Goal: Task Accomplishment & Management: Use online tool/utility

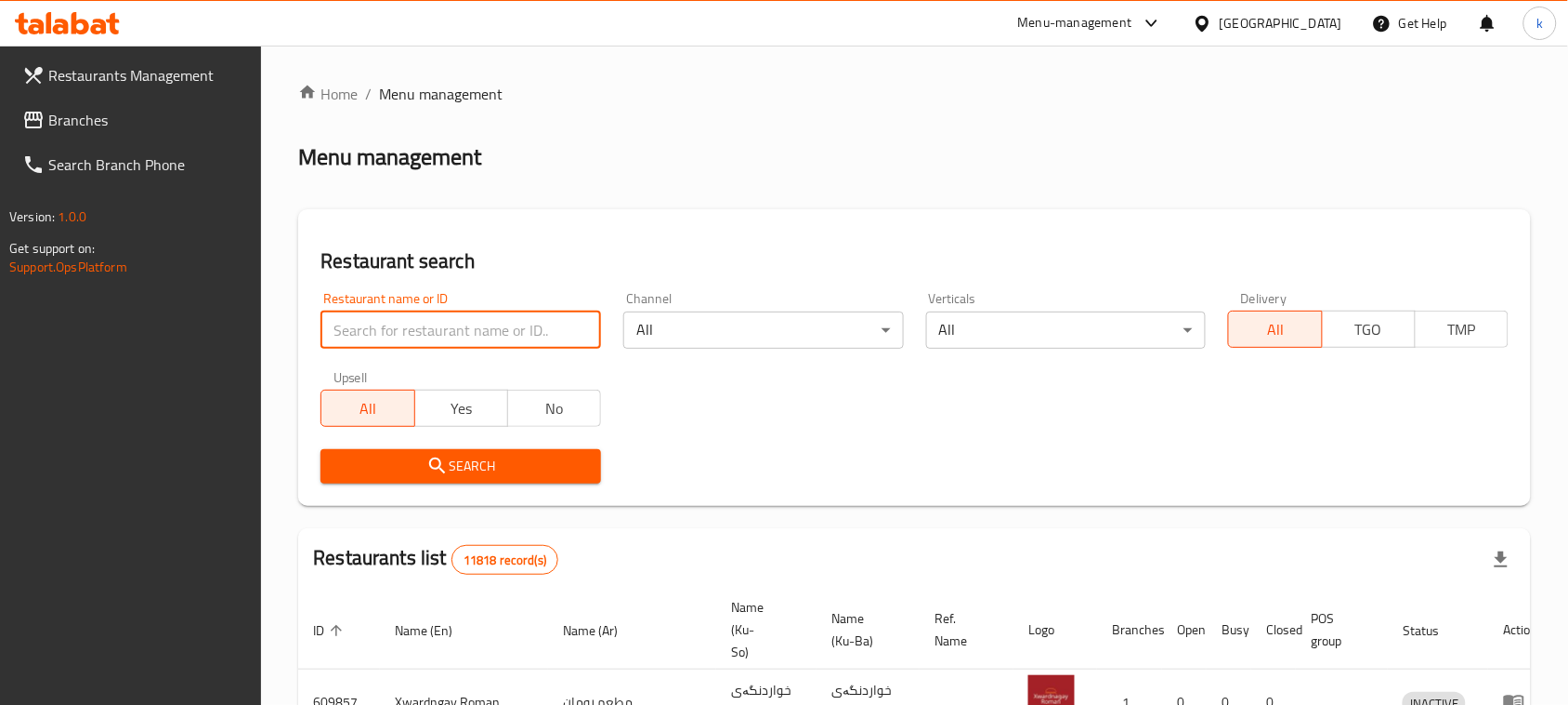
click at [465, 322] on input "search" at bounding box center [460, 330] width 280 height 37
paste input "[PERSON_NAME]"
type input "[PERSON_NAME]"
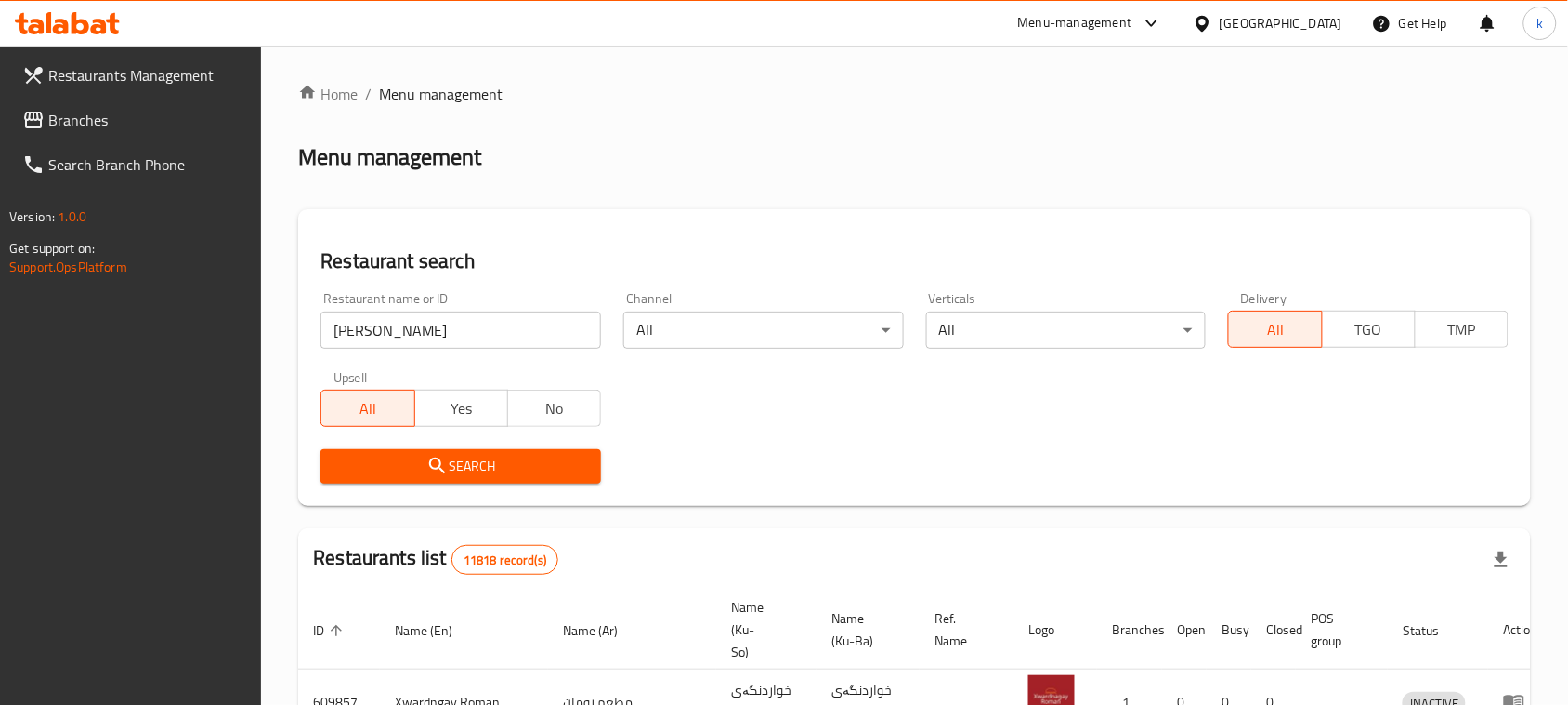
click at [387, 453] on button "Search" at bounding box center [460, 466] width 280 height 34
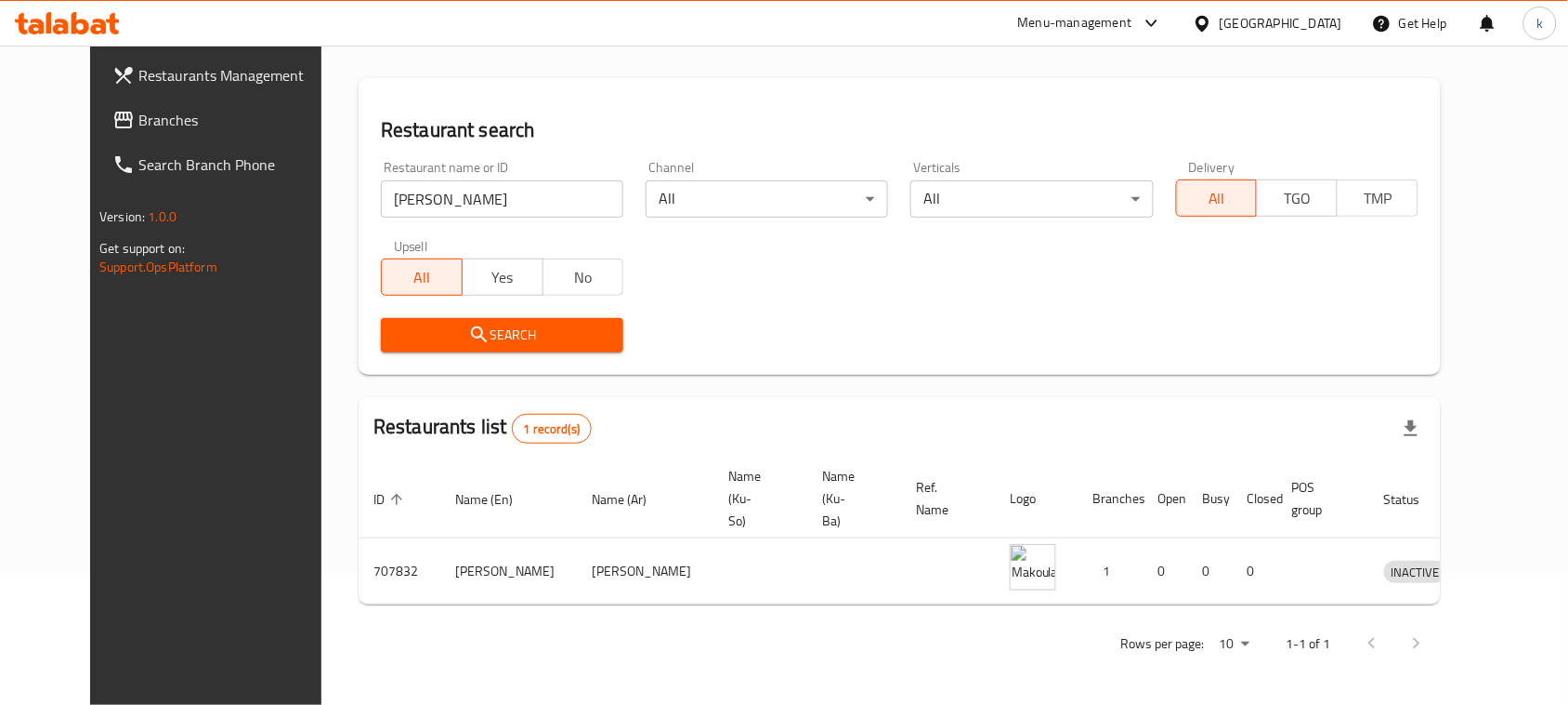
scroll to position [109, 0]
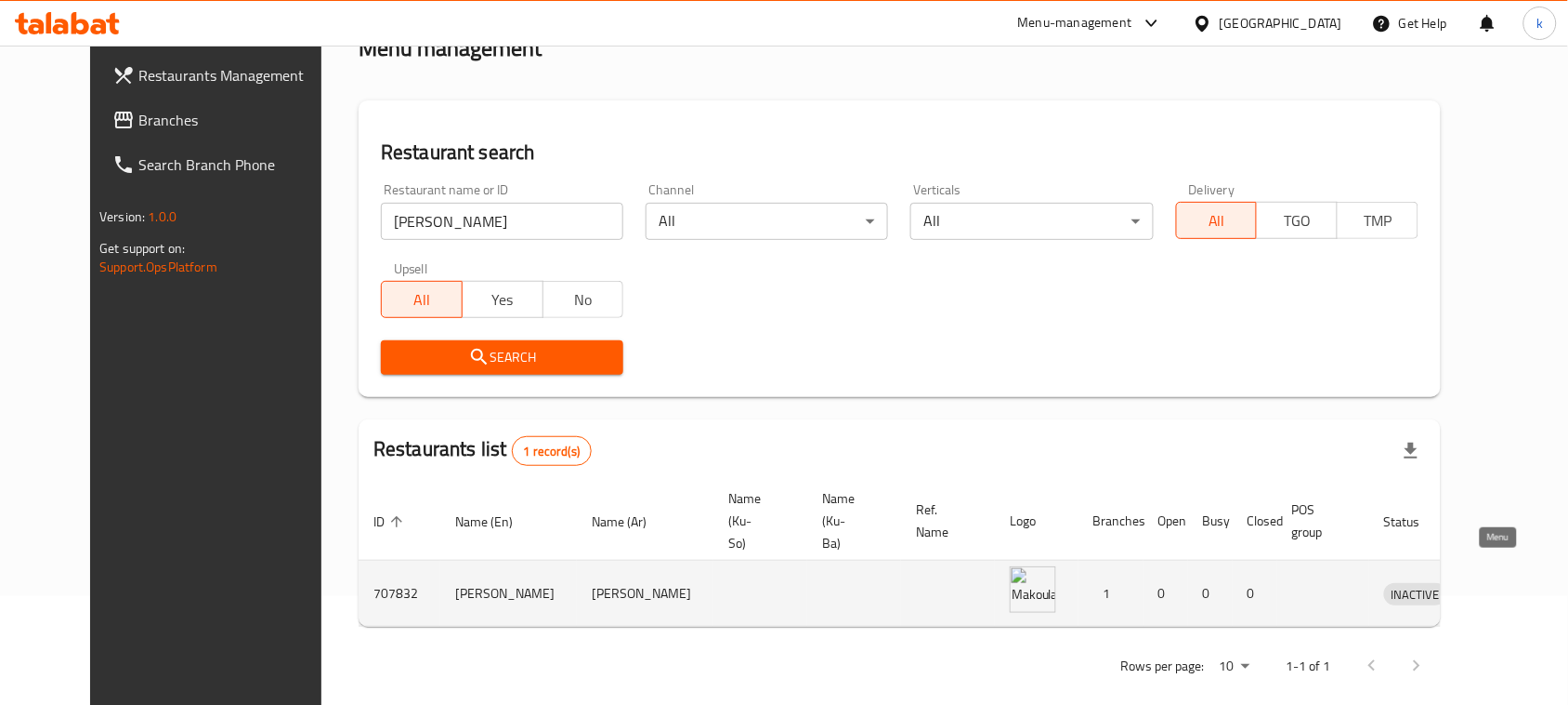
click at [1491, 586] on icon "enhanced table" at bounding box center [1495, 594] width 20 height 15
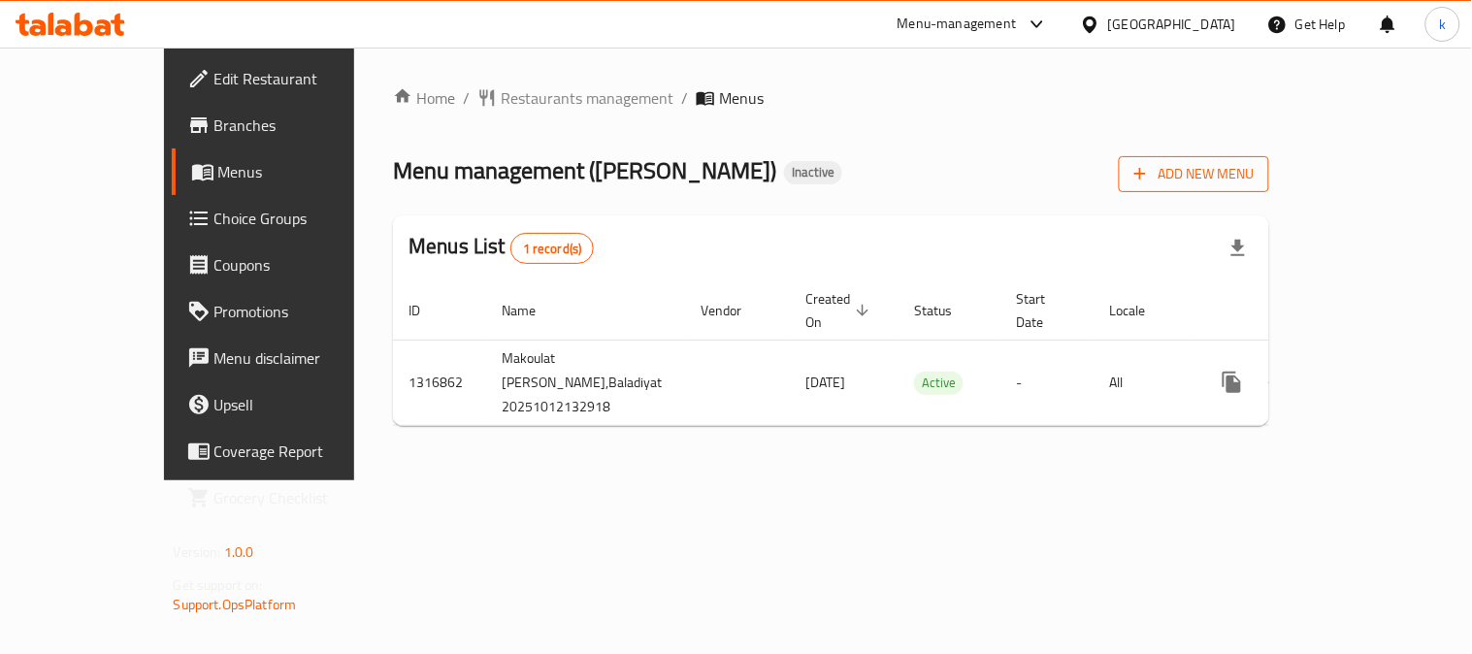
click at [1254, 175] on span "Add New Menu" at bounding box center [1194, 174] width 119 height 24
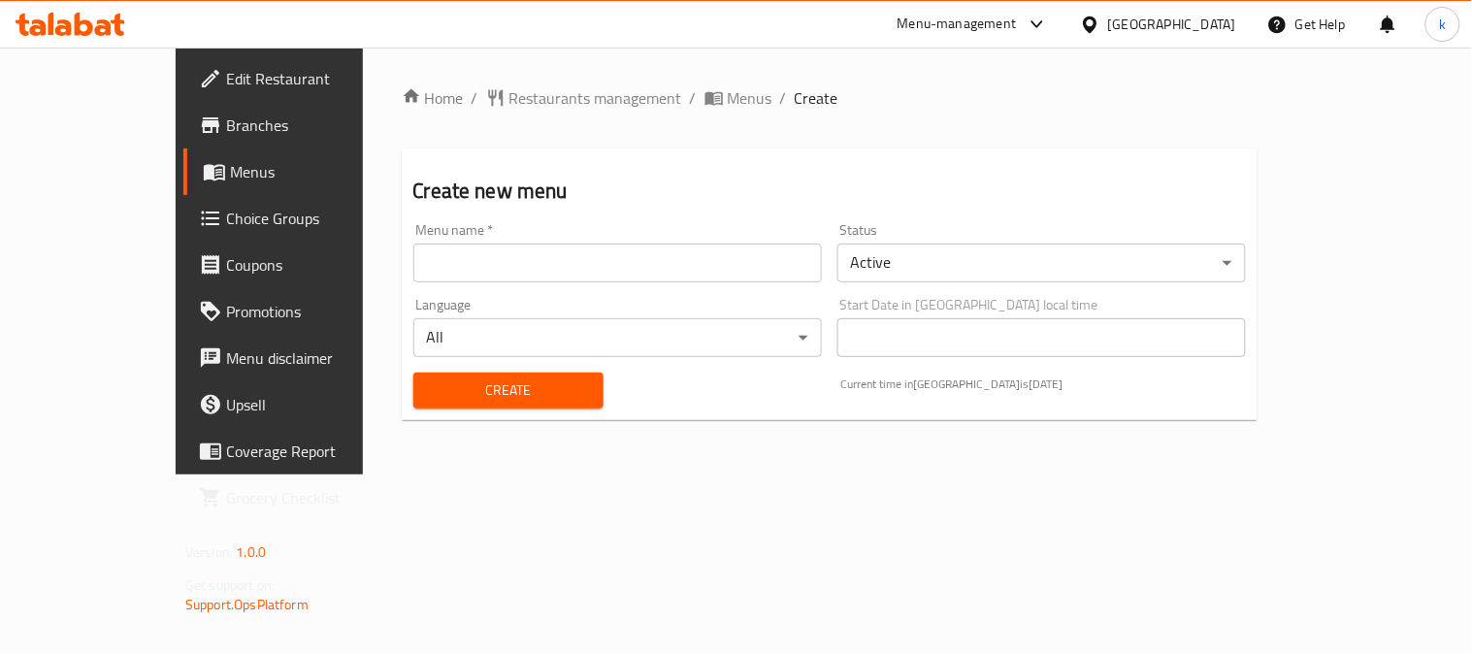
click at [422, 248] on input "text" at bounding box center [617, 263] width 409 height 39
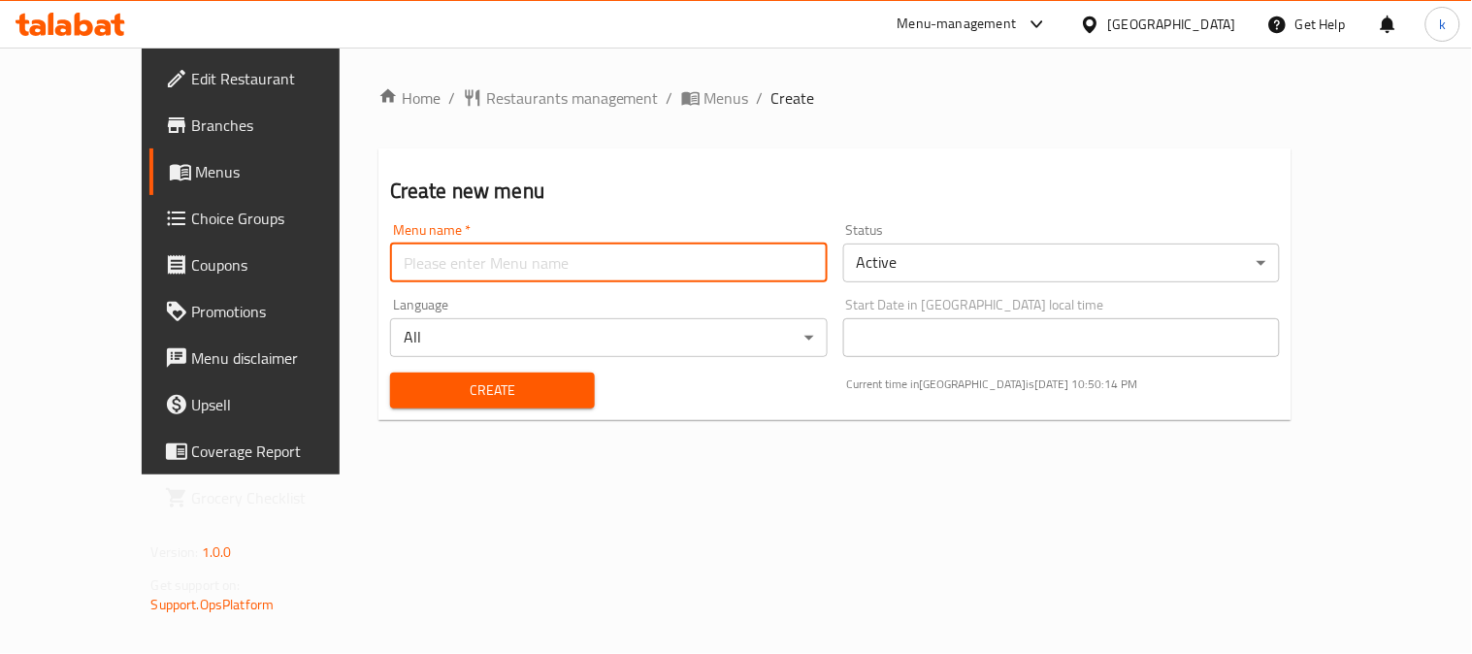
type input "Khaled"
click at [406, 388] on span "Create" at bounding box center [493, 391] width 174 height 24
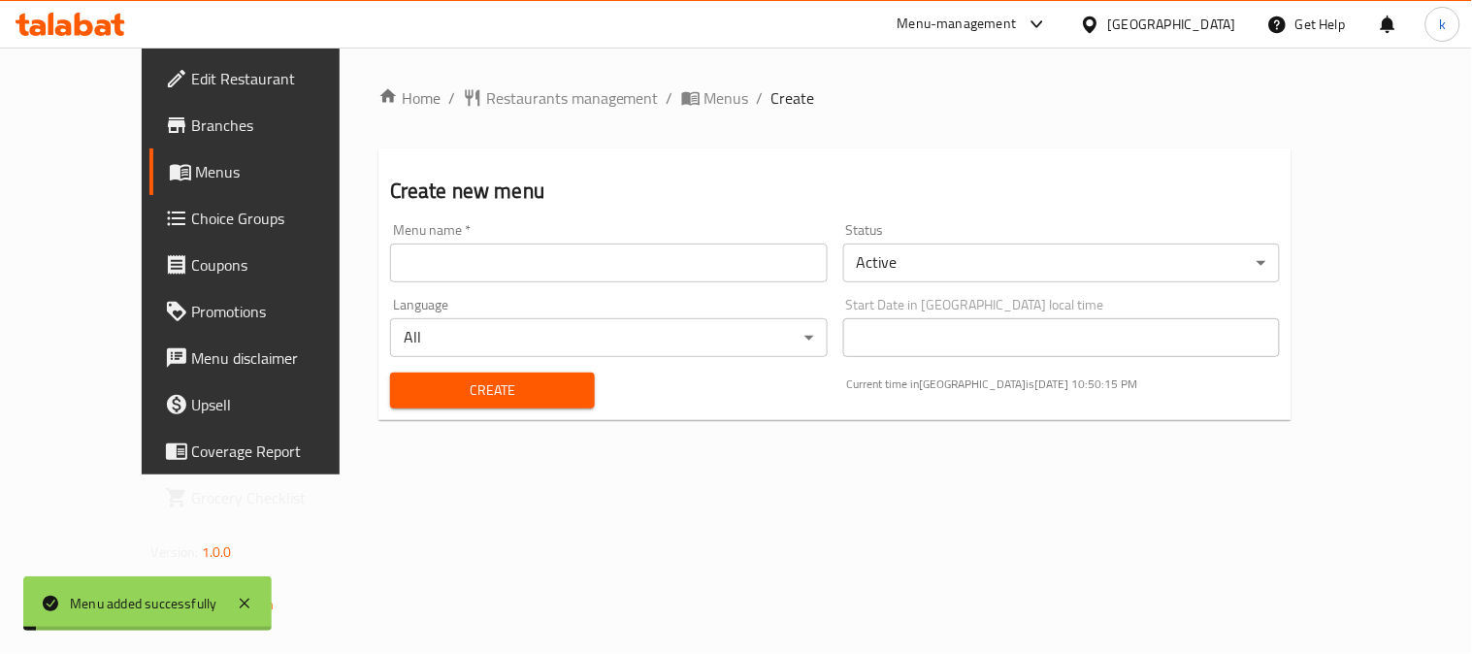
click at [705, 93] on span "Menus" at bounding box center [727, 97] width 45 height 23
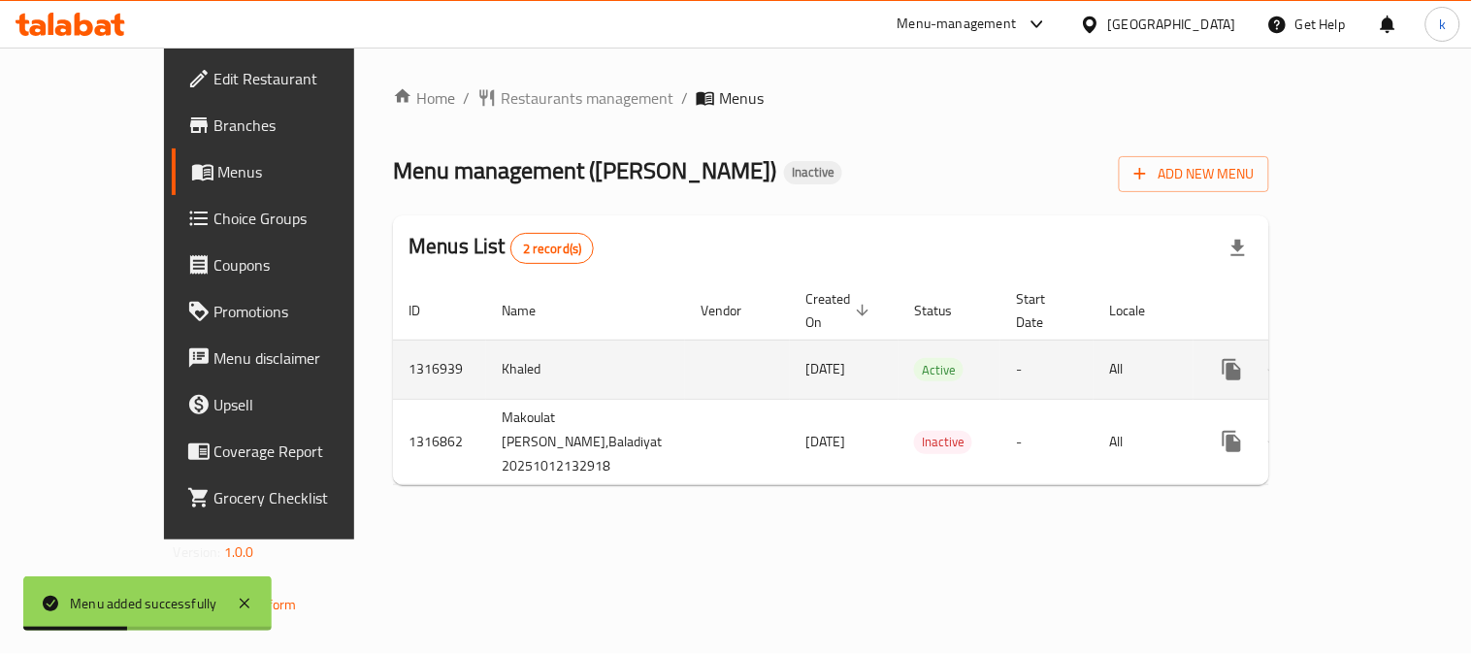
click at [1381, 361] on icon "enhanced table" at bounding box center [1372, 369] width 17 height 17
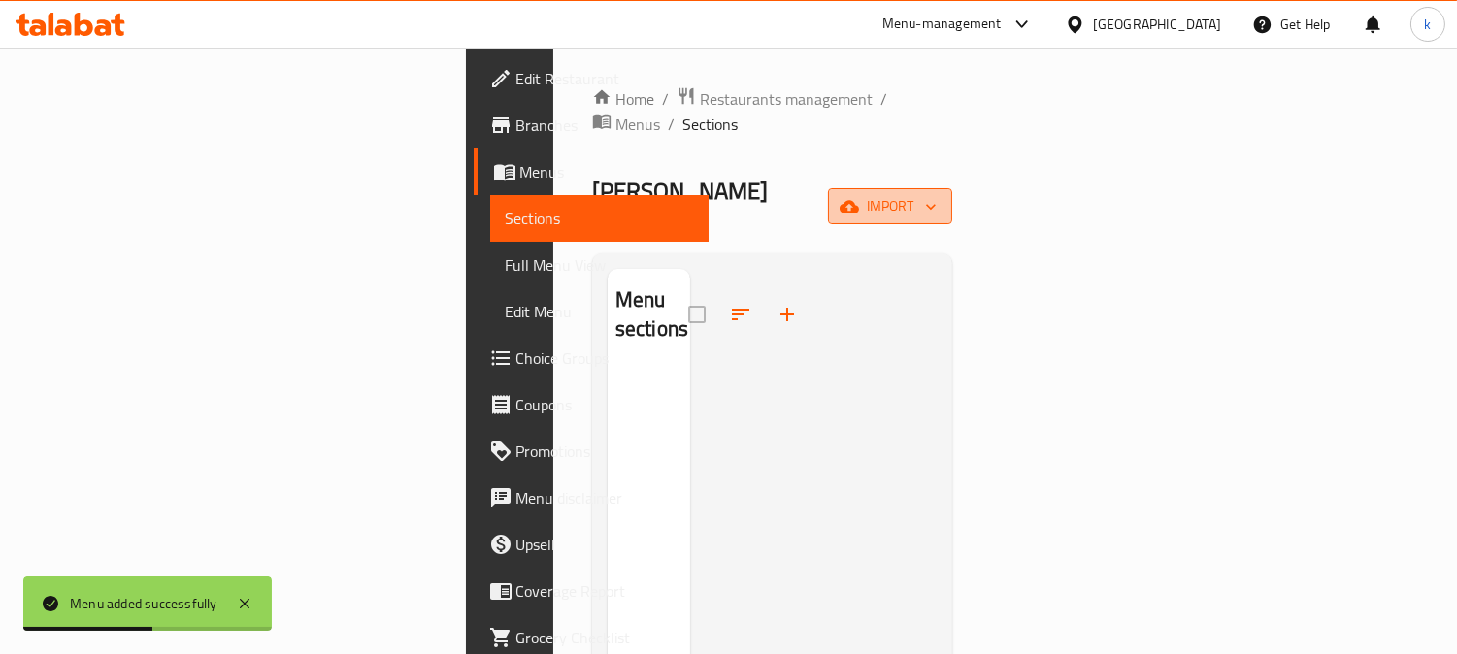
click at [937, 194] on span "import" at bounding box center [889, 206] width 93 height 24
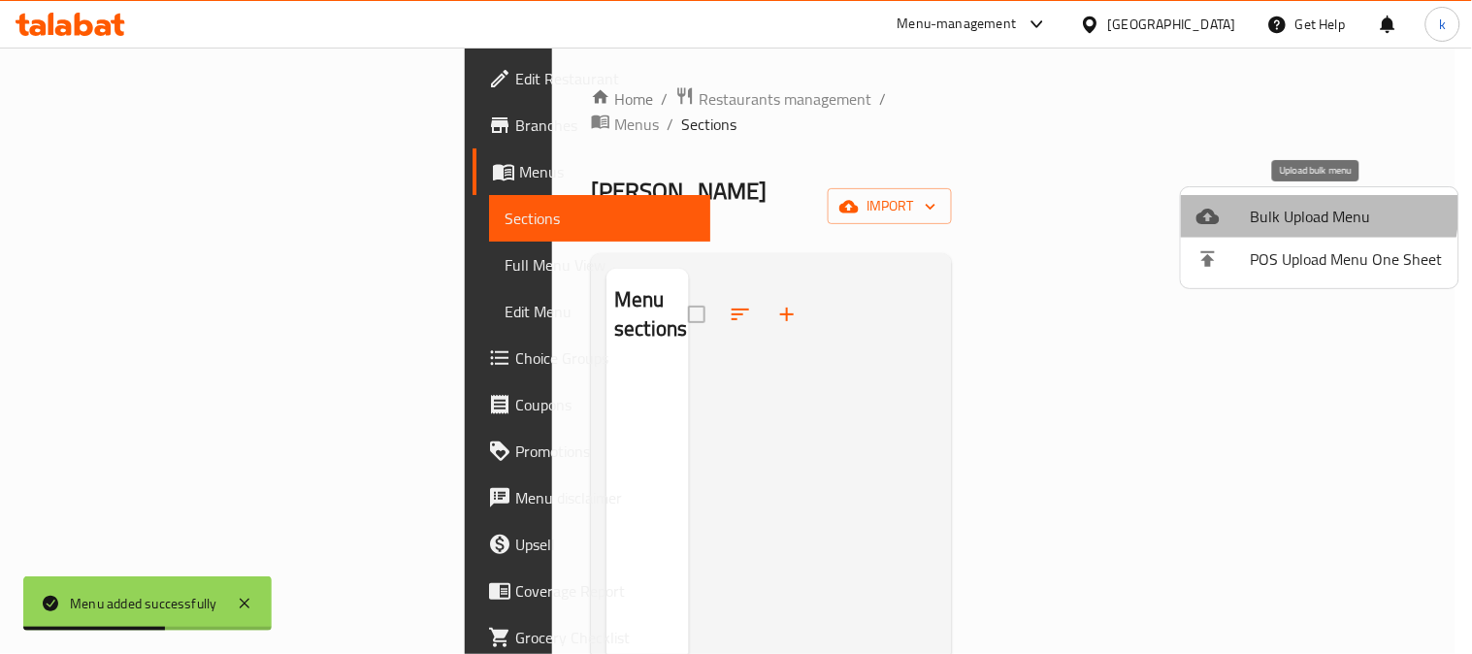
click at [1287, 209] on span "Bulk Upload Menu" at bounding box center [1347, 216] width 192 height 23
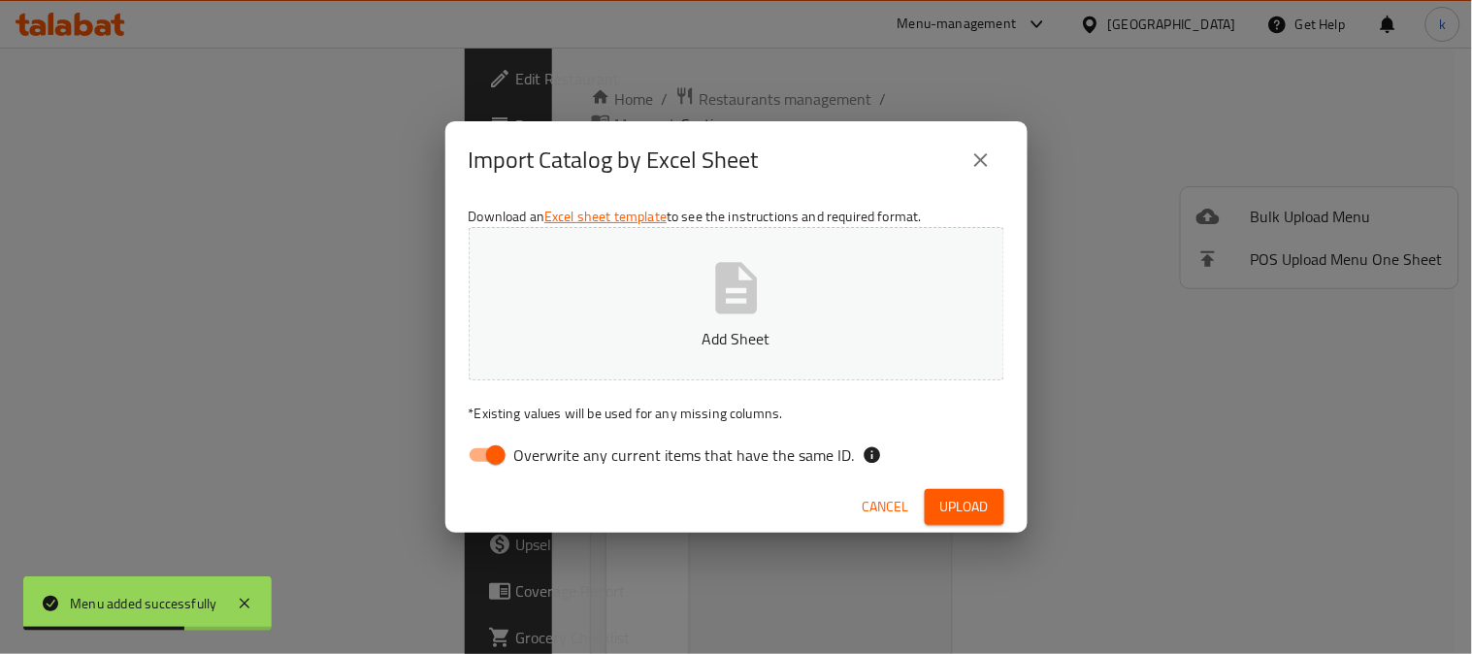
click at [492, 442] on input "Overwrite any current items that have the same ID." at bounding box center [496, 455] width 111 height 37
checkbox input "false"
click at [592, 315] on button "Add Sheet" at bounding box center [737, 303] width 536 height 153
click at [963, 511] on span "Upload" at bounding box center [964, 507] width 49 height 24
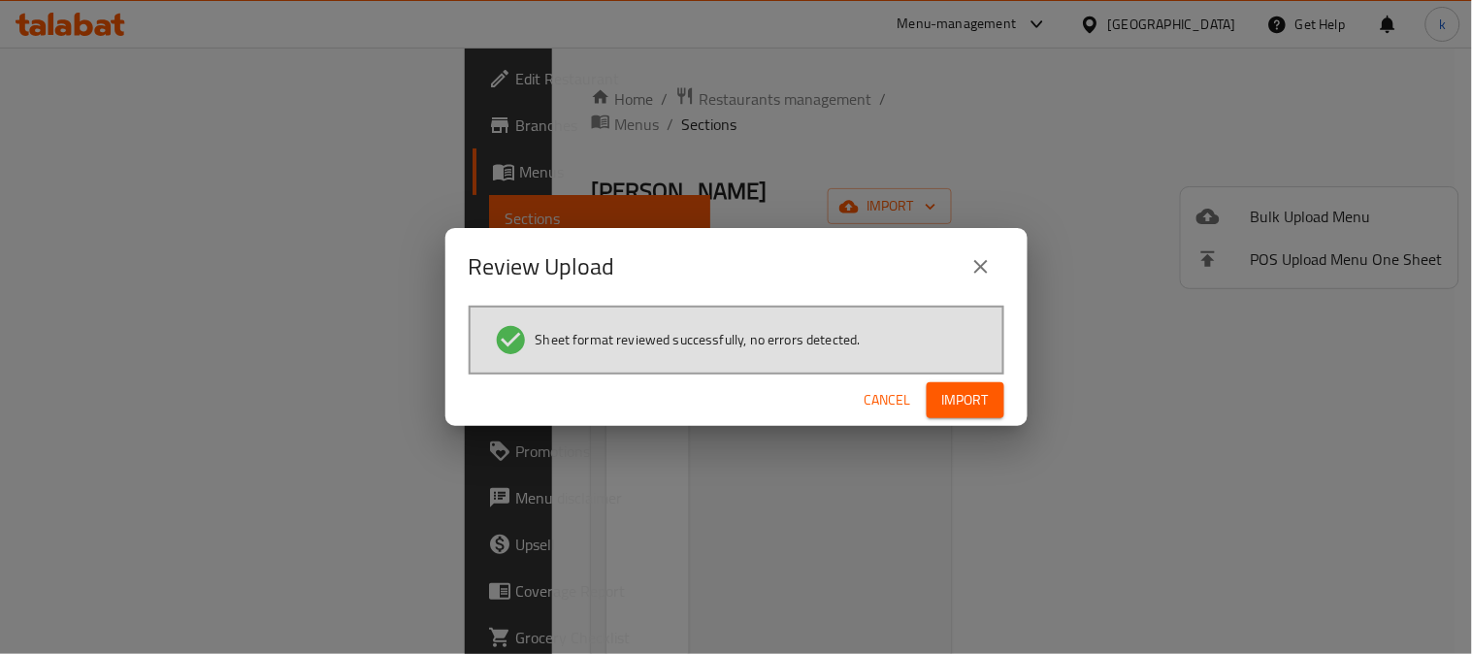
click at [944, 401] on span "Import" at bounding box center [965, 400] width 47 height 24
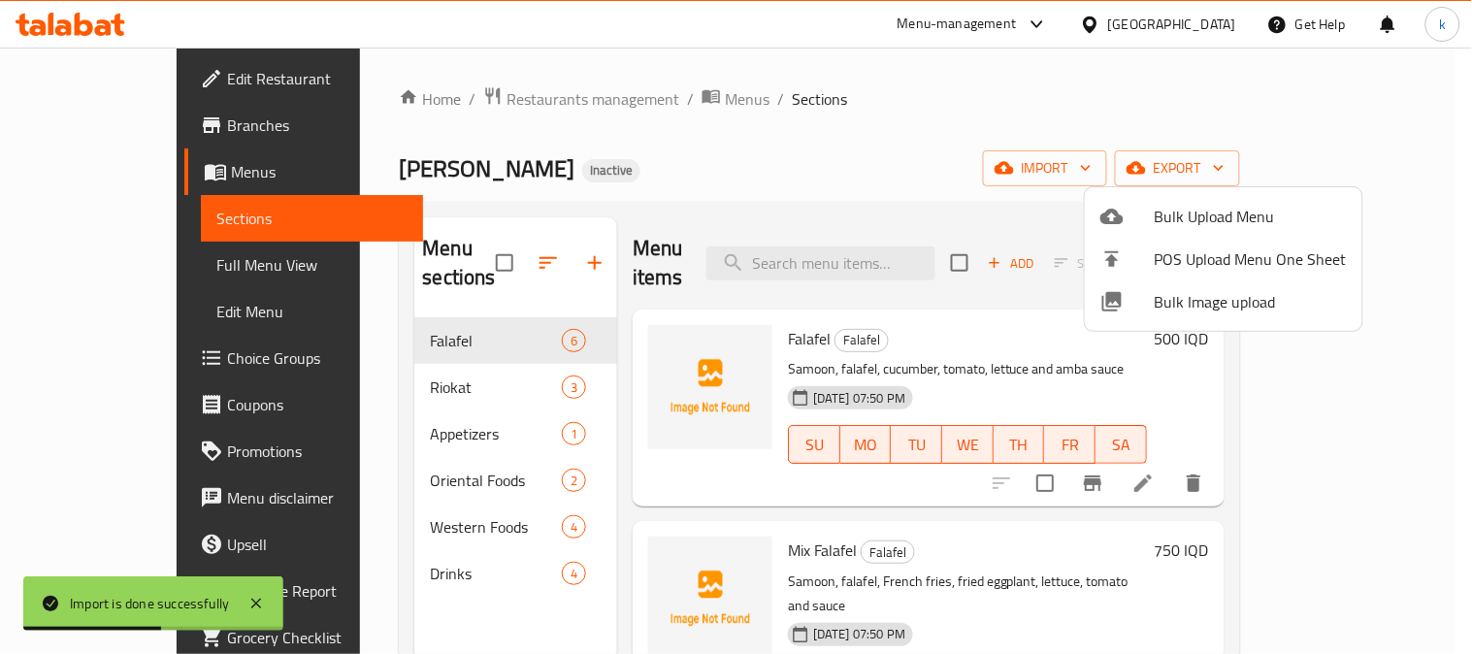
click at [369, 366] on div at bounding box center [736, 327] width 1472 height 654
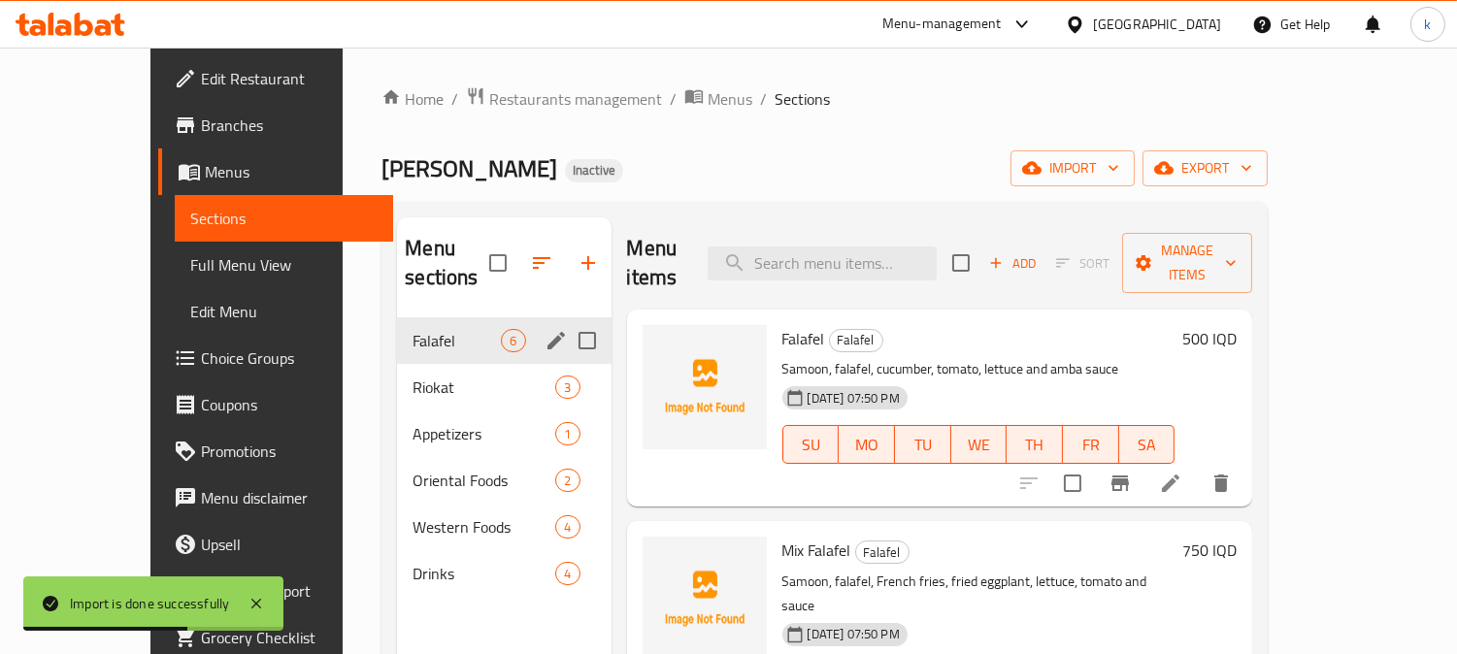
click at [397, 317] on div "Falafel 6" at bounding box center [504, 340] width 214 height 47
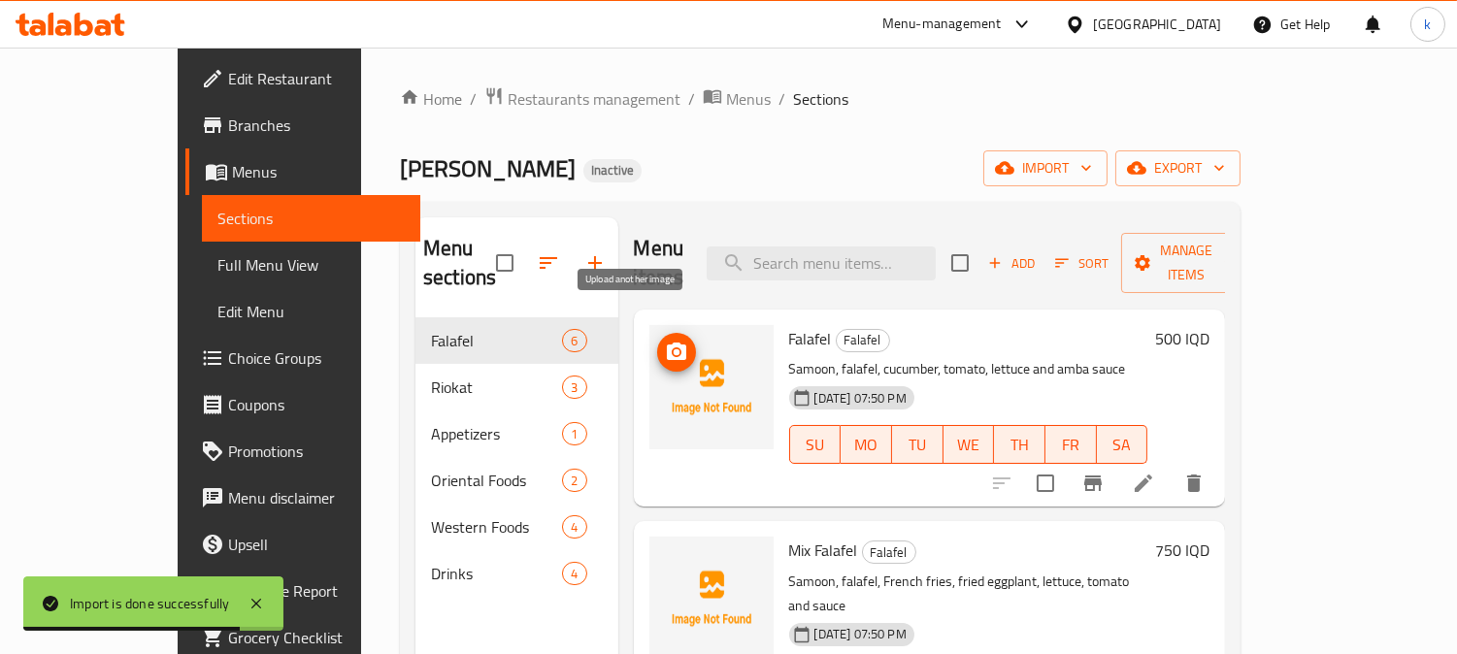
click at [665, 341] on icon "upload picture" at bounding box center [676, 352] width 23 height 23
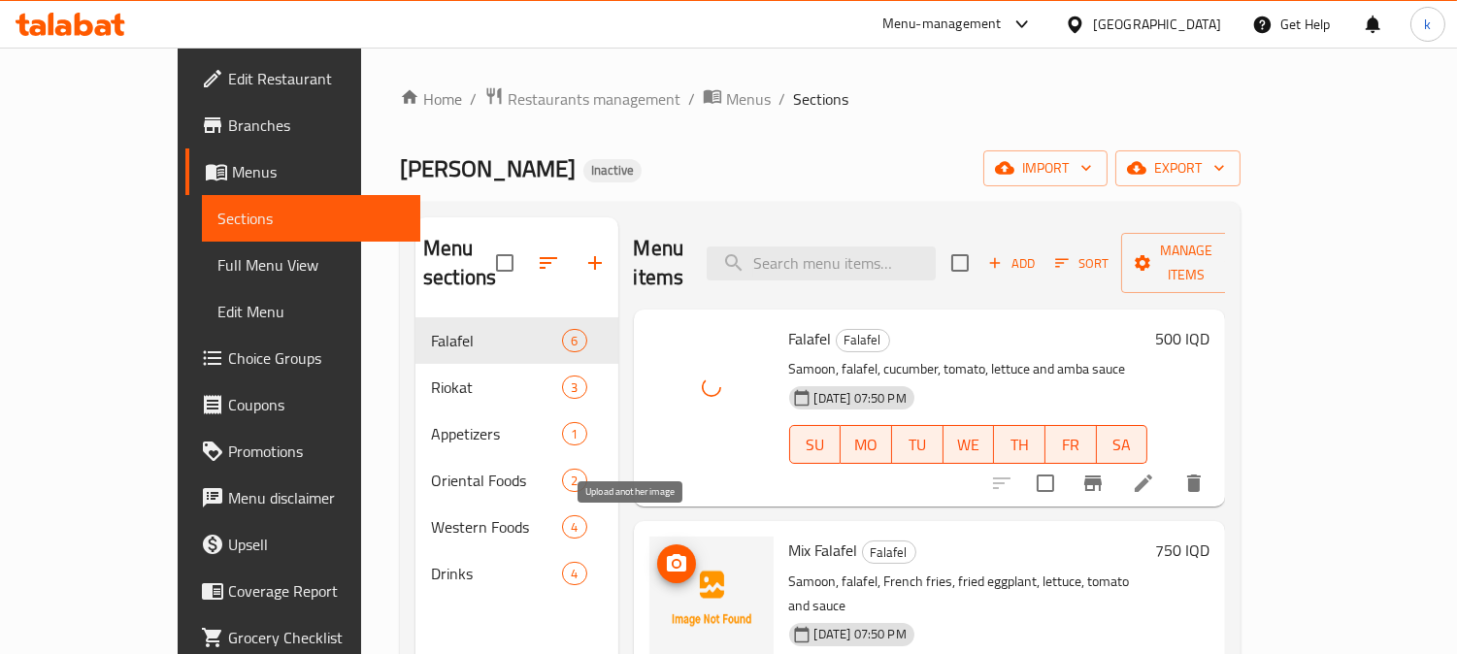
click at [665, 552] on icon "upload picture" at bounding box center [676, 563] width 23 height 23
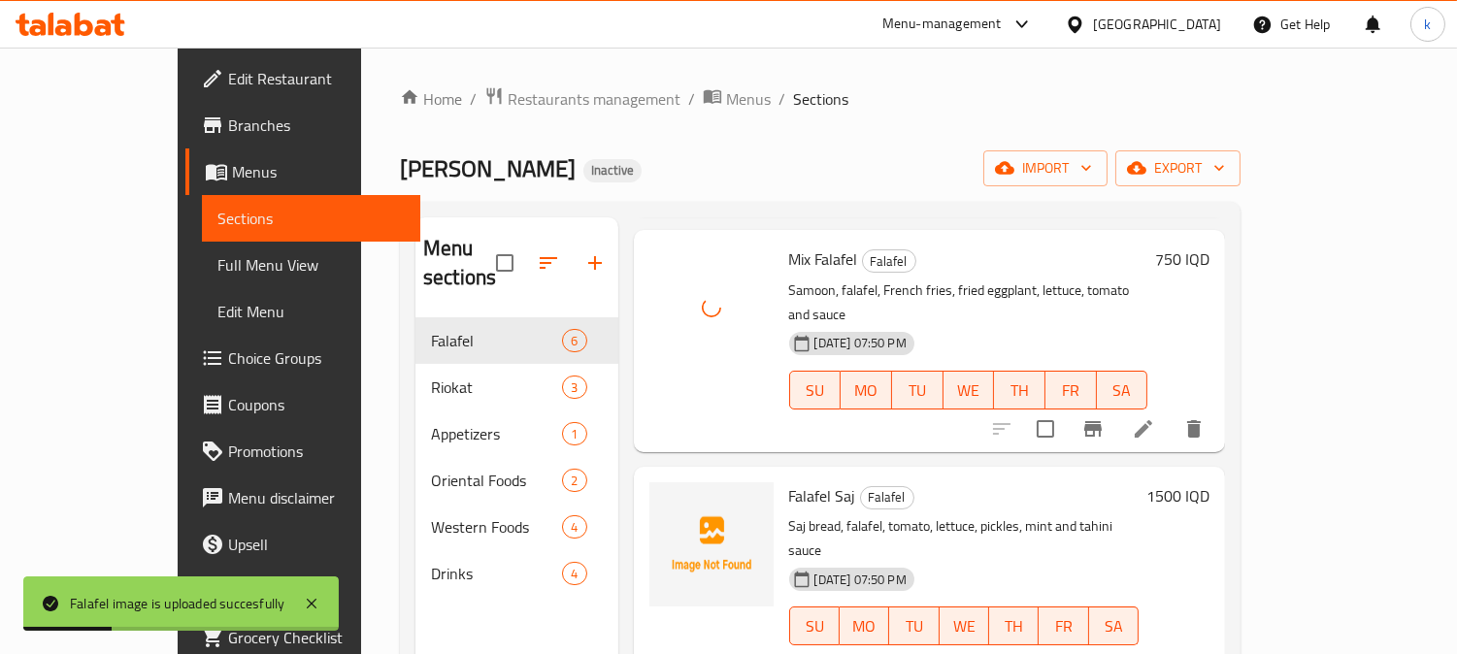
scroll to position [359, 0]
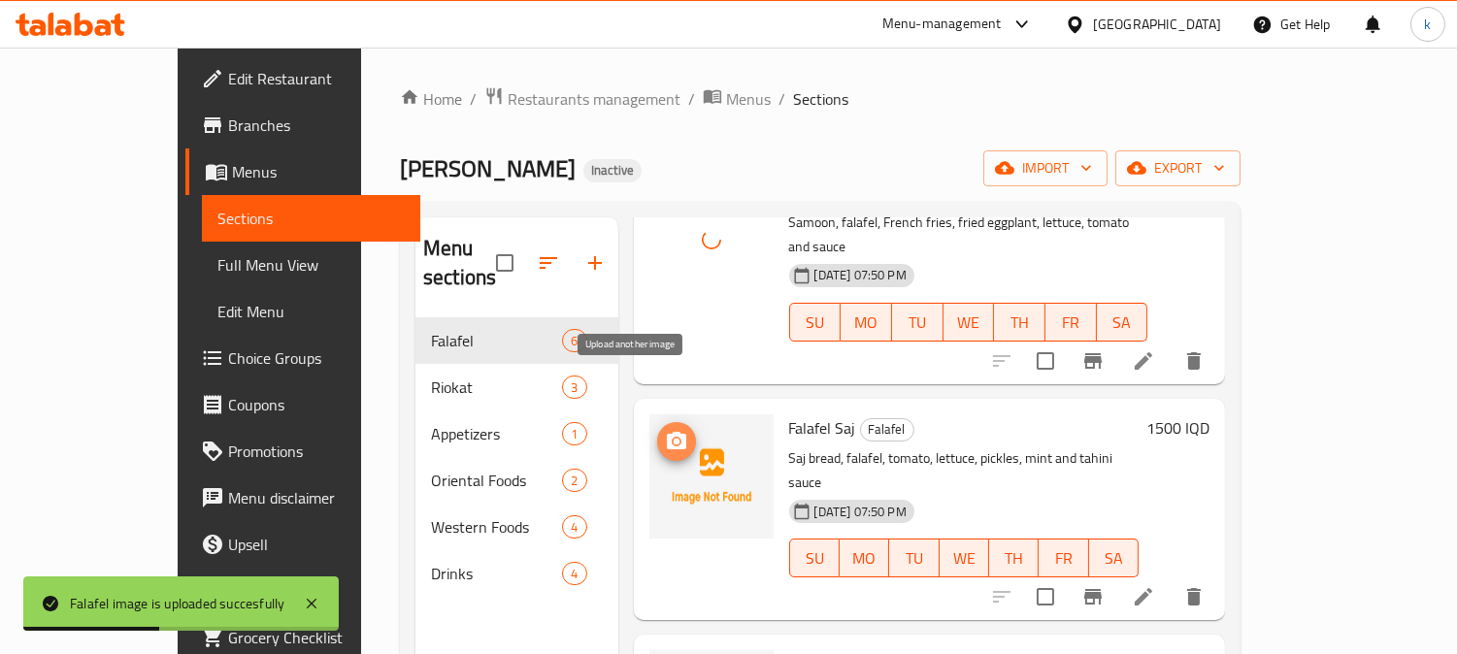
click at [665, 430] on icon "upload picture" at bounding box center [676, 441] width 23 height 23
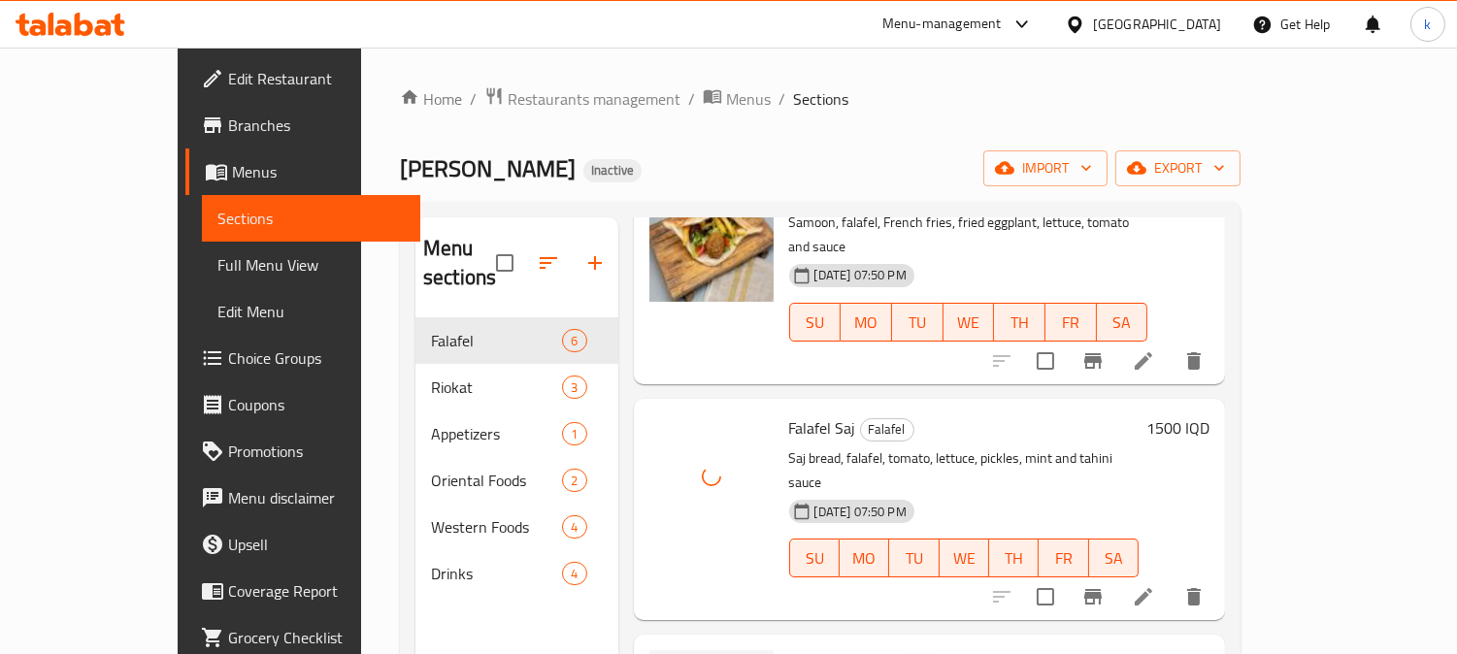
scroll to position [539, 0]
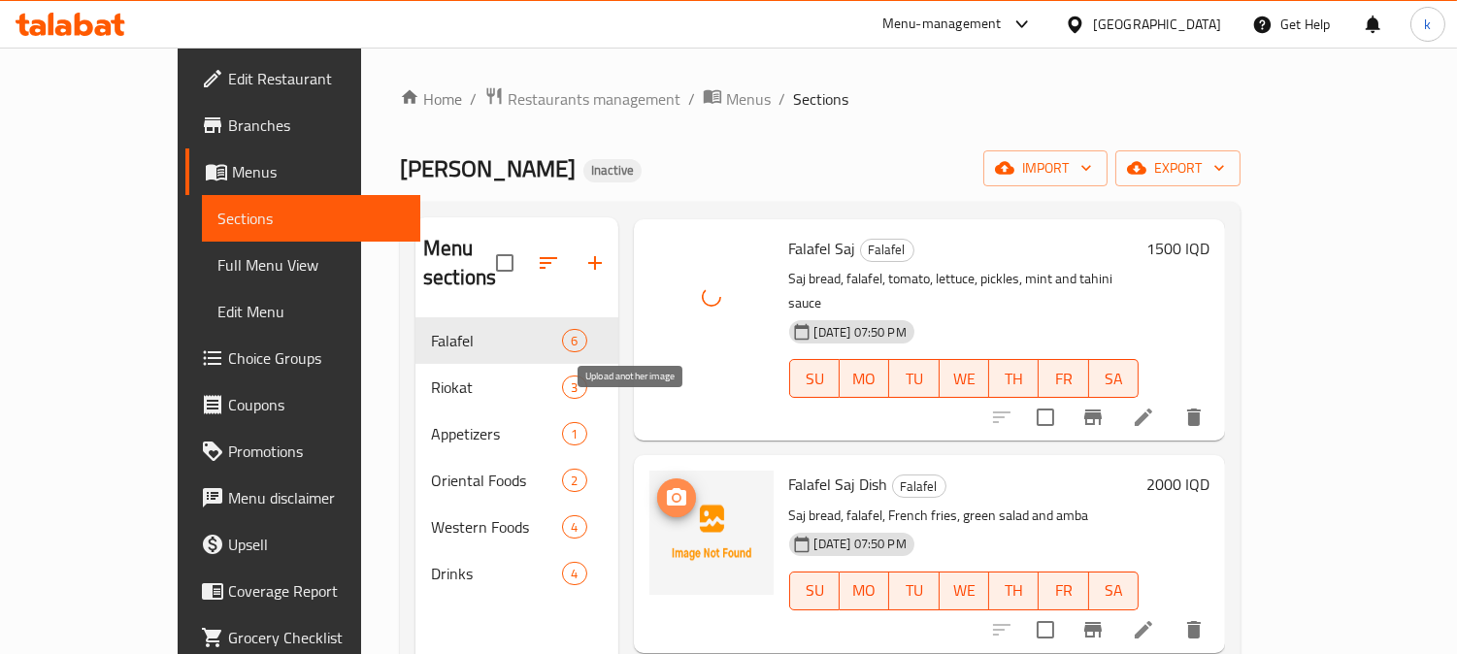
click at [667, 488] on icon "upload picture" at bounding box center [676, 496] width 19 height 17
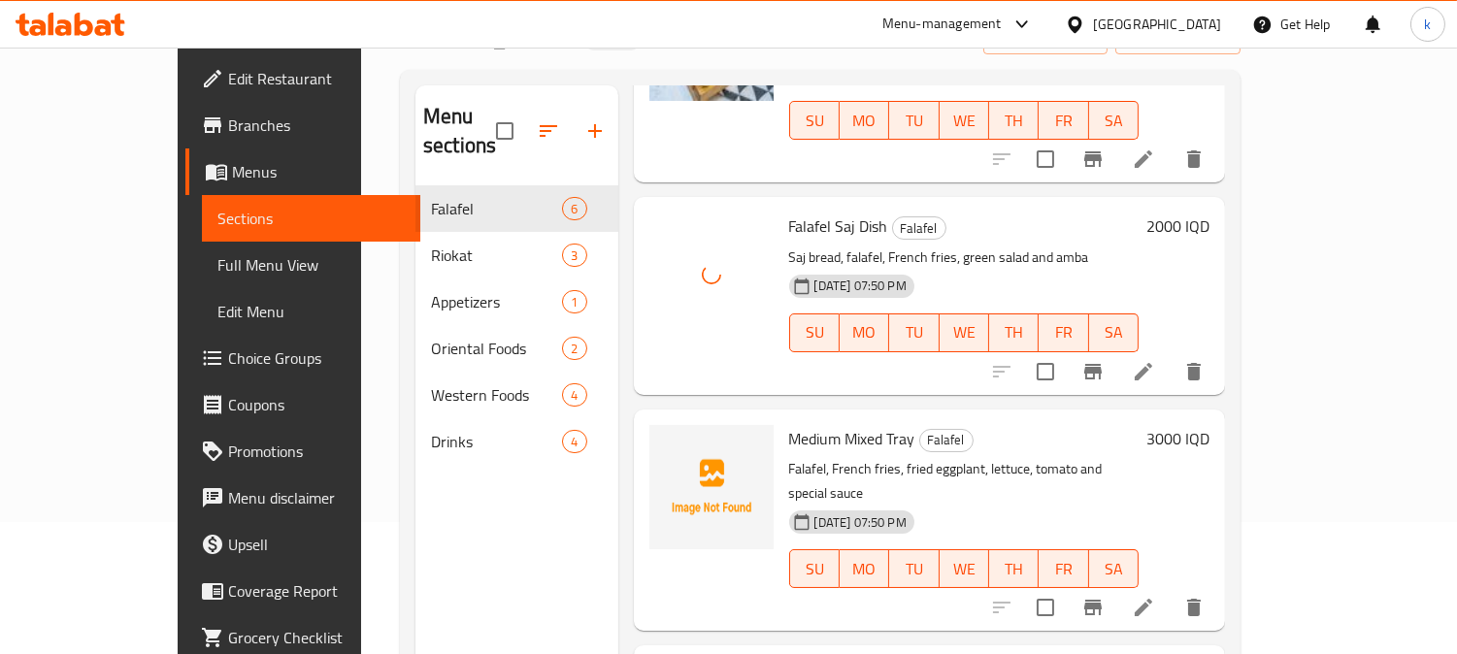
scroll to position [180, 0]
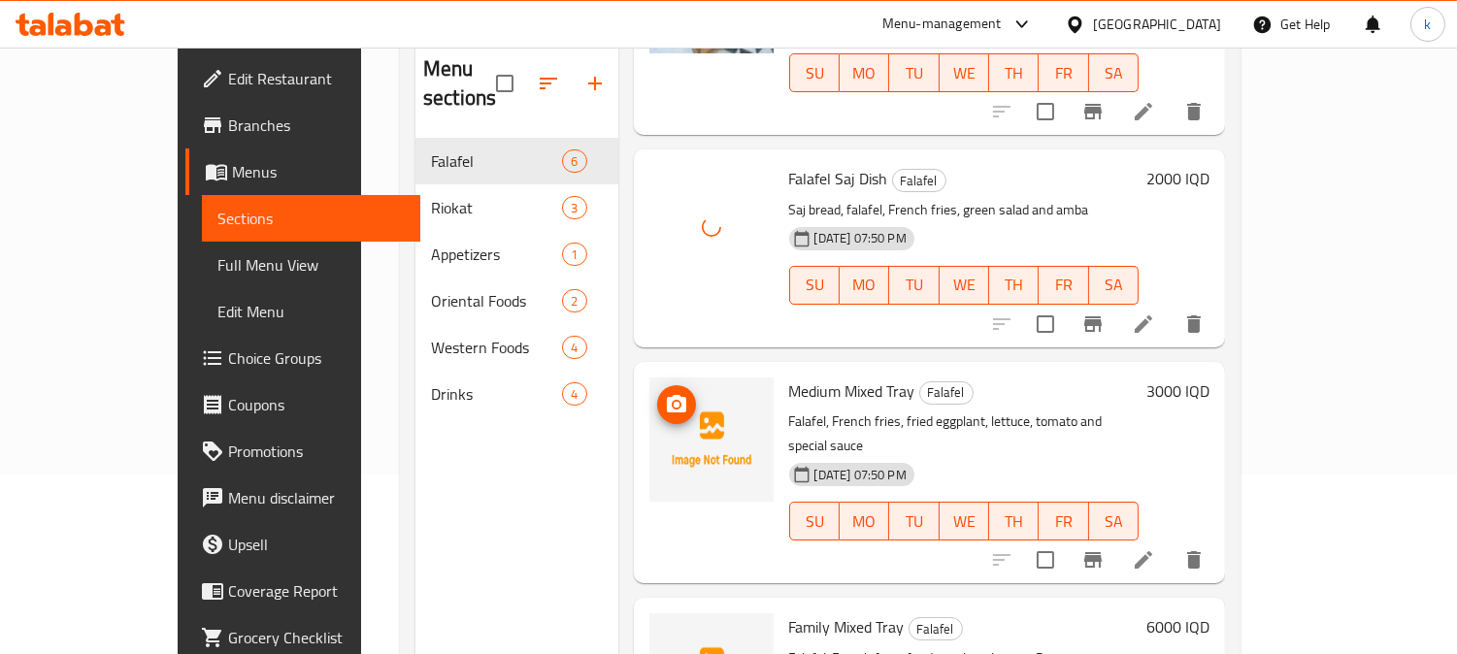
click at [667, 395] on icon "upload picture" at bounding box center [676, 403] width 19 height 17
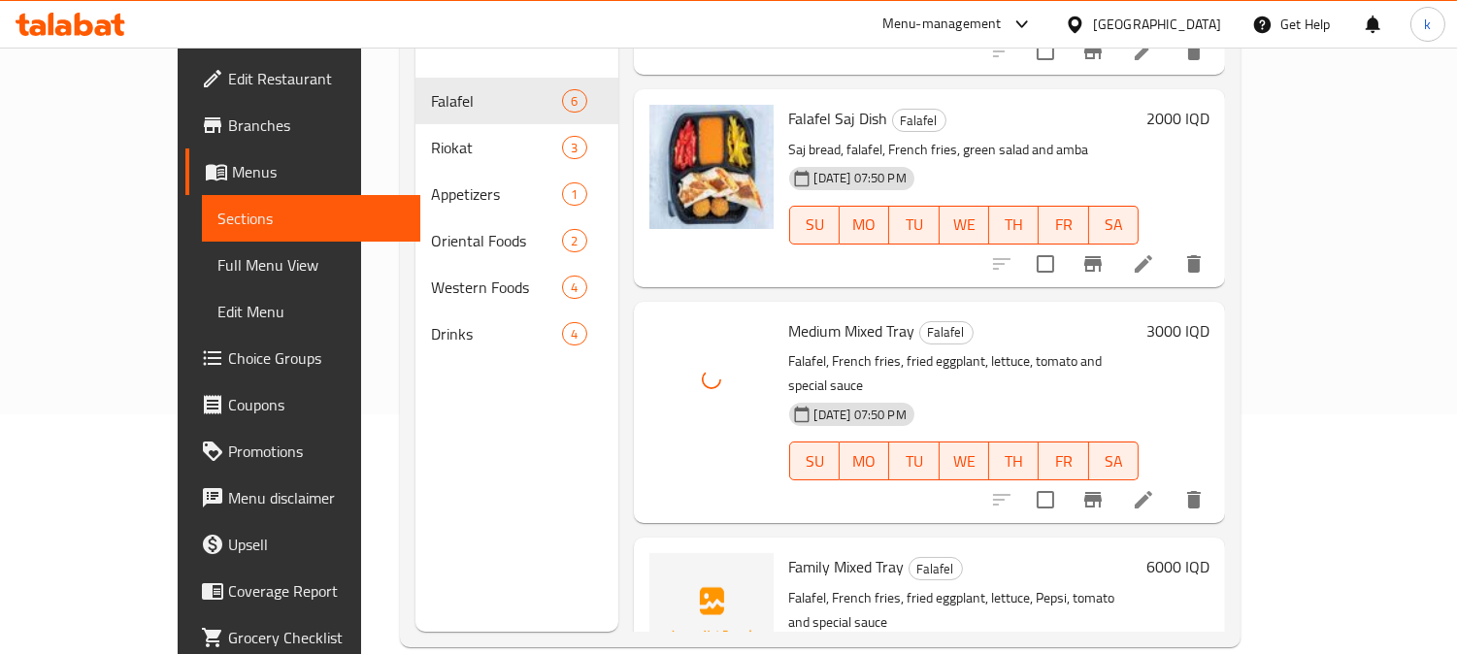
scroll to position [272, 0]
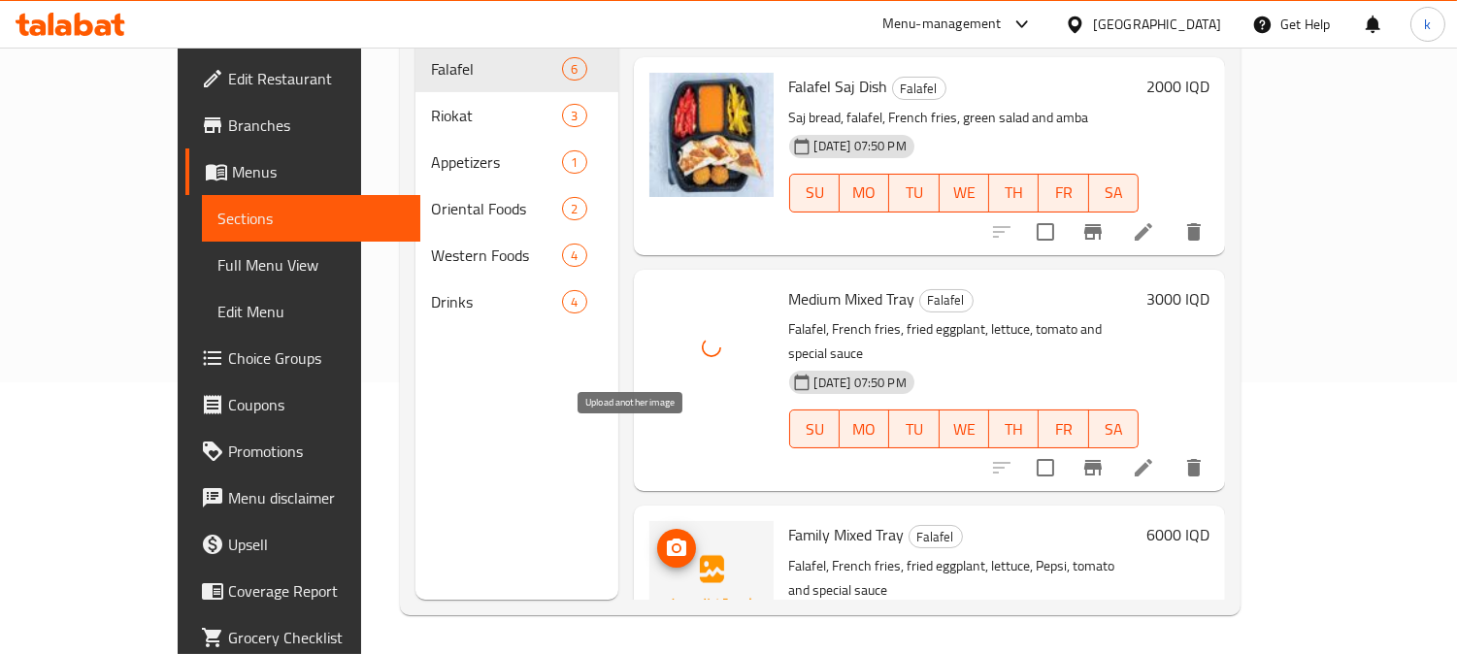
click at [665, 537] on icon "upload picture" at bounding box center [676, 548] width 23 height 23
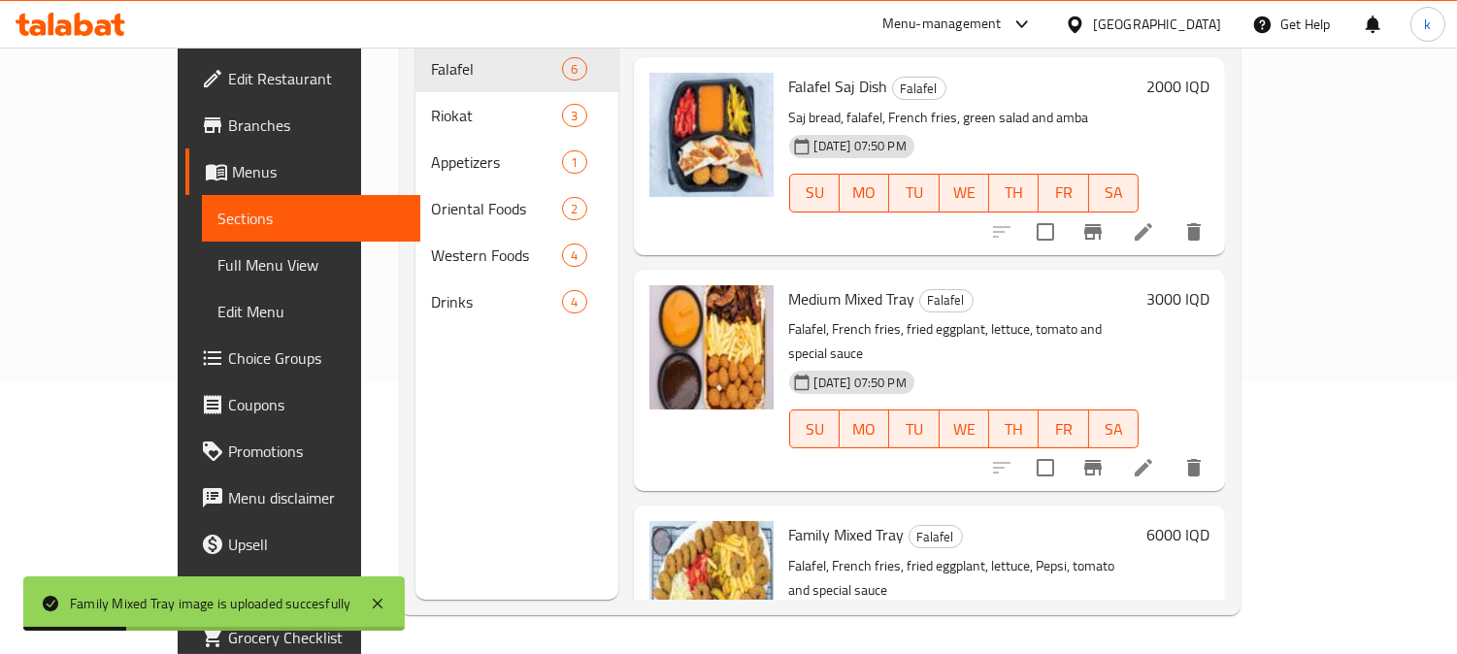
scroll to position [91, 0]
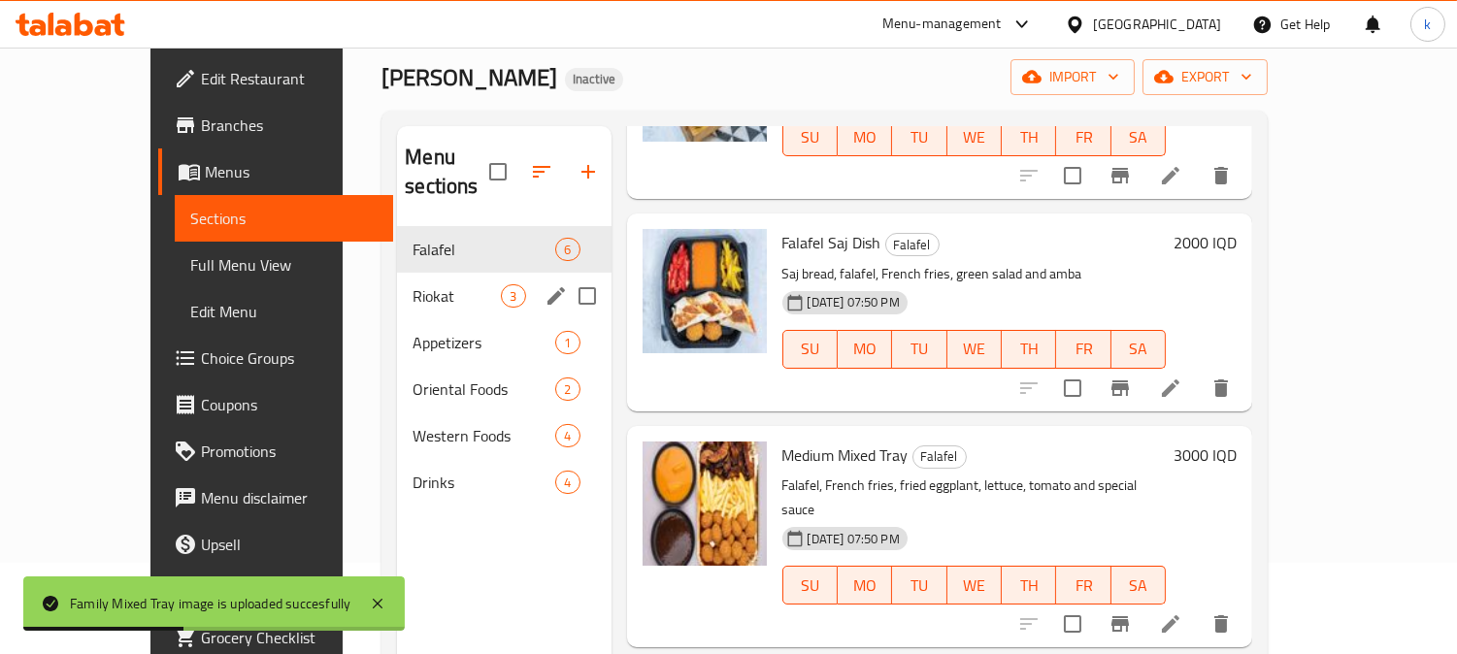
click at [397, 279] on div "Riokat 3" at bounding box center [504, 296] width 214 height 47
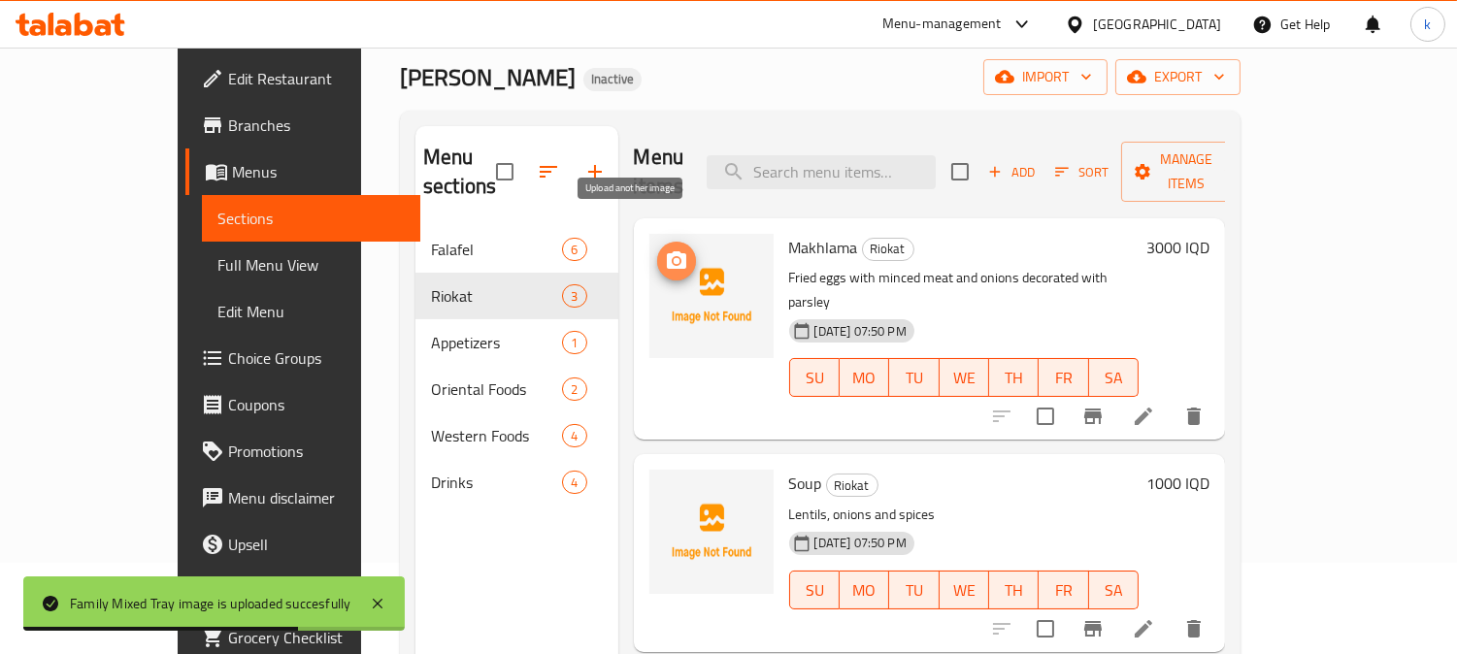
click at [665, 249] on icon "upload picture" at bounding box center [676, 260] width 23 height 23
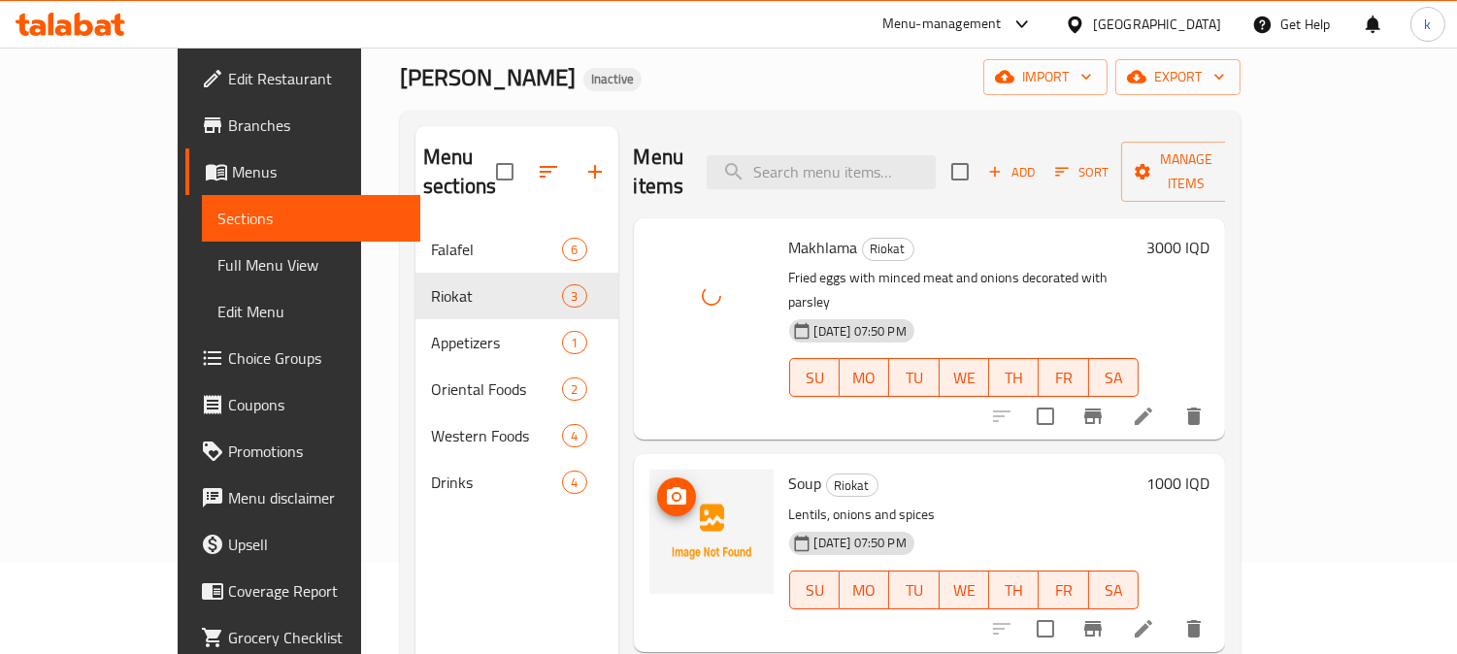
click at [665, 485] on icon "upload picture" at bounding box center [676, 496] width 23 height 23
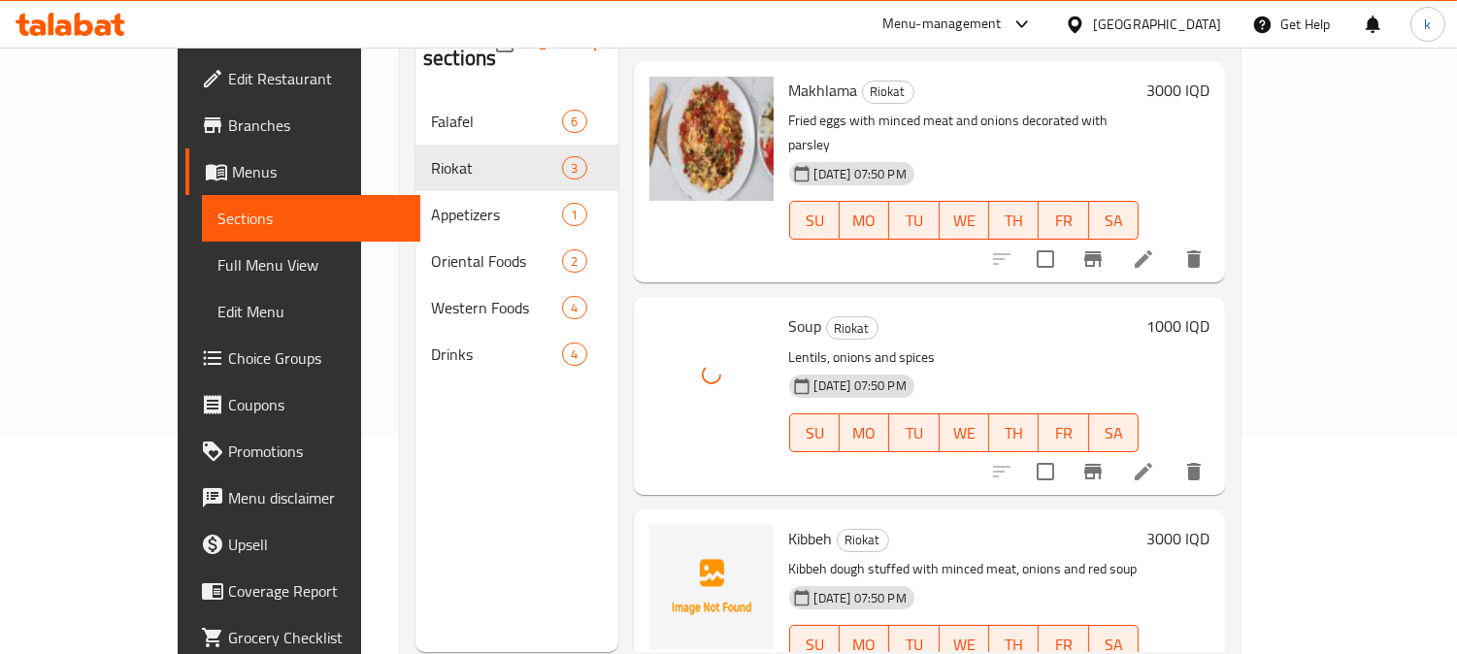
scroll to position [272, 0]
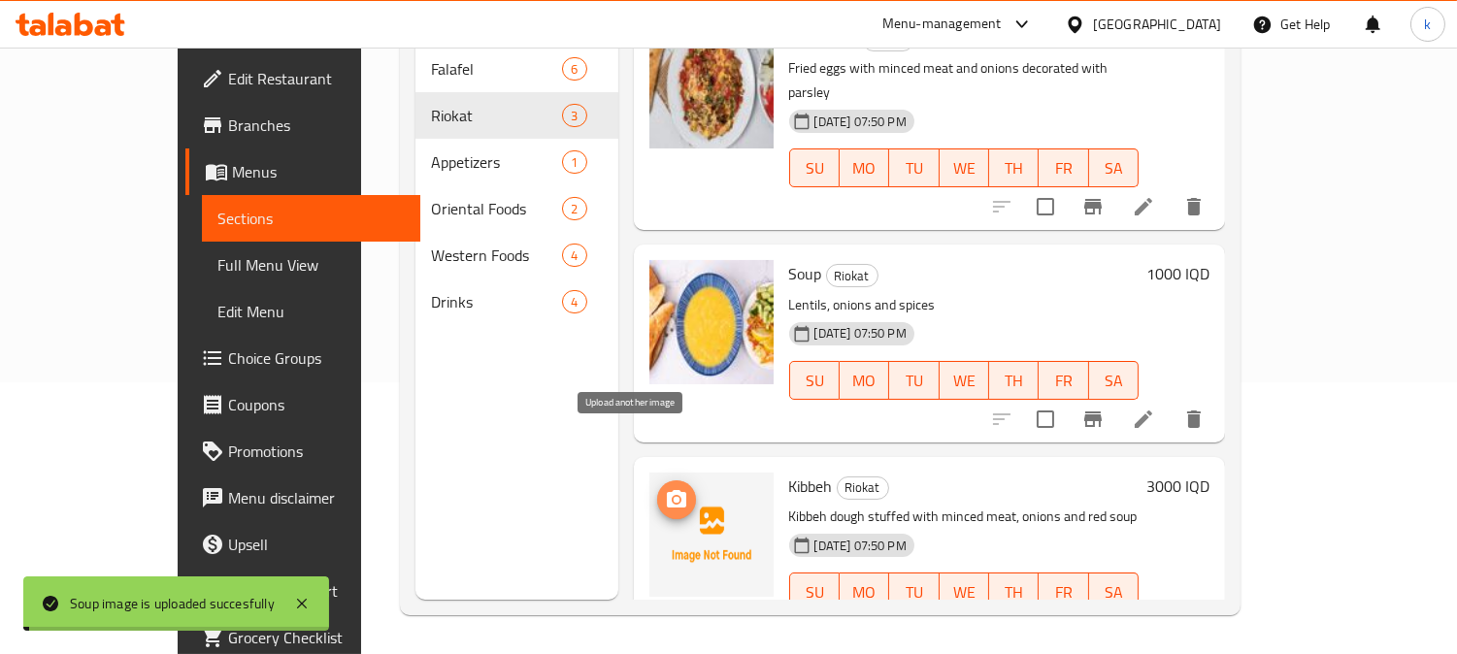
click at [665, 488] on icon "upload picture" at bounding box center [676, 499] width 23 height 23
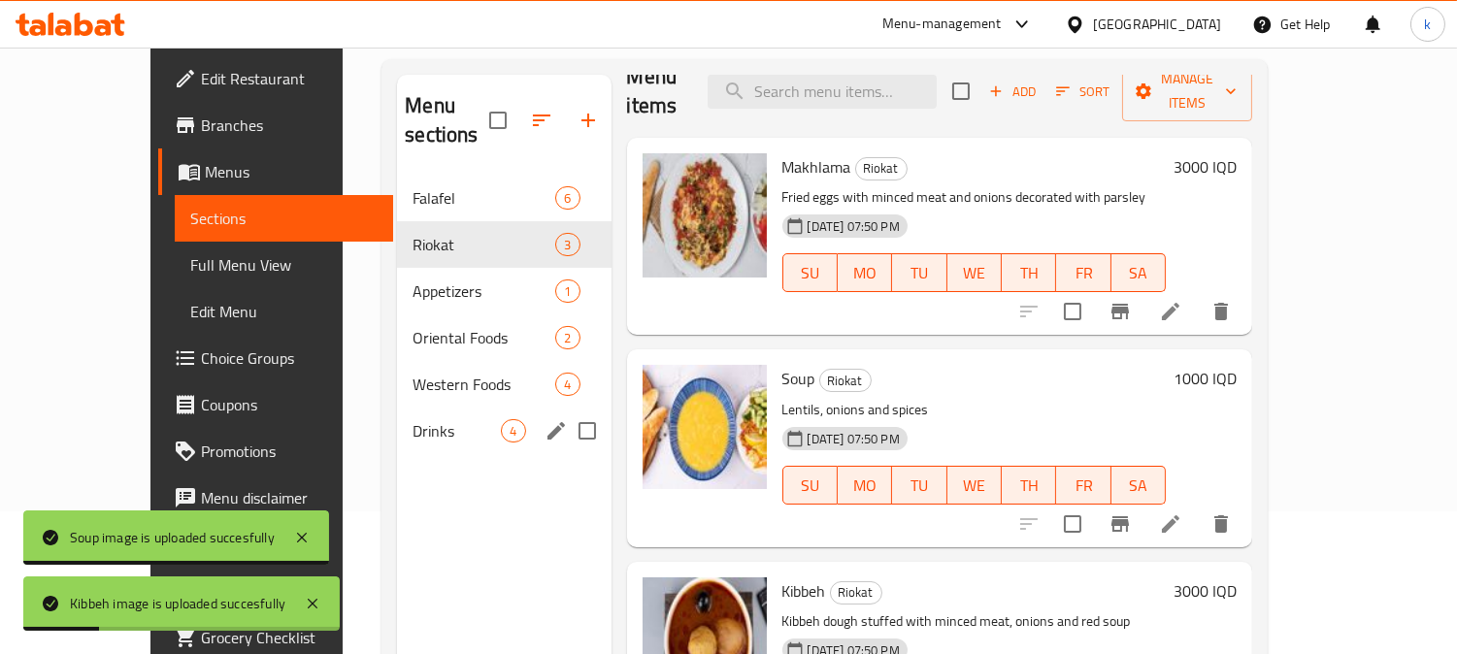
scroll to position [91, 0]
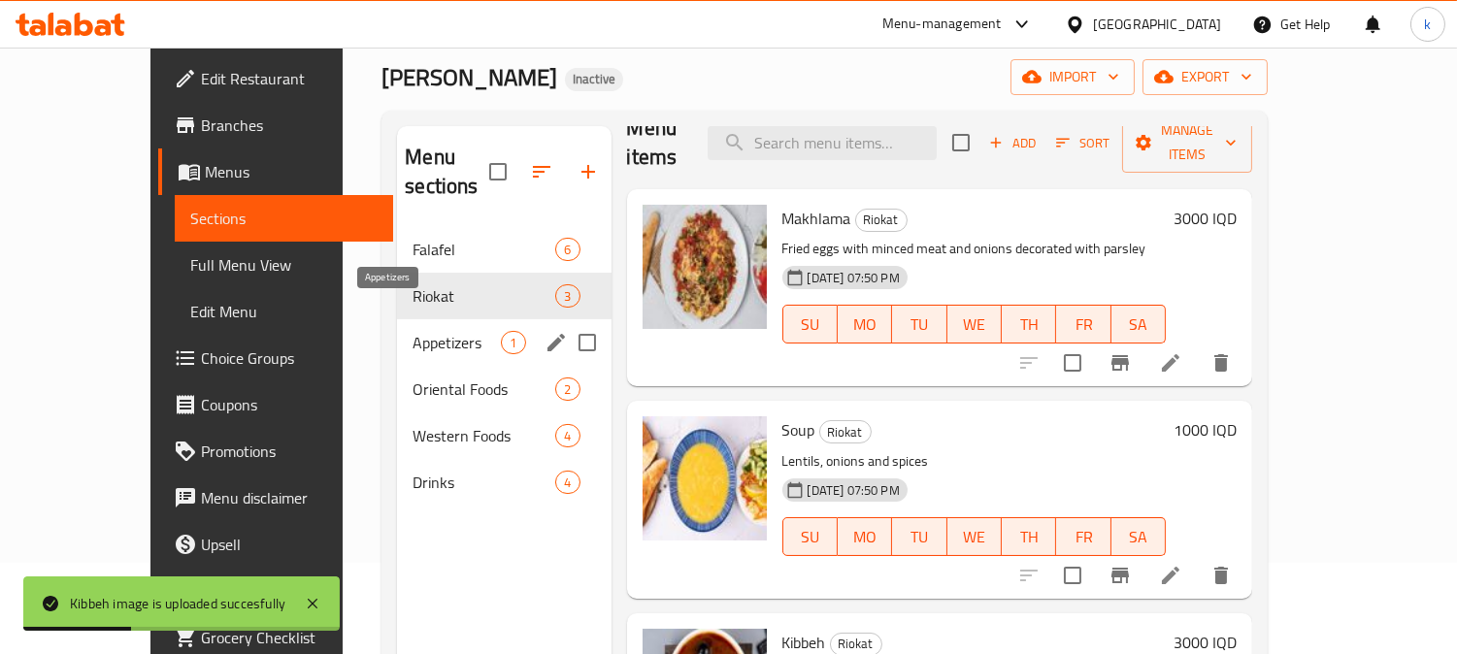
click at [412, 331] on span "Appetizers" at bounding box center [456, 342] width 88 height 23
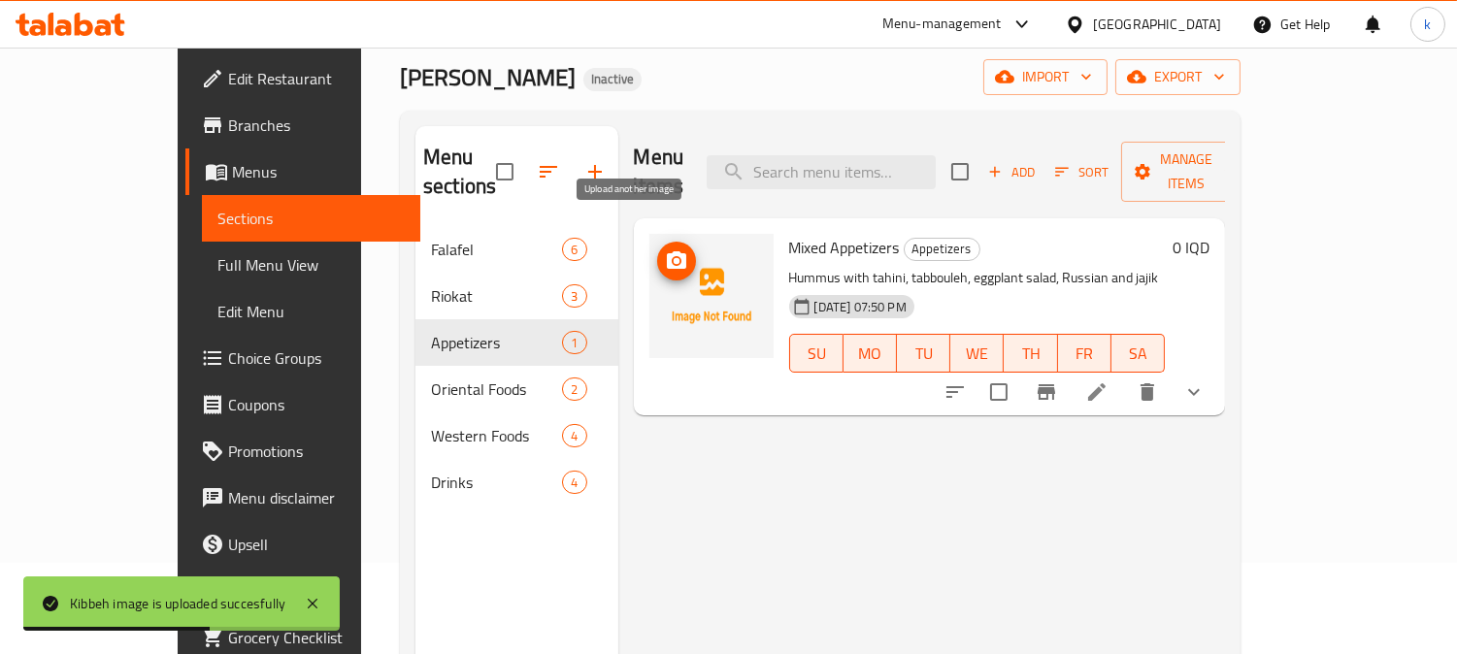
click at [657, 249] on span "upload picture" at bounding box center [676, 260] width 39 height 23
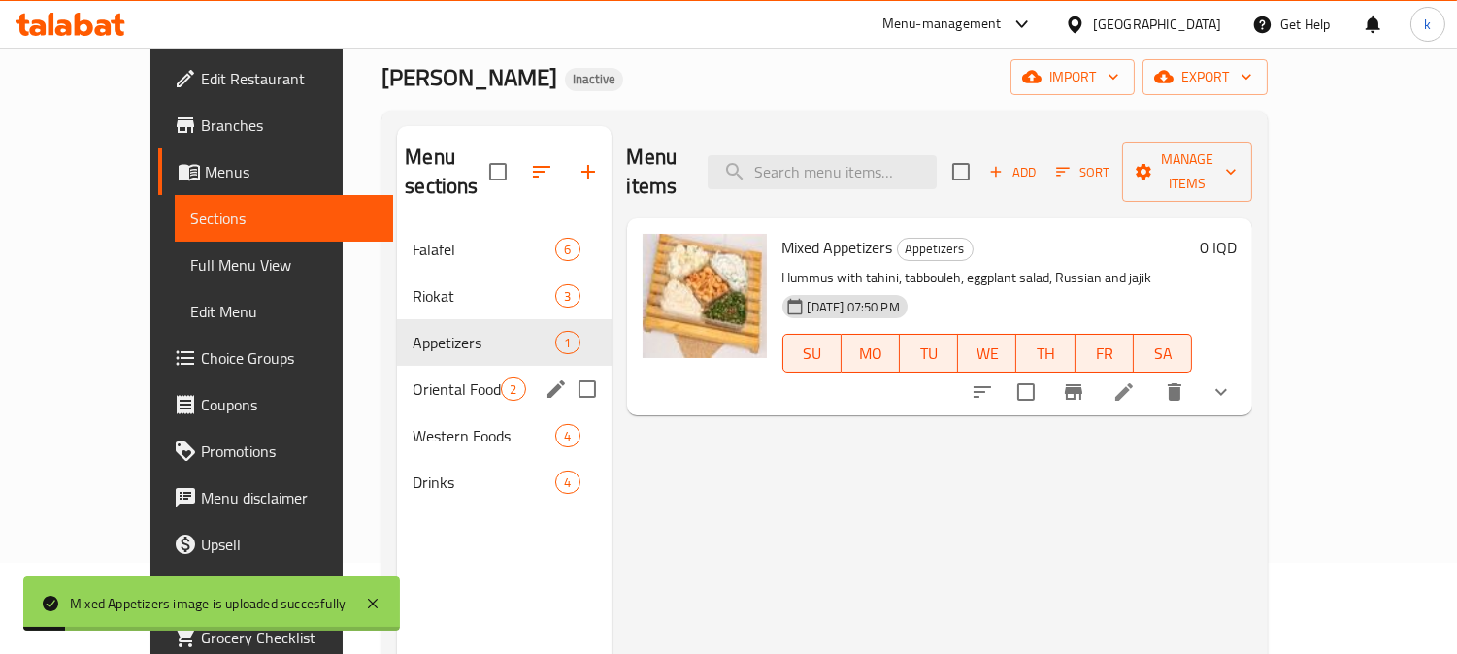
click at [397, 366] on div "Oriental Foods 2" at bounding box center [504, 389] width 214 height 47
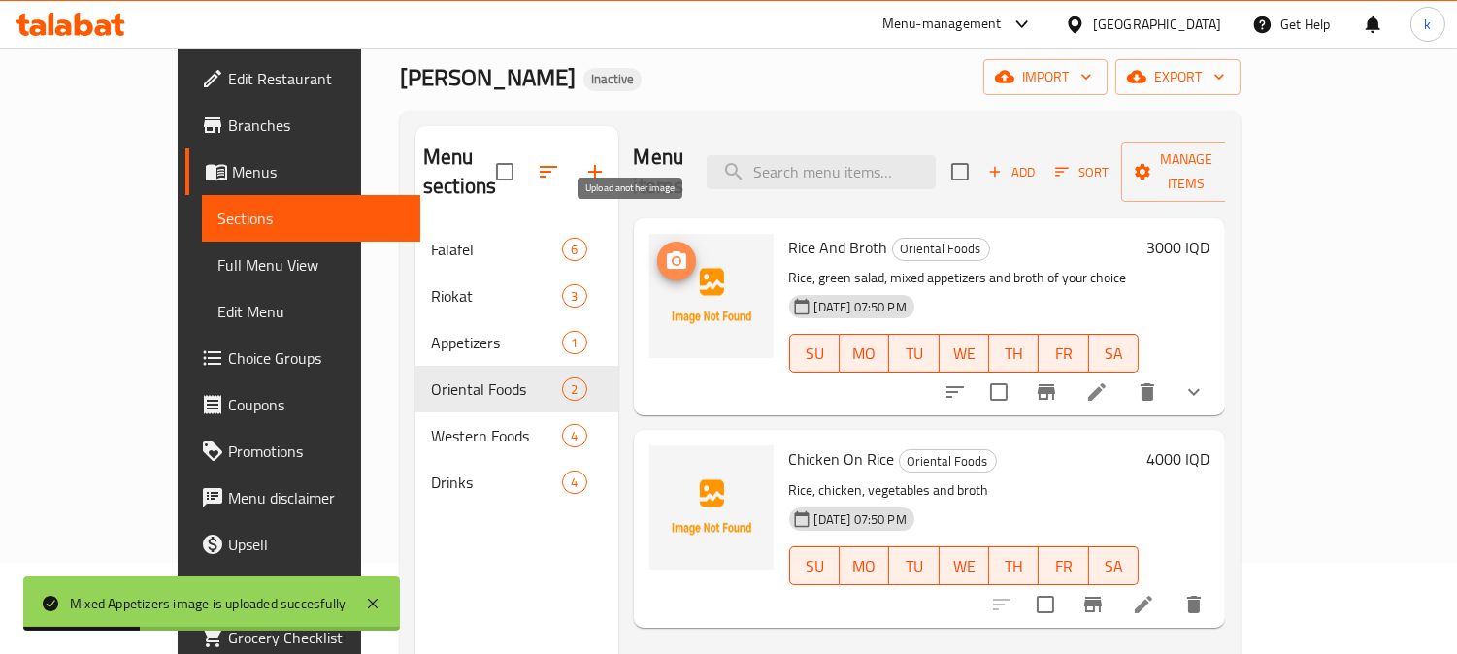
click at [667, 251] on icon "upload picture" at bounding box center [676, 259] width 19 height 17
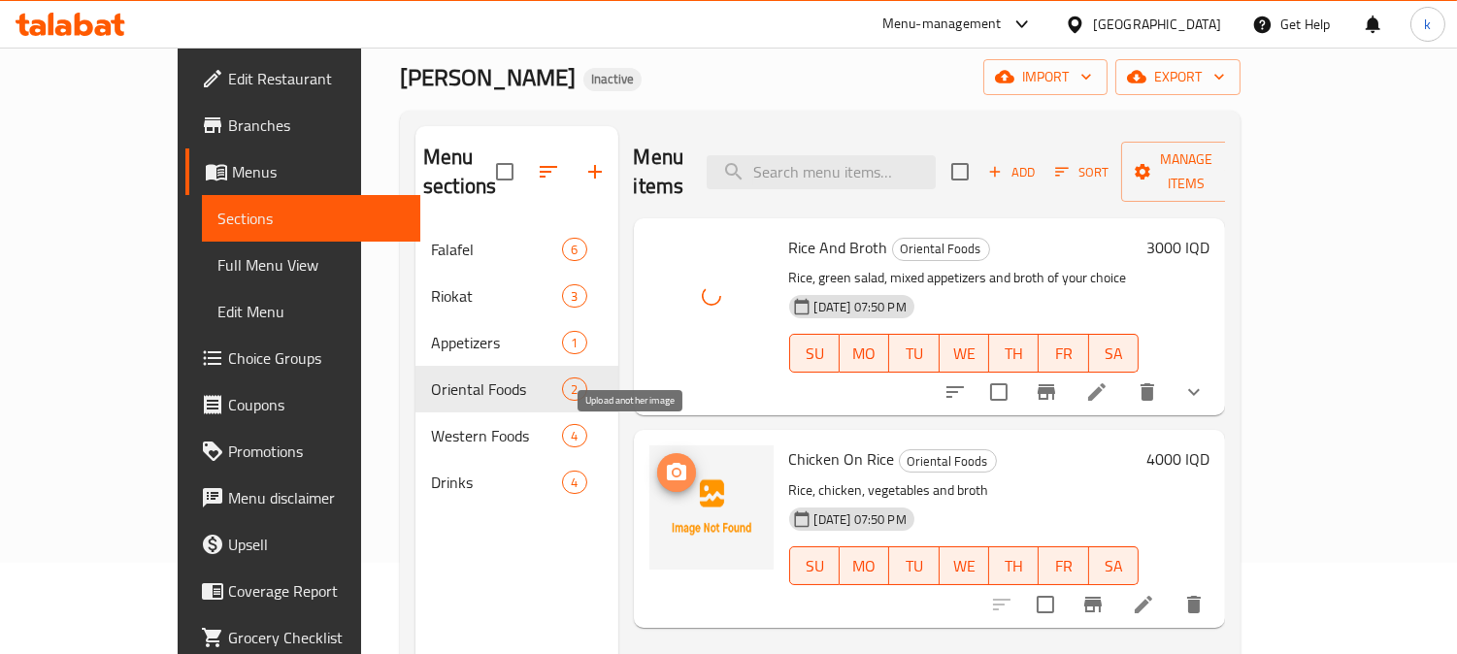
click at [665, 461] on icon "upload picture" at bounding box center [676, 472] width 23 height 23
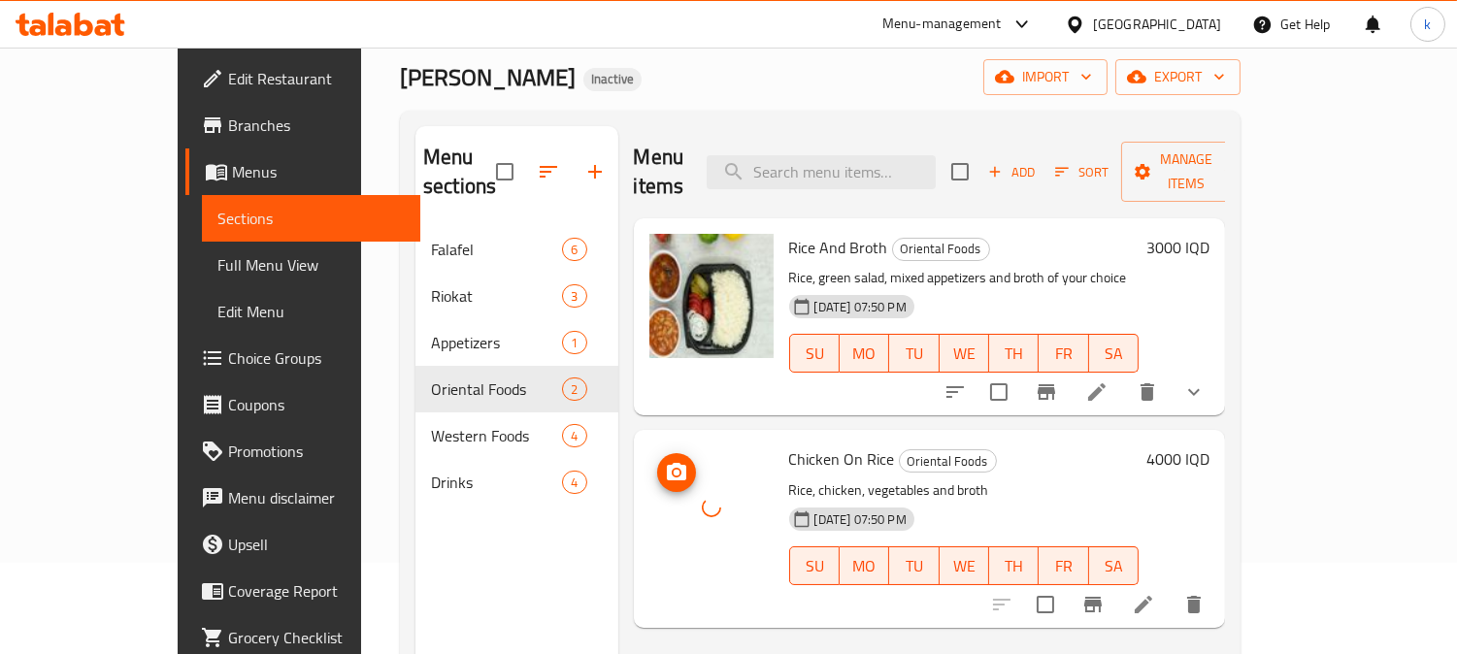
scroll to position [272, 0]
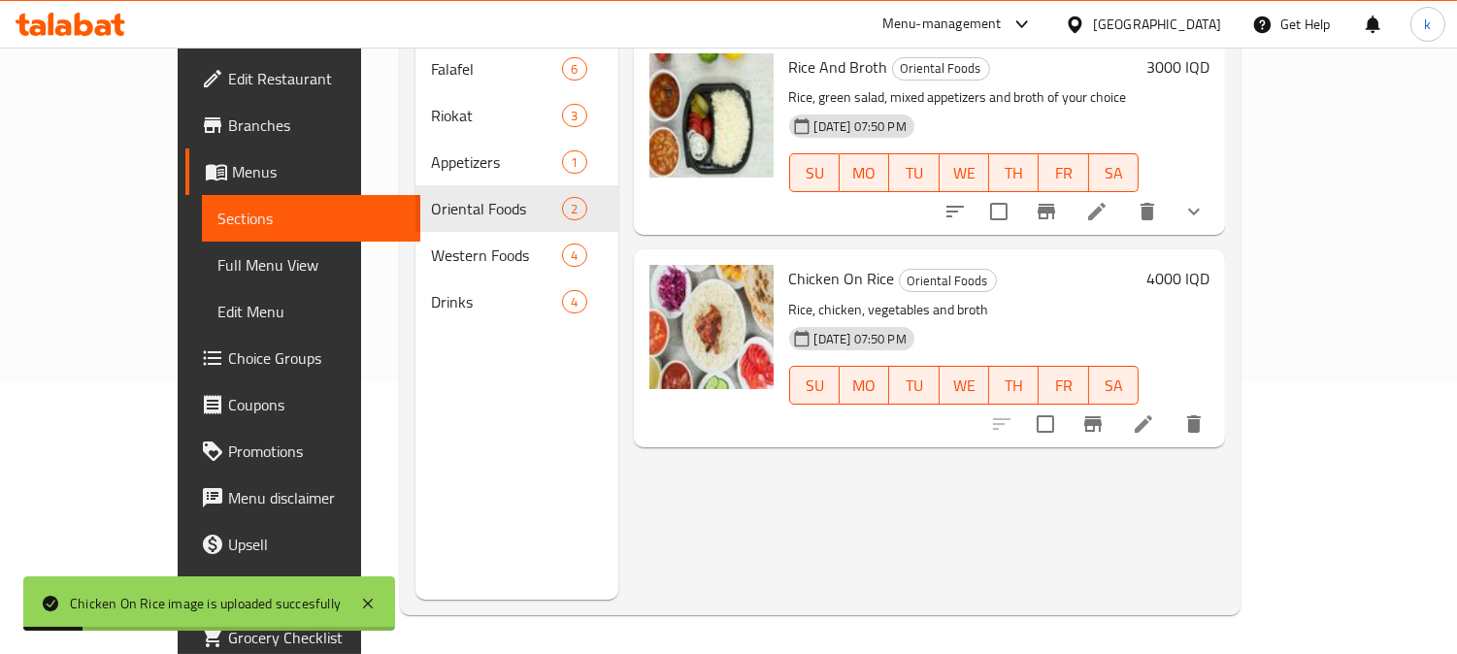
click at [1205, 200] on icon "show more" at bounding box center [1193, 211] width 23 height 23
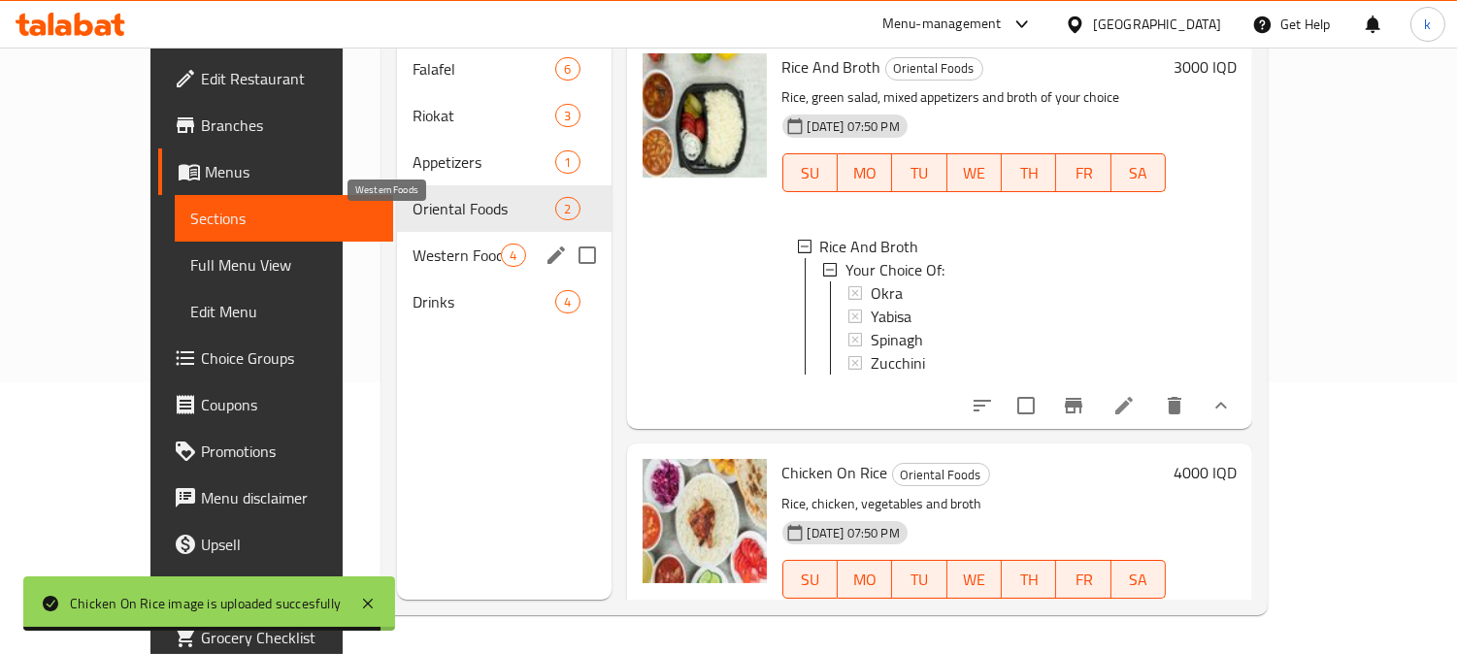
click at [412, 244] on span "Western Foods" at bounding box center [456, 255] width 88 height 23
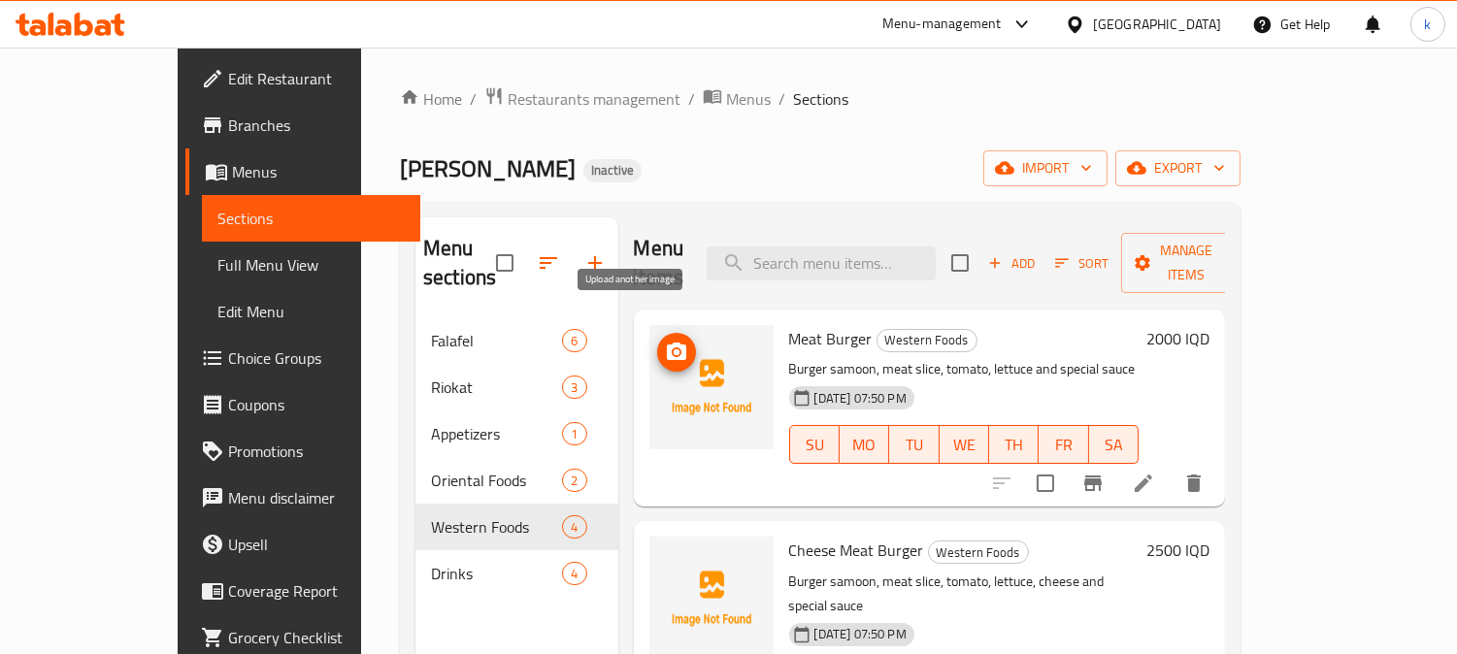
click at [667, 343] on icon "upload picture" at bounding box center [676, 351] width 19 height 17
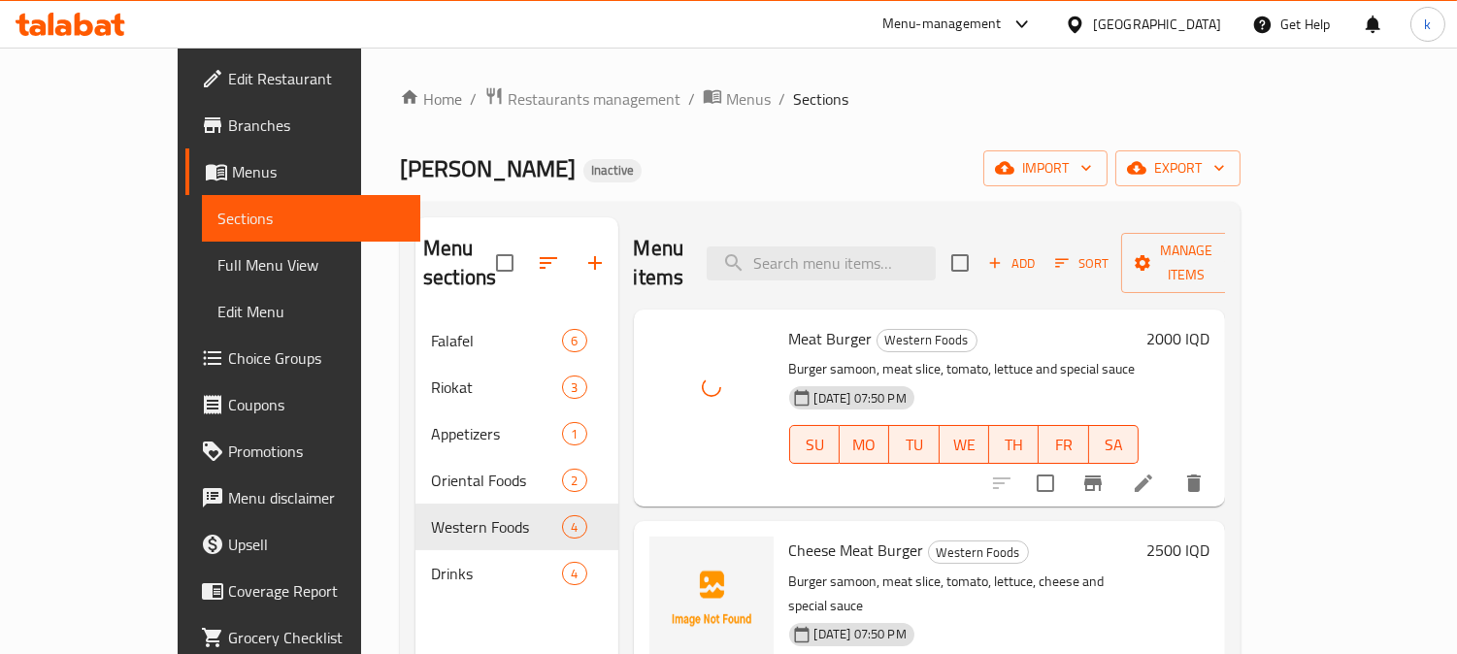
scroll to position [180, 0]
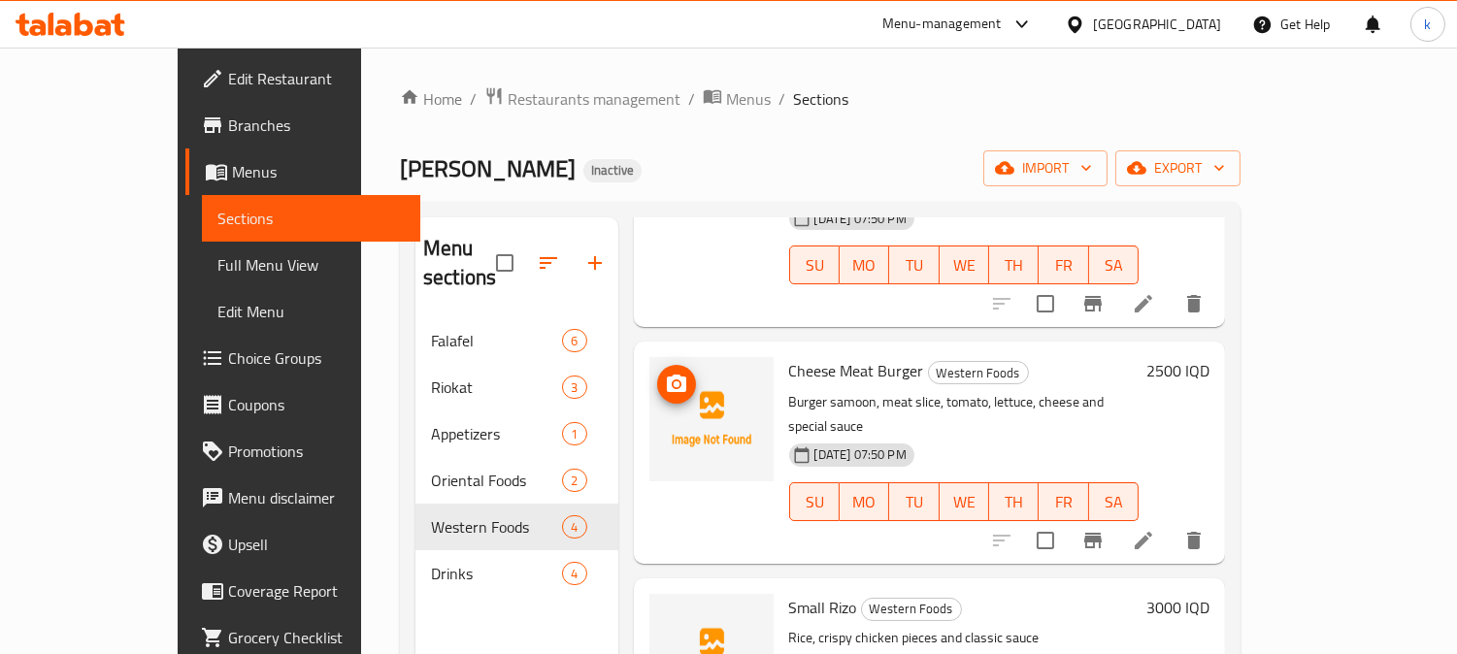
click at [665, 373] on icon "upload picture" at bounding box center [676, 384] width 23 height 23
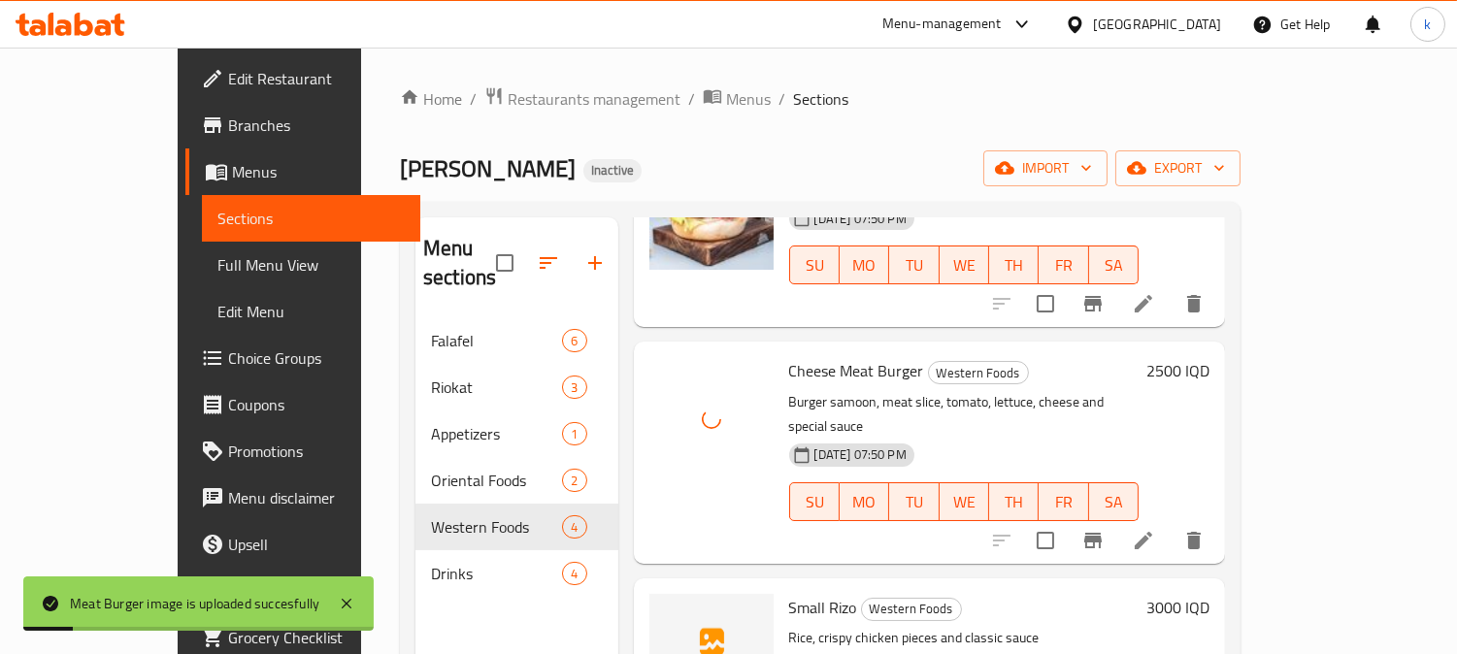
scroll to position [241, 0]
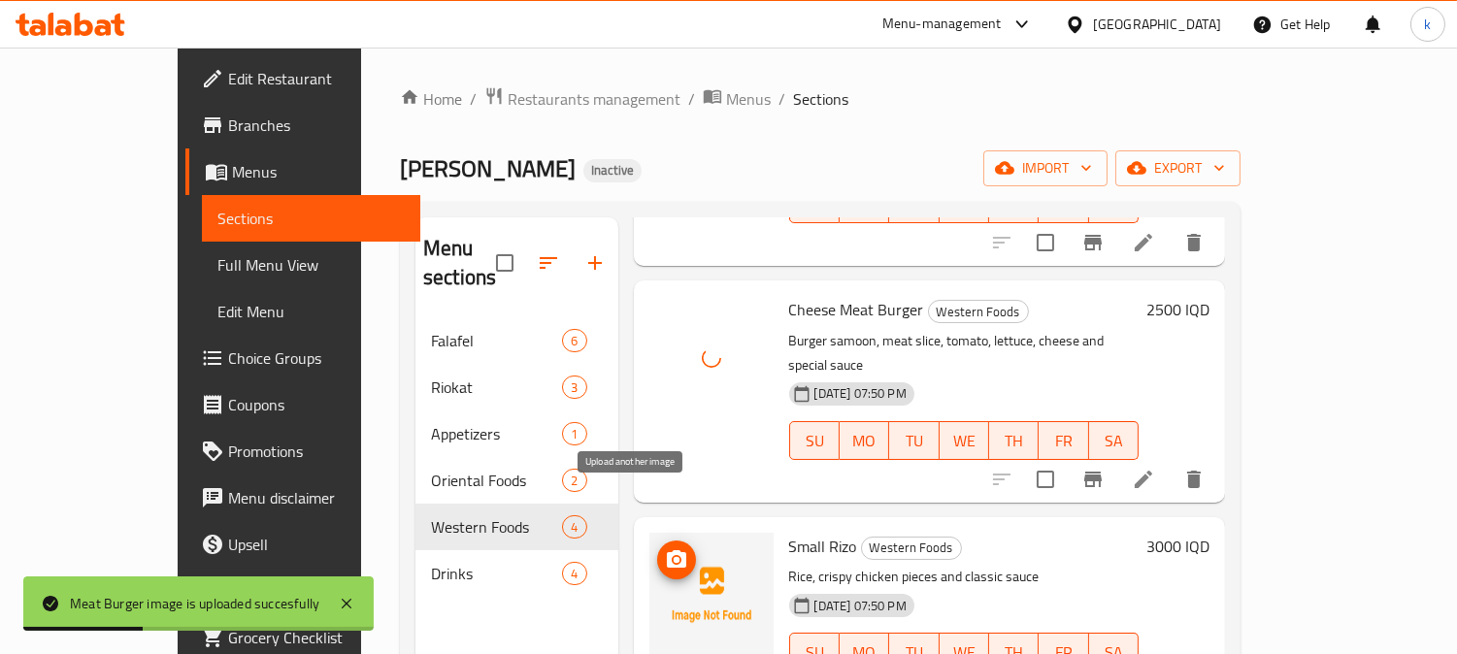
click at [667, 550] on icon "upload picture" at bounding box center [676, 558] width 19 height 17
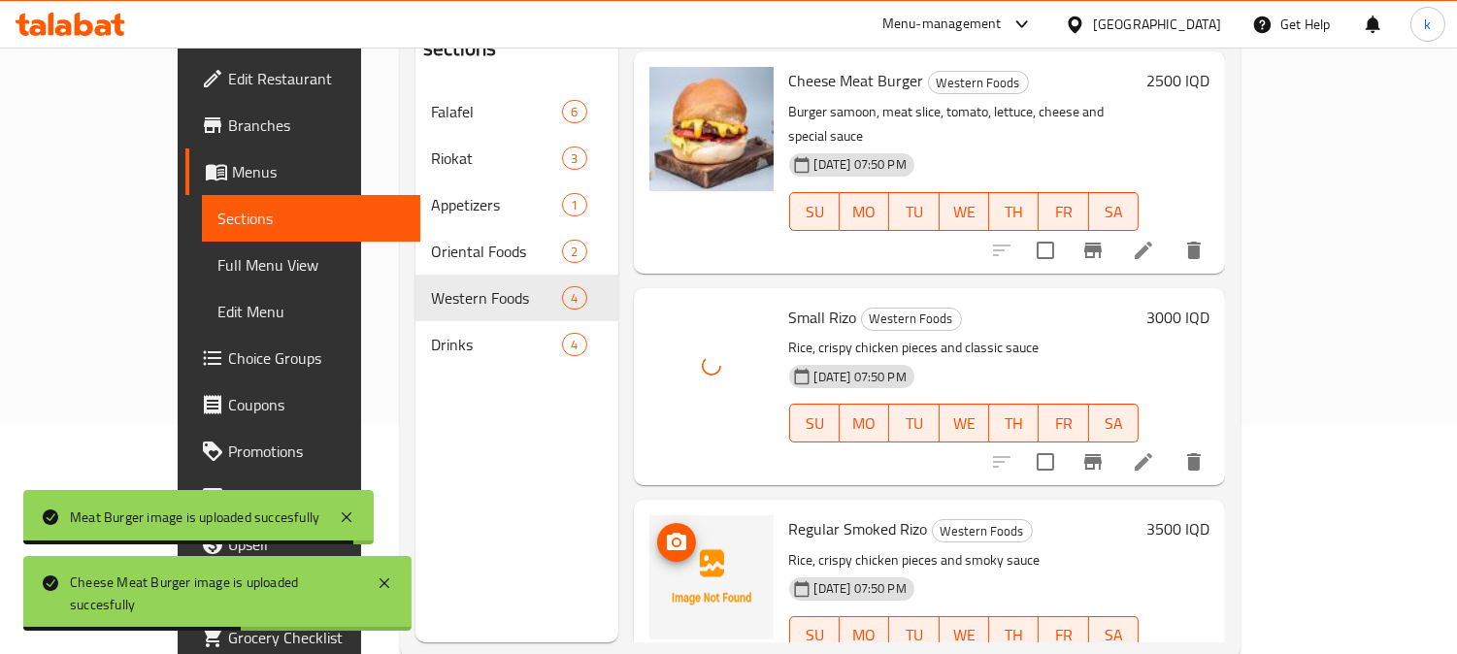
scroll to position [272, 0]
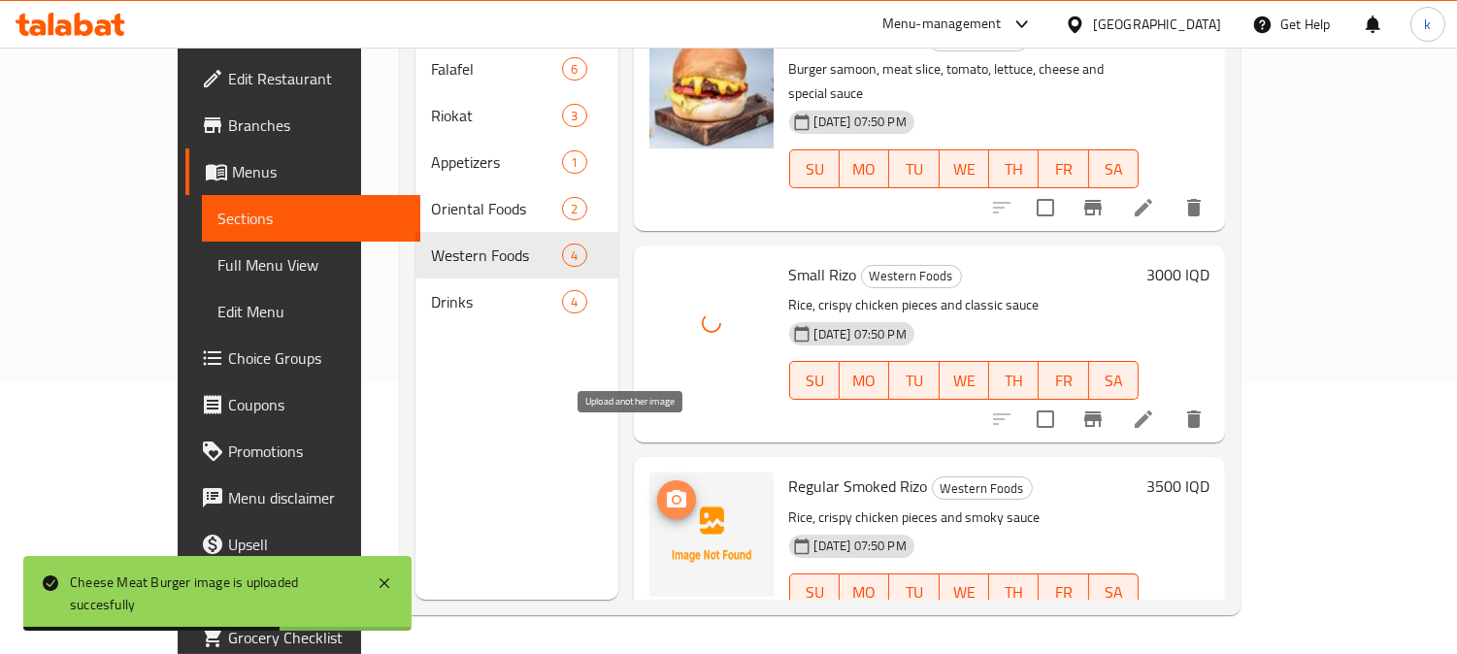
click at [667, 490] on icon "upload picture" at bounding box center [676, 498] width 19 height 17
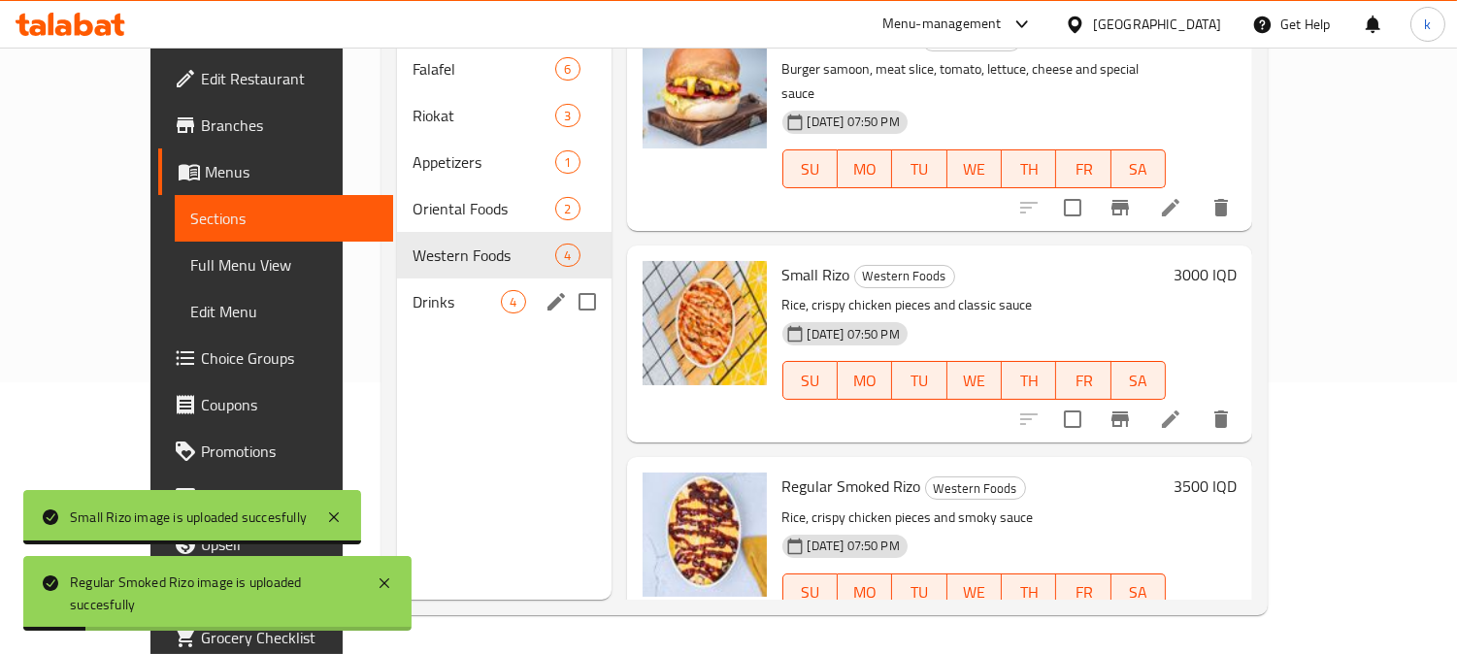
click at [412, 290] on span "Drinks" at bounding box center [456, 301] width 88 height 23
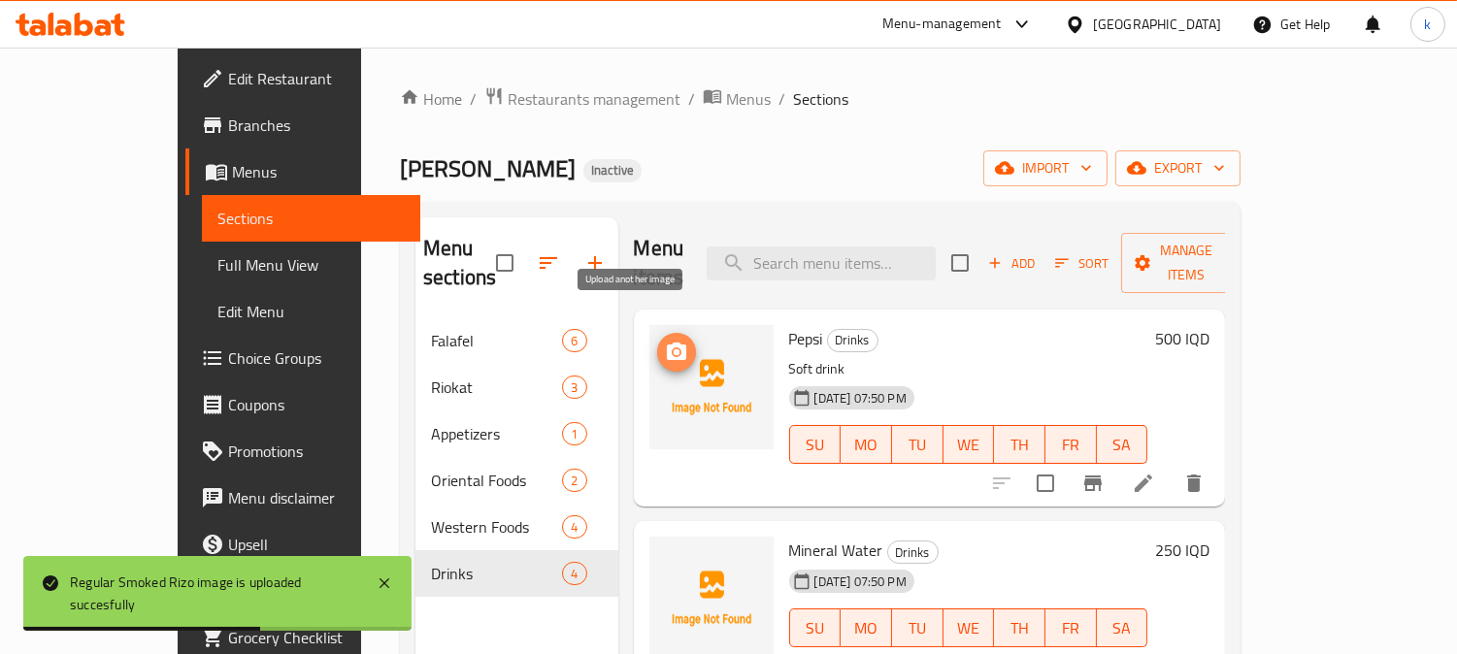
click at [667, 343] on icon "upload picture" at bounding box center [676, 351] width 19 height 17
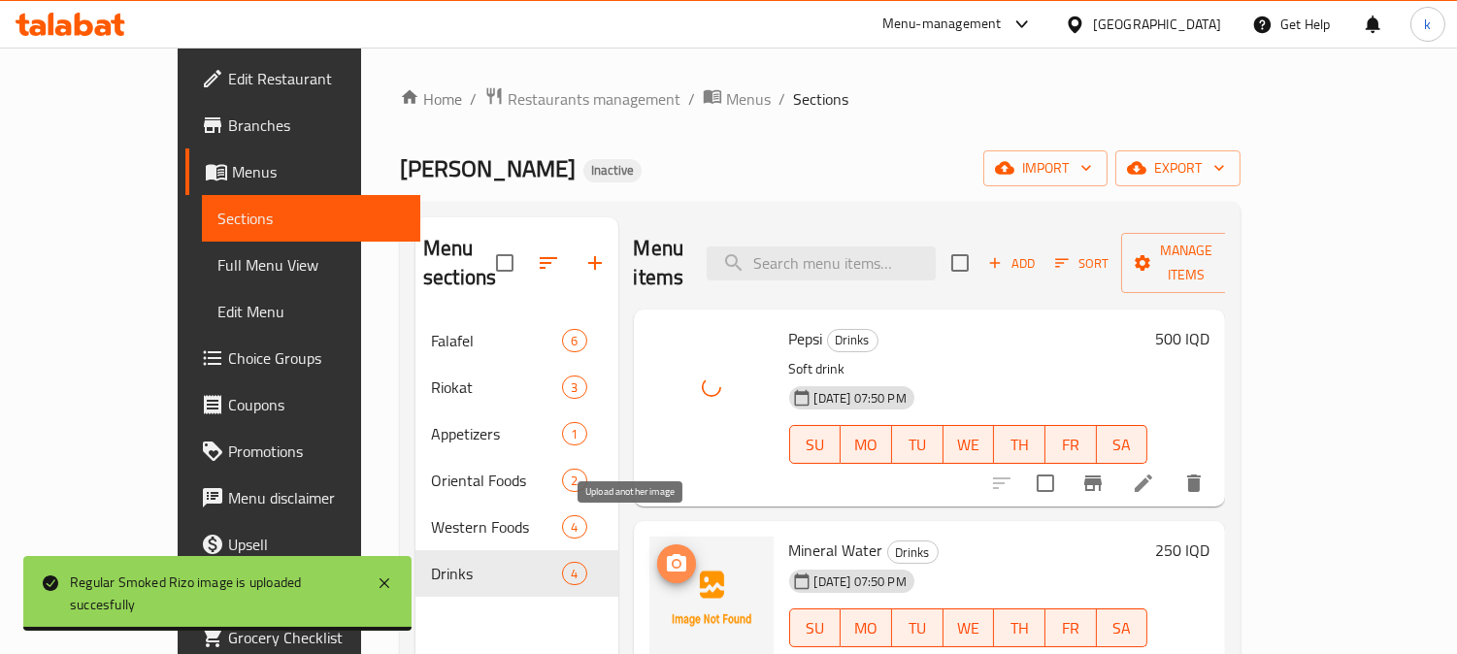
click at [673, 561] on circle "upload picture" at bounding box center [676, 564] width 6 height 6
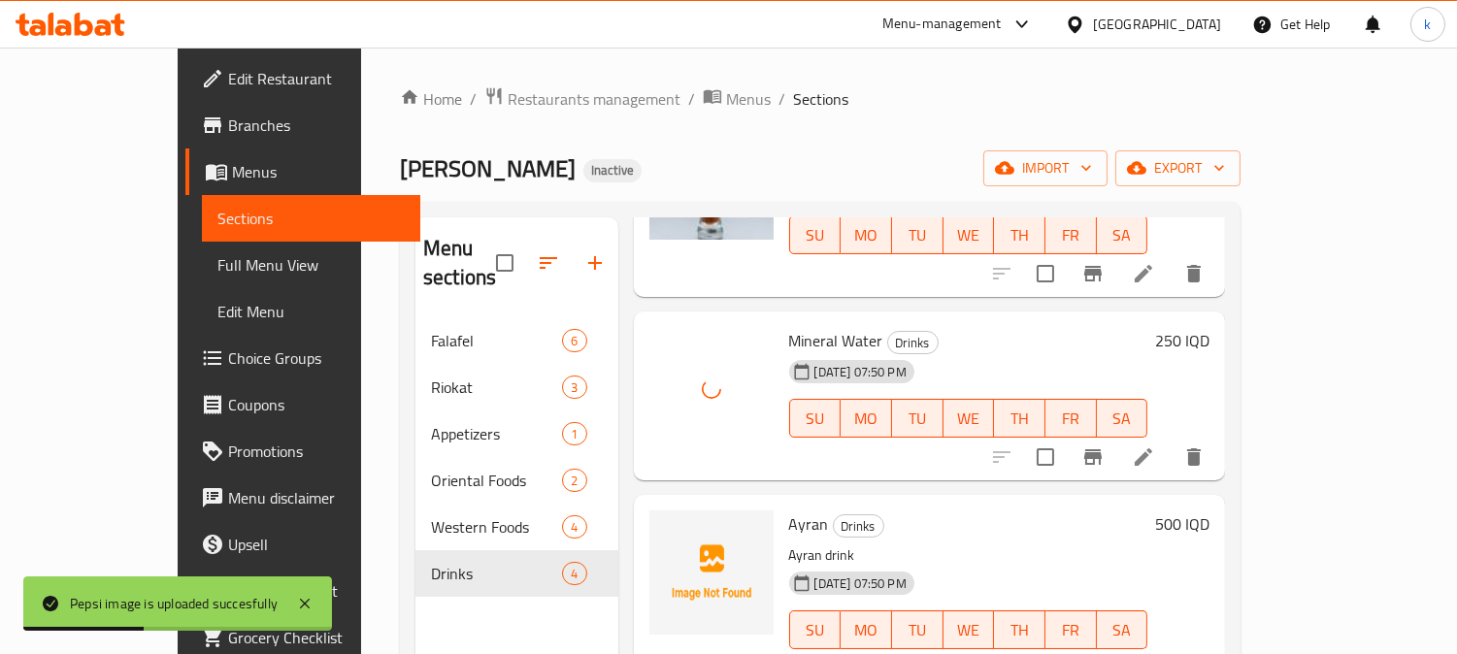
scroll to position [212, 0]
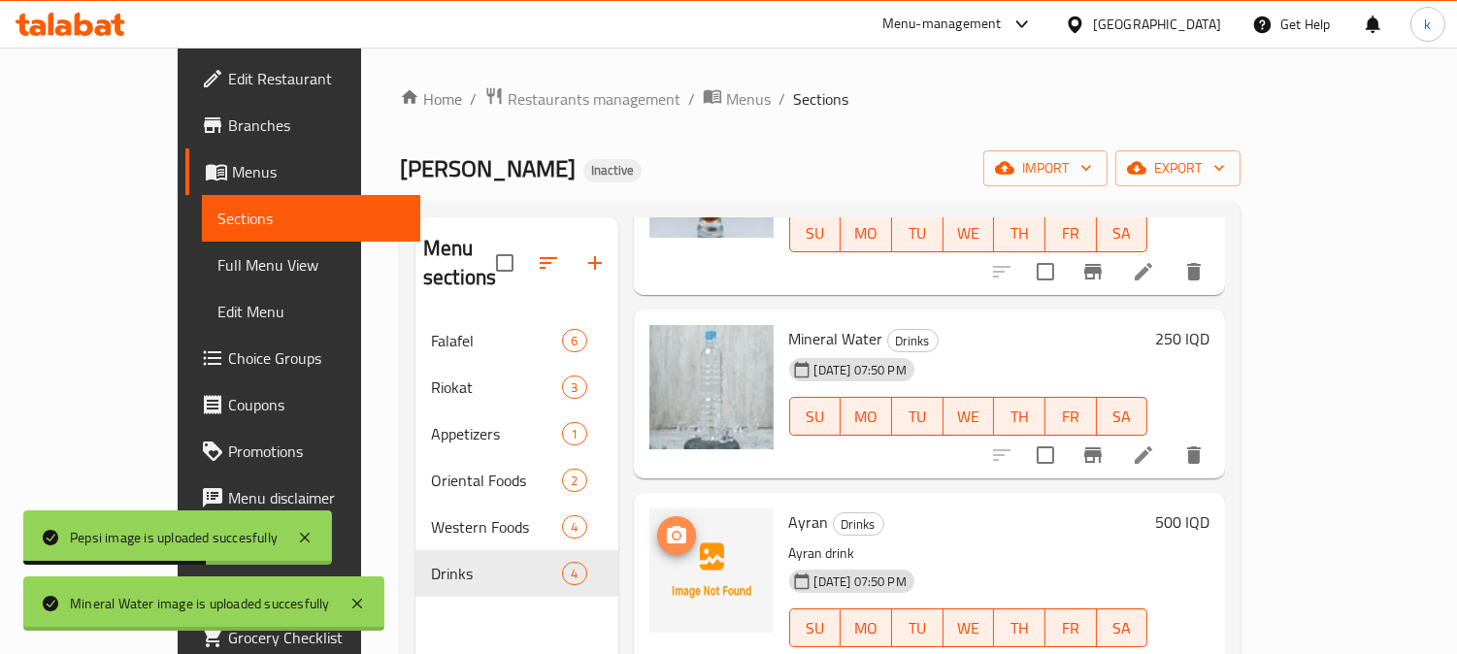
click at [673, 533] on circle "upload picture" at bounding box center [676, 536] width 6 height 6
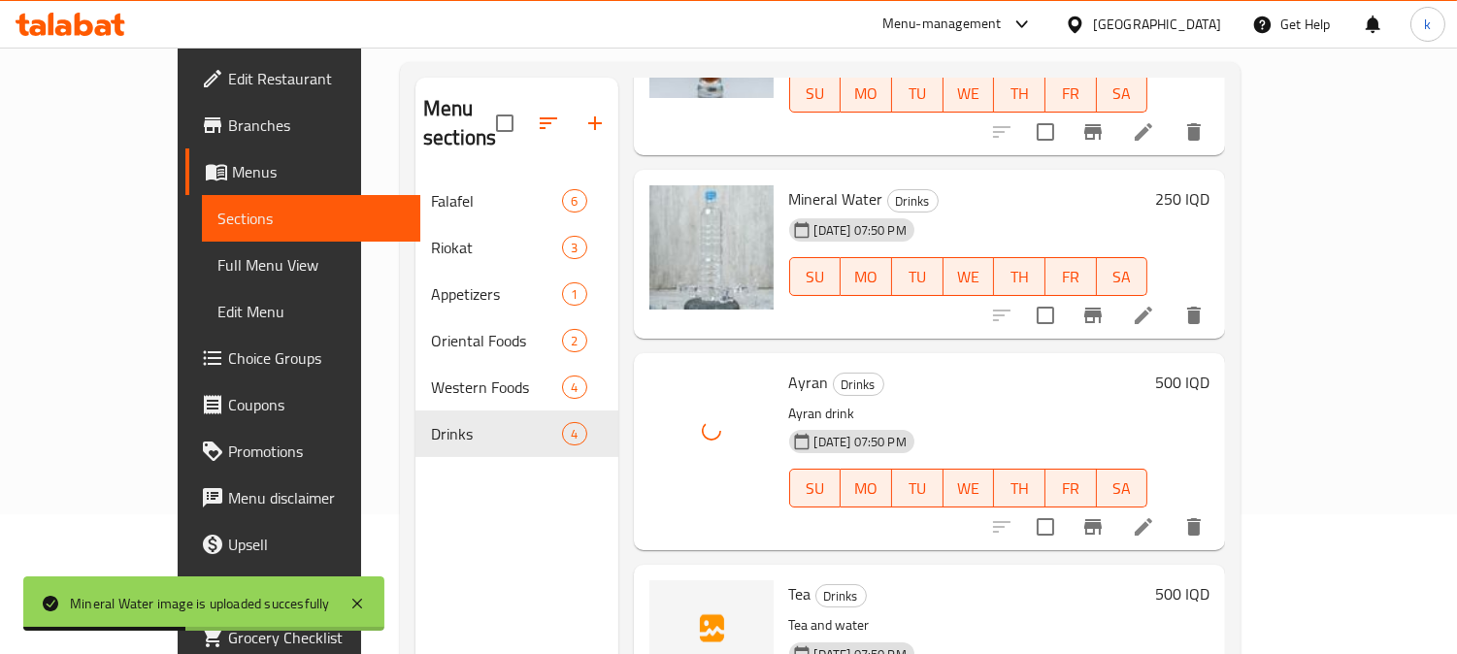
scroll to position [272, 0]
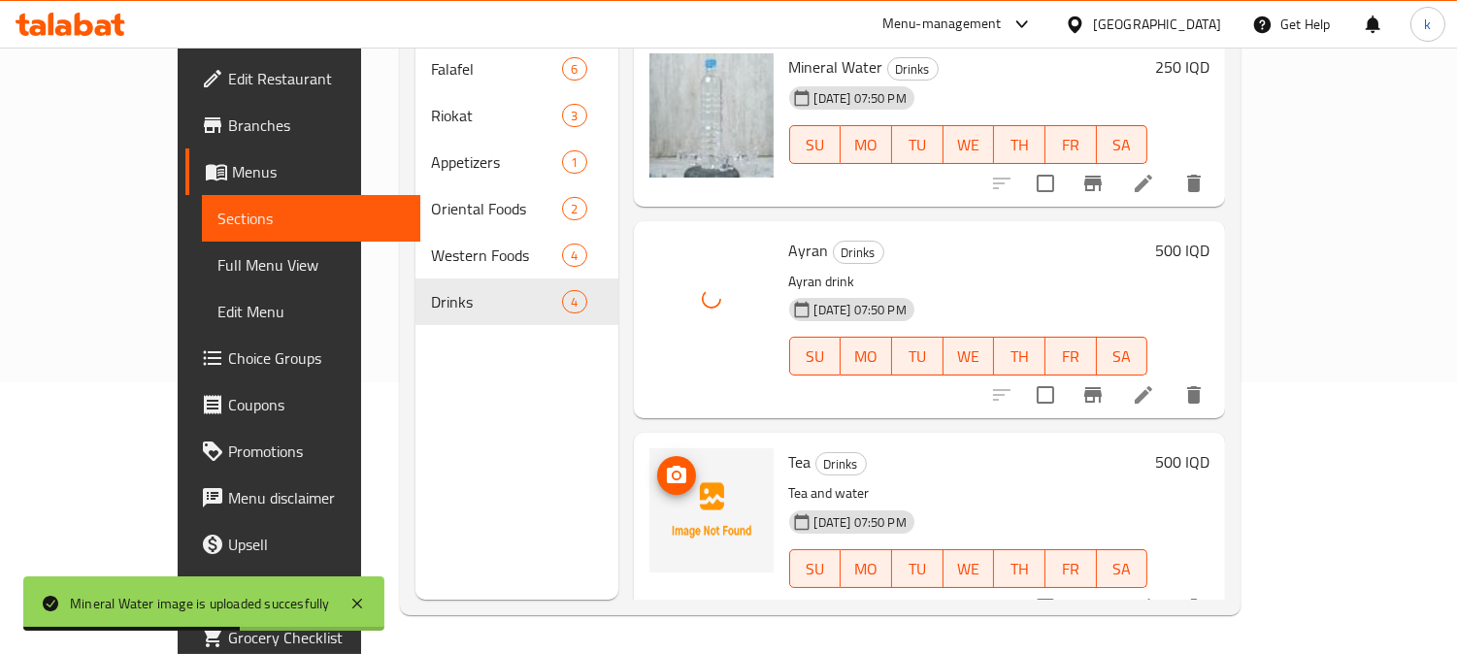
click at [673, 473] on circle "upload picture" at bounding box center [676, 476] width 6 height 6
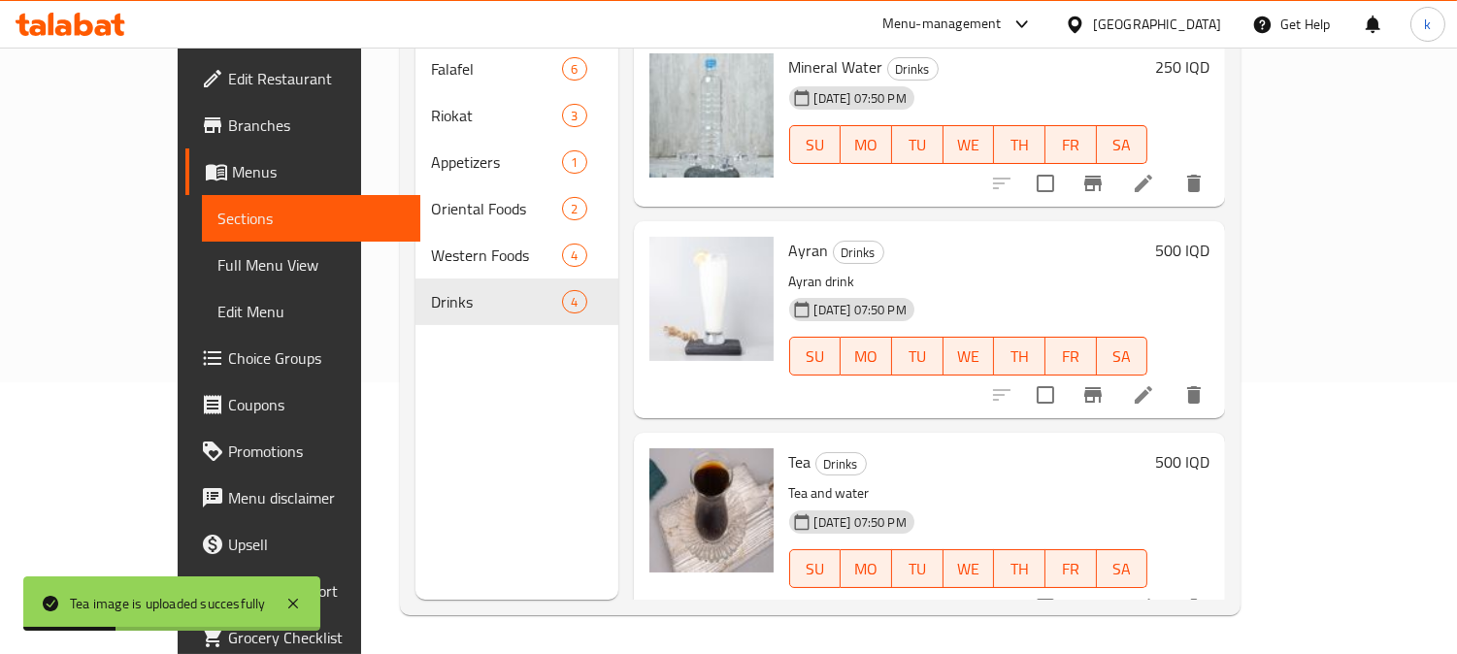
click at [228, 76] on span "Edit Restaurant" at bounding box center [317, 78] width 178 height 23
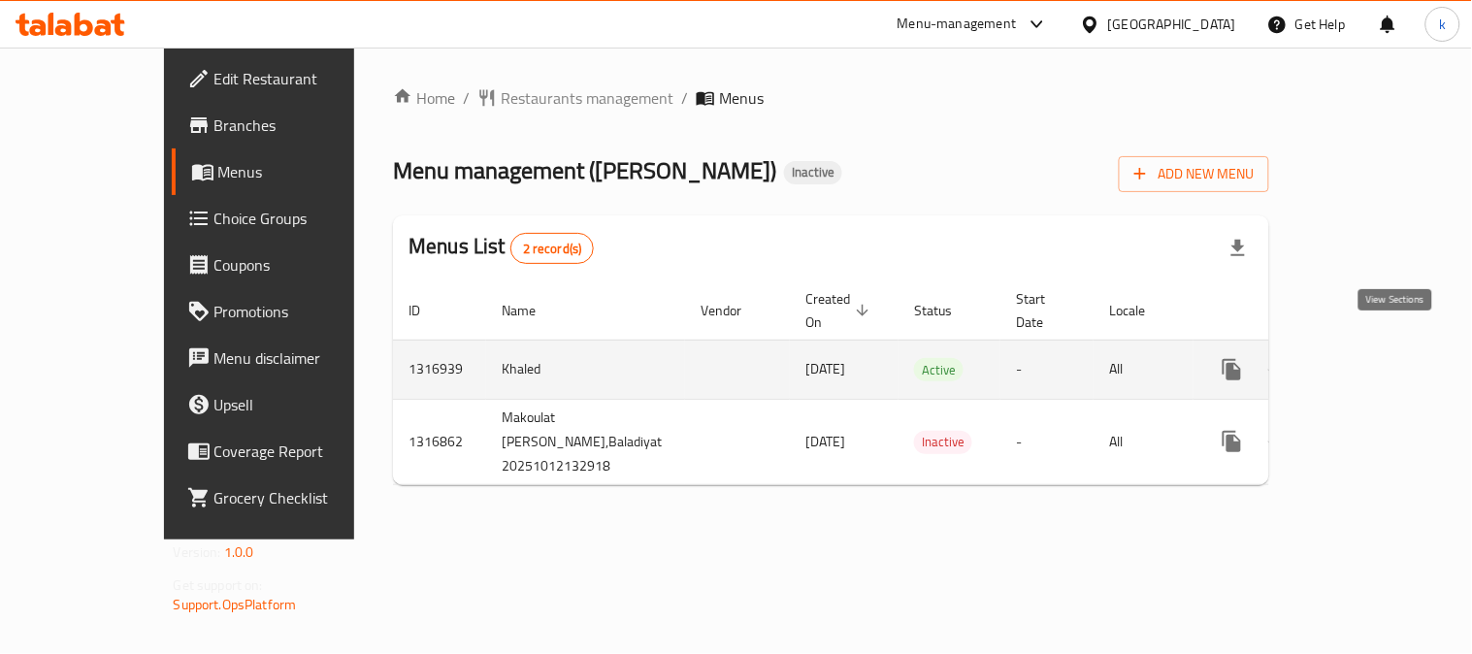
click at [1380, 346] on link "enhanced table" at bounding box center [1372, 369] width 47 height 47
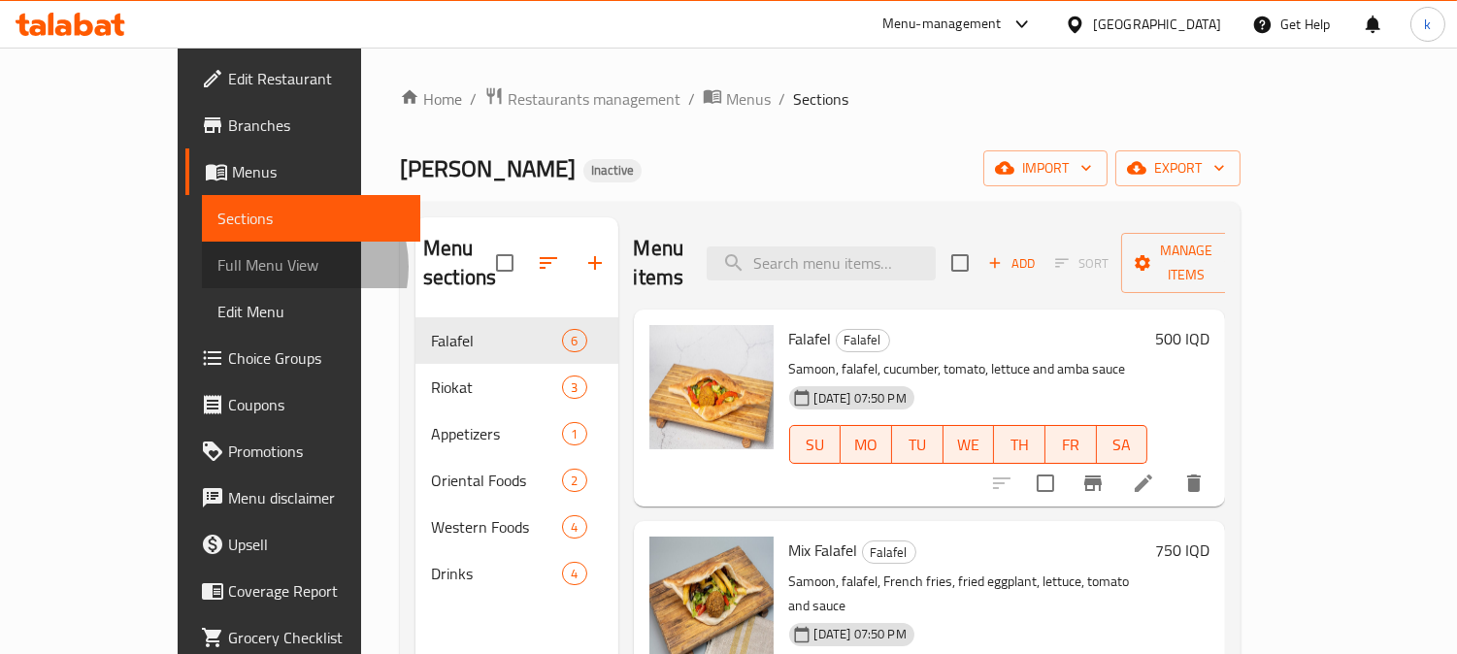
click at [217, 267] on span "Full Menu View" at bounding box center [311, 264] width 188 height 23
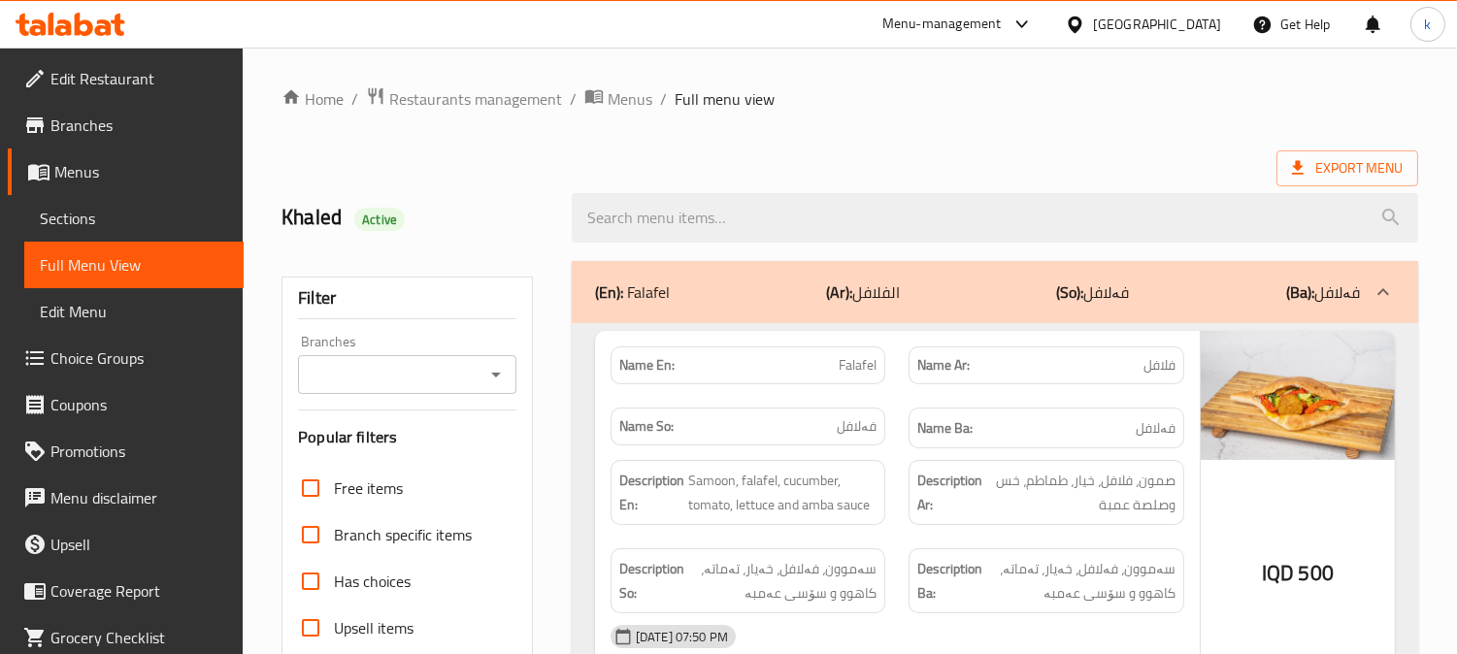
click at [411, 383] on input "Branches" at bounding box center [391, 374] width 175 height 27
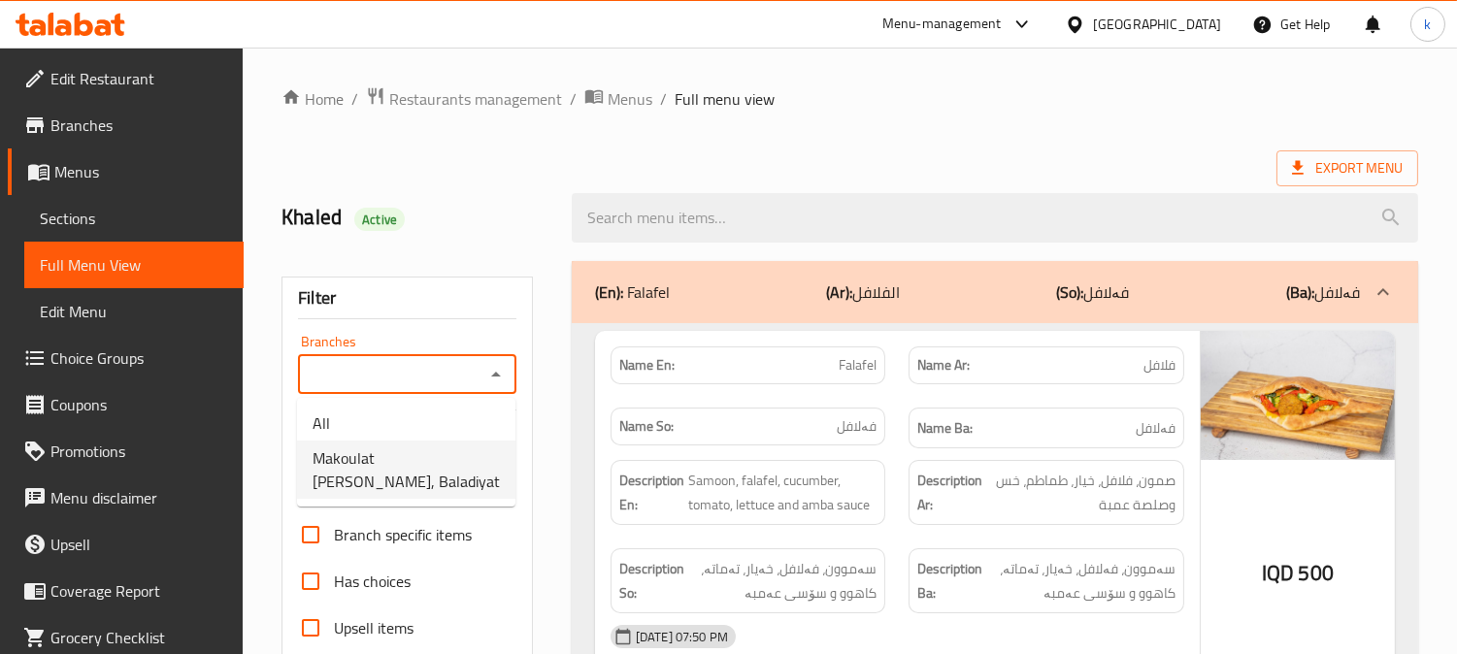
click at [404, 462] on span "Makoulat Abo Jwan, Baladiyat" at bounding box center [406, 469] width 187 height 47
type input "Makoulat Abo Jwan, Baladiyat"
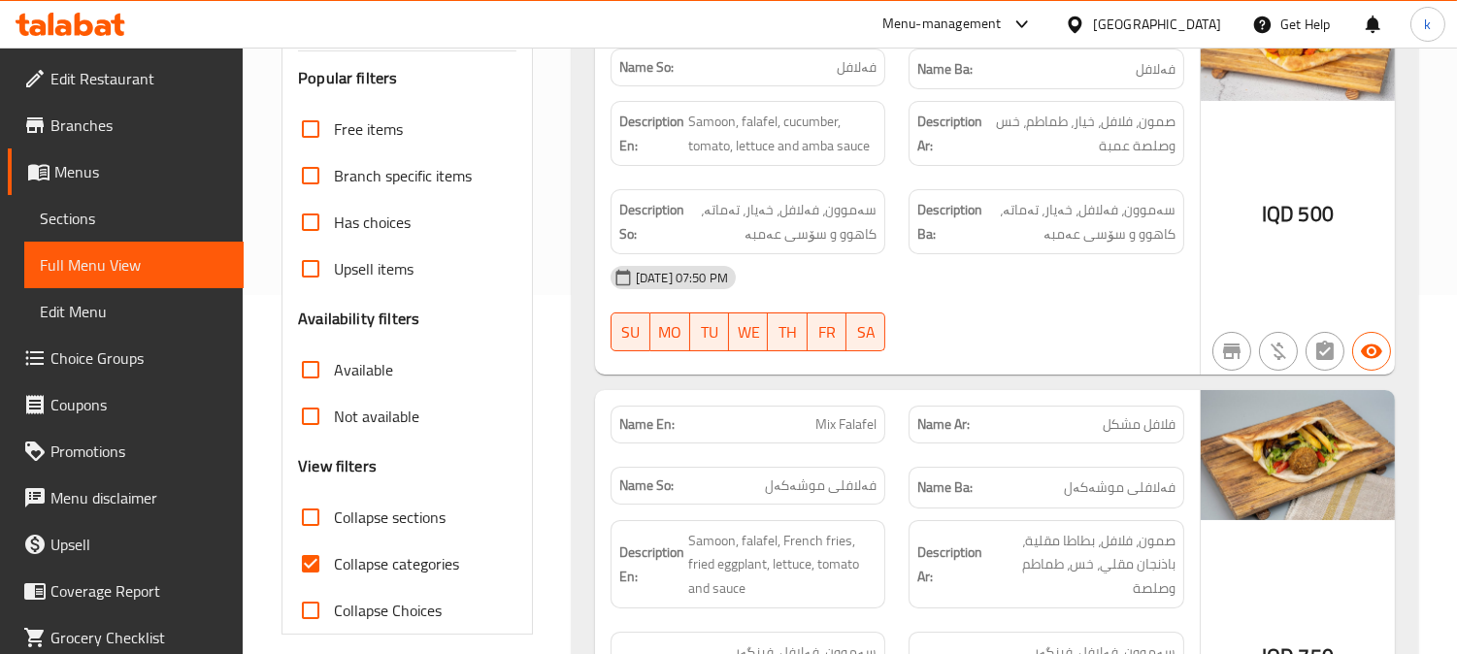
scroll to position [539, 0]
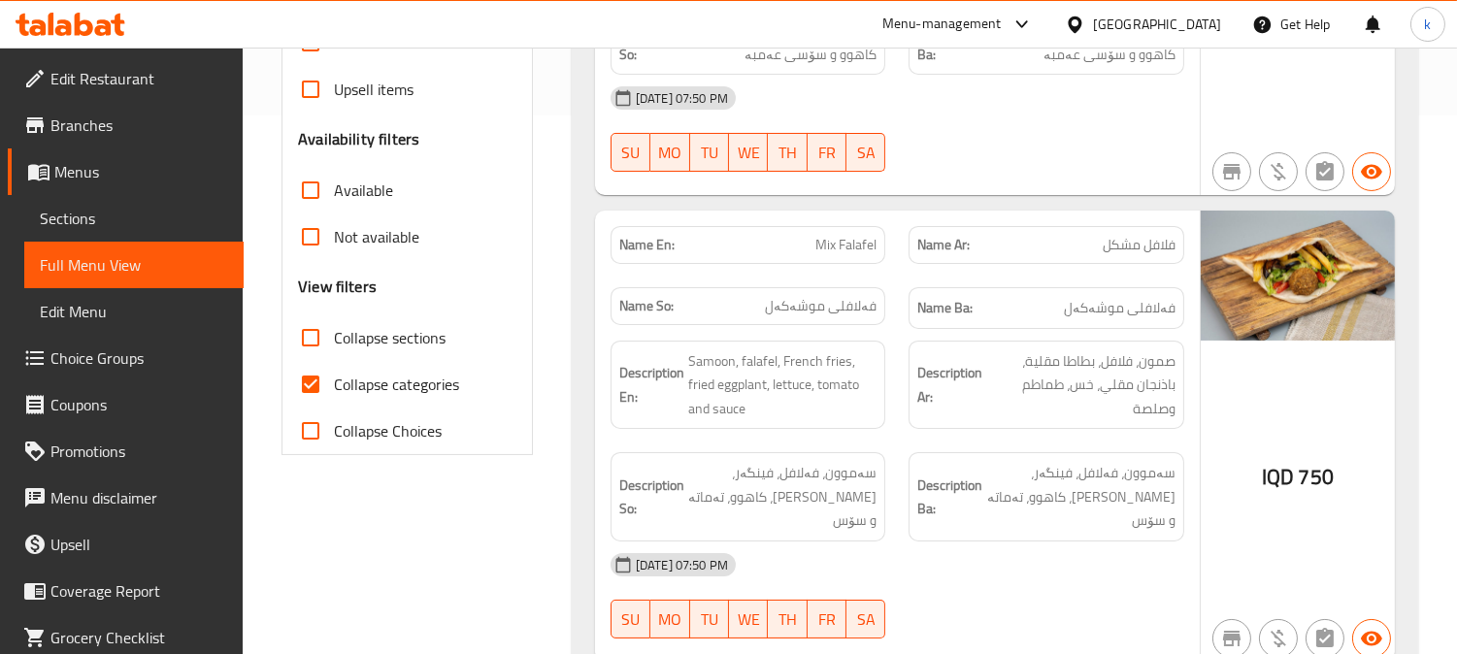
click at [321, 394] on input "Collapse categories" at bounding box center [310, 384] width 47 height 47
checkbox input "false"
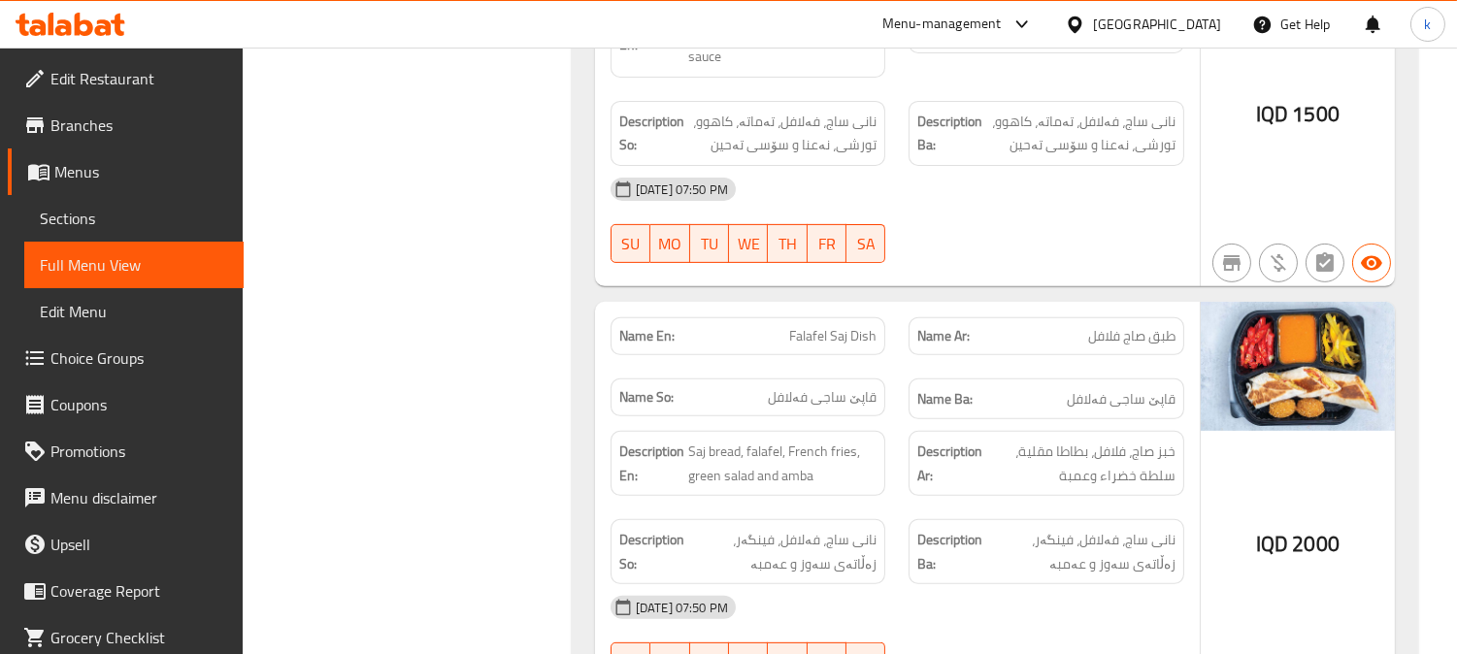
scroll to position [1437, 0]
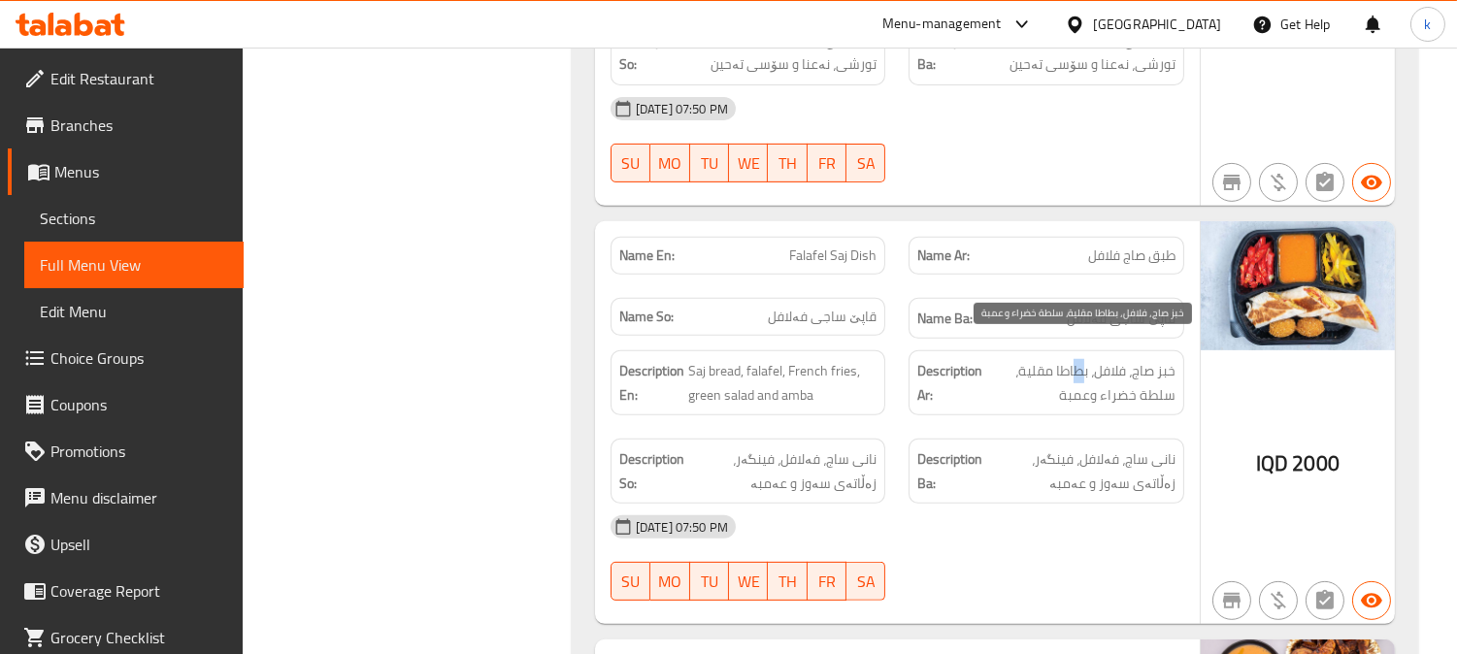
click at [1043, 359] on span "خبز صاج، فلافل، بطاطا مقلية، سلطة خضراء وعمبة" at bounding box center [1080, 383] width 189 height 48
click at [1010, 359] on span "خبز صاج، فلافل، بطاطا مقلية، سلطة خضراء وعمبة" at bounding box center [1080, 383] width 189 height 48
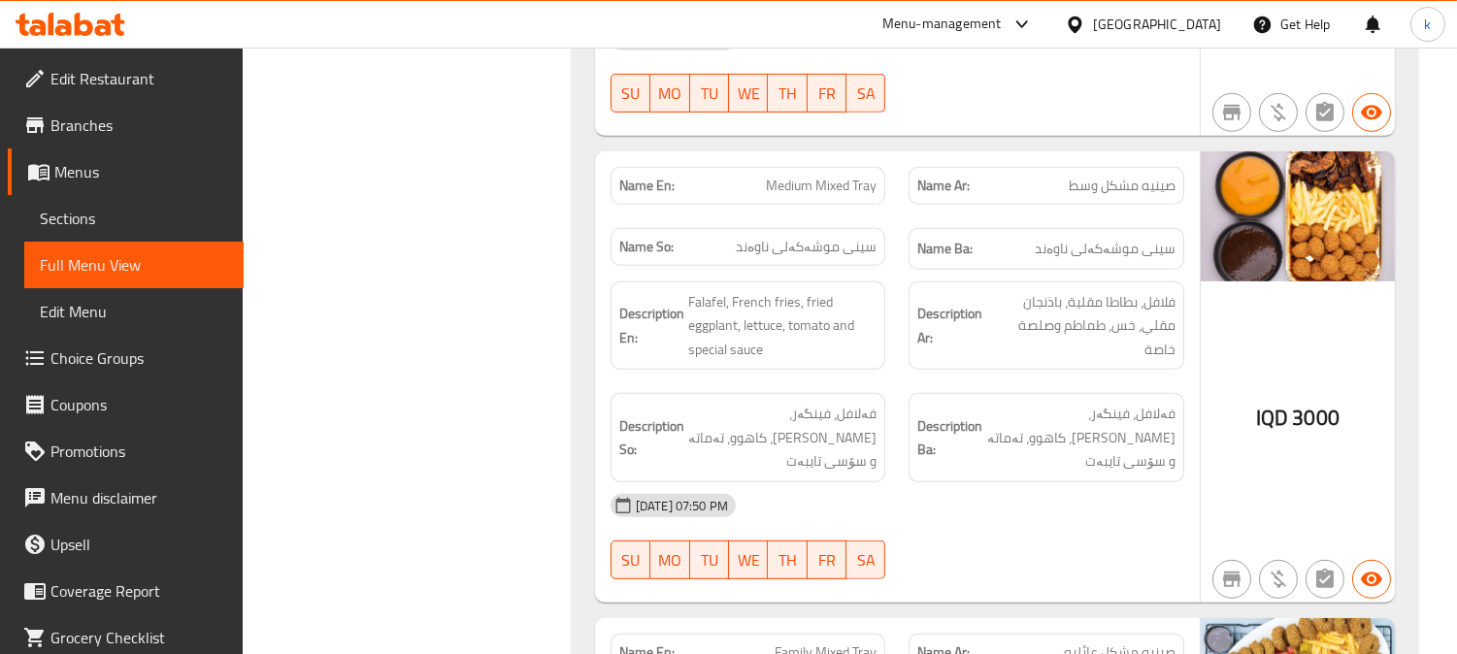
scroll to position [1976, 0]
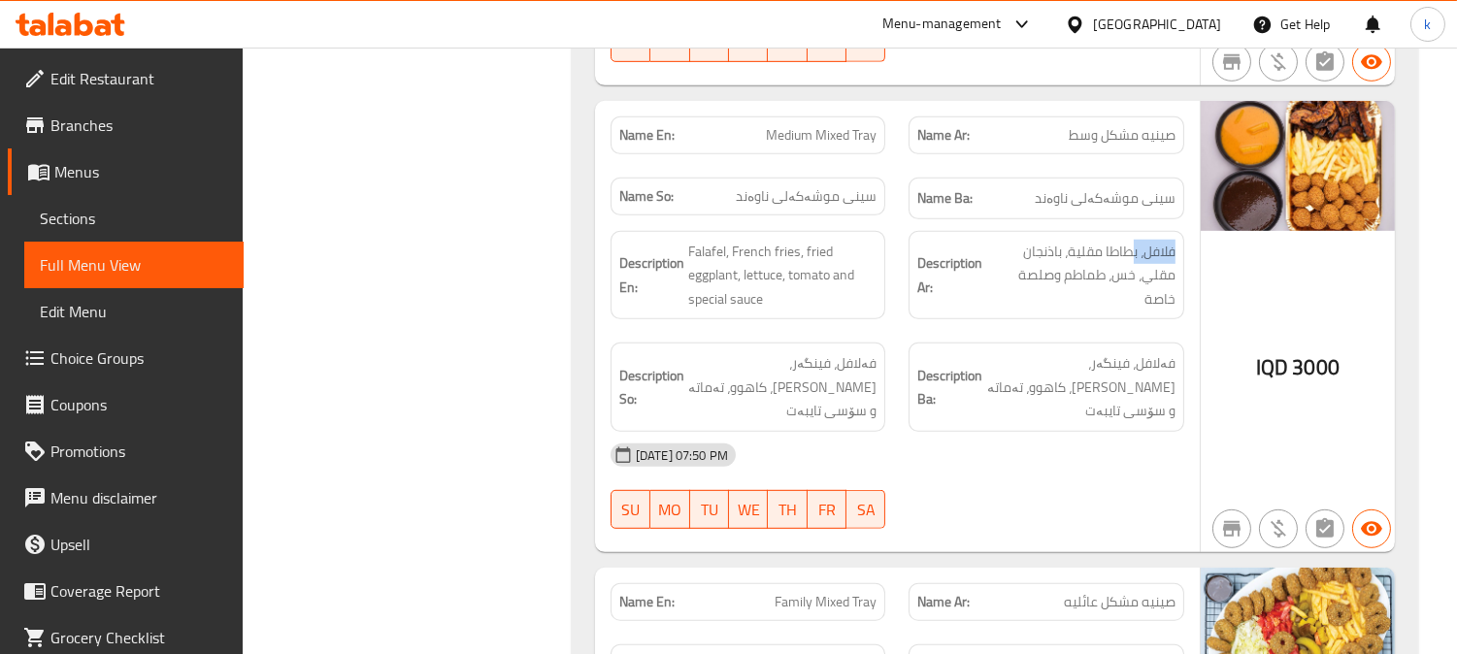
click at [1020, 231] on div "Description Ar: فلافل، بطاطا مقلية، باذنجان مقلي، خس، طماطم وصلصة خاصة" at bounding box center [1046, 275] width 299 height 113
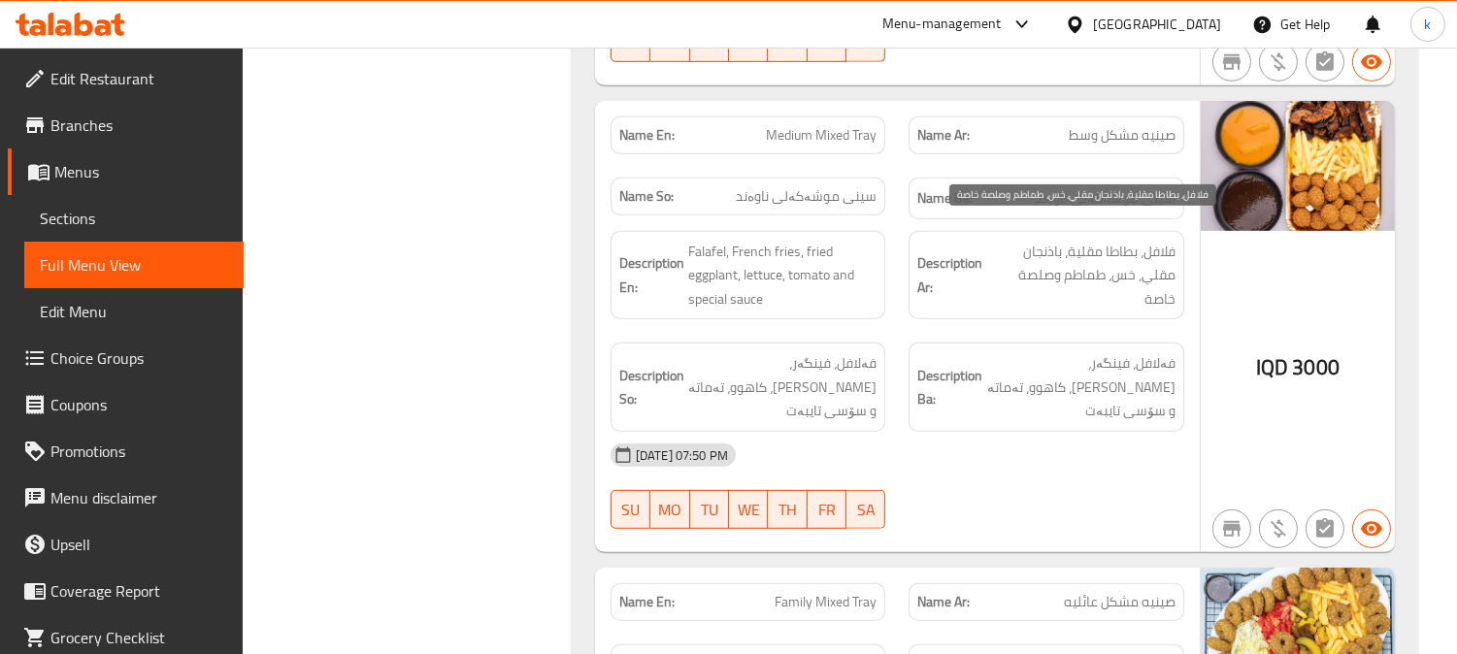
click at [1050, 255] on span "فلافل، بطاطا مقلية، باذنجان مقلي، خس، طماطم وصلصة خاصة" at bounding box center [1080, 276] width 189 height 72
drag, startPoint x: 1170, startPoint y: 253, endPoint x: 1119, endPoint y: 257, distance: 50.6
click at [1123, 257] on span "فلافل، بطاطا مقلية، باذنجان مقلي، خس، طماطم وصلصة خاصة" at bounding box center [1080, 276] width 189 height 72
drag, startPoint x: 1080, startPoint y: 254, endPoint x: 1024, endPoint y: 269, distance: 58.1
click at [1071, 256] on span "فلافل، بطاطا مقلية، باذنجان مقلي، خس، طماطم وصلصة خاصة" at bounding box center [1080, 276] width 189 height 72
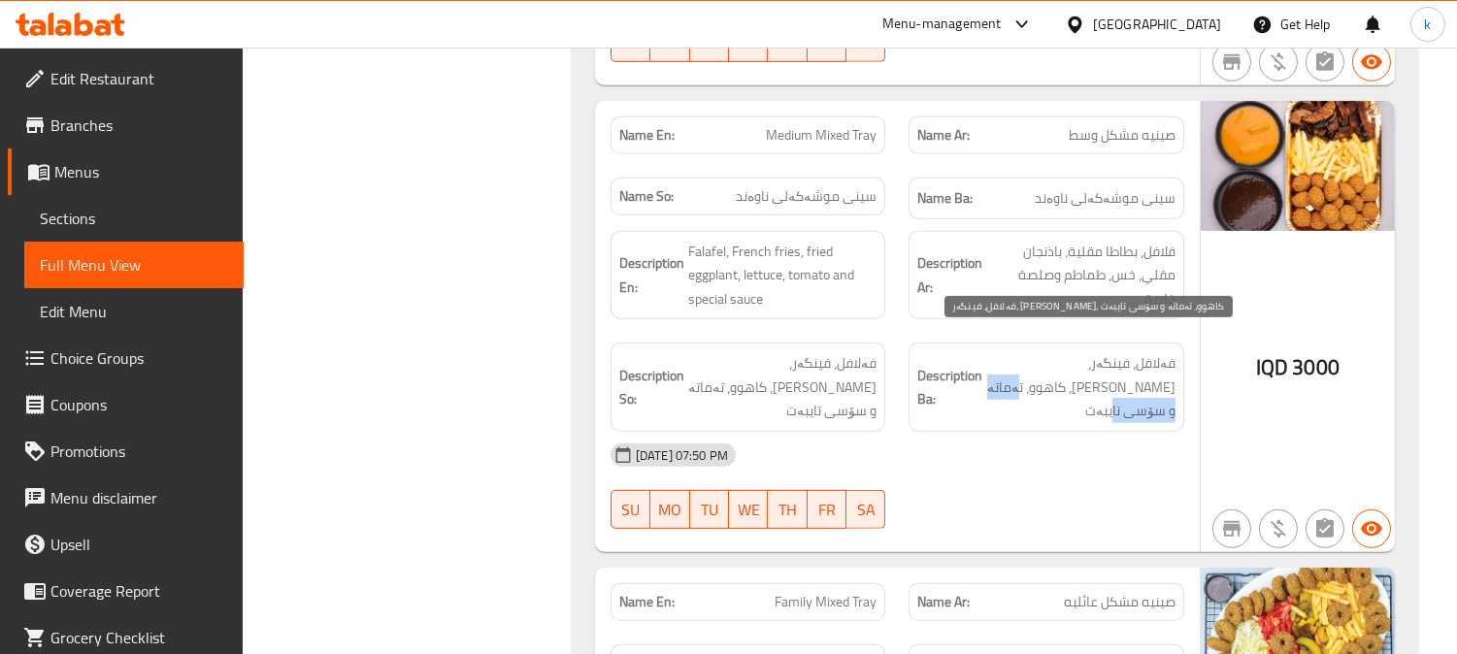
drag, startPoint x: 1071, startPoint y: 363, endPoint x: 1005, endPoint y: 363, distance: 66.0
click at [1005, 363] on span "فەلافل، فینگەر، باینجانی سوورکراو، کاهوو، تەماتە و سۆسی تایبەت" at bounding box center [1080, 387] width 189 height 72
click at [1053, 384] on span "فەلافل، فینگەر، باینجانی سوورکراو، کاهوو، تەماتە و سۆسی تایبەت" at bounding box center [1080, 387] width 189 height 72
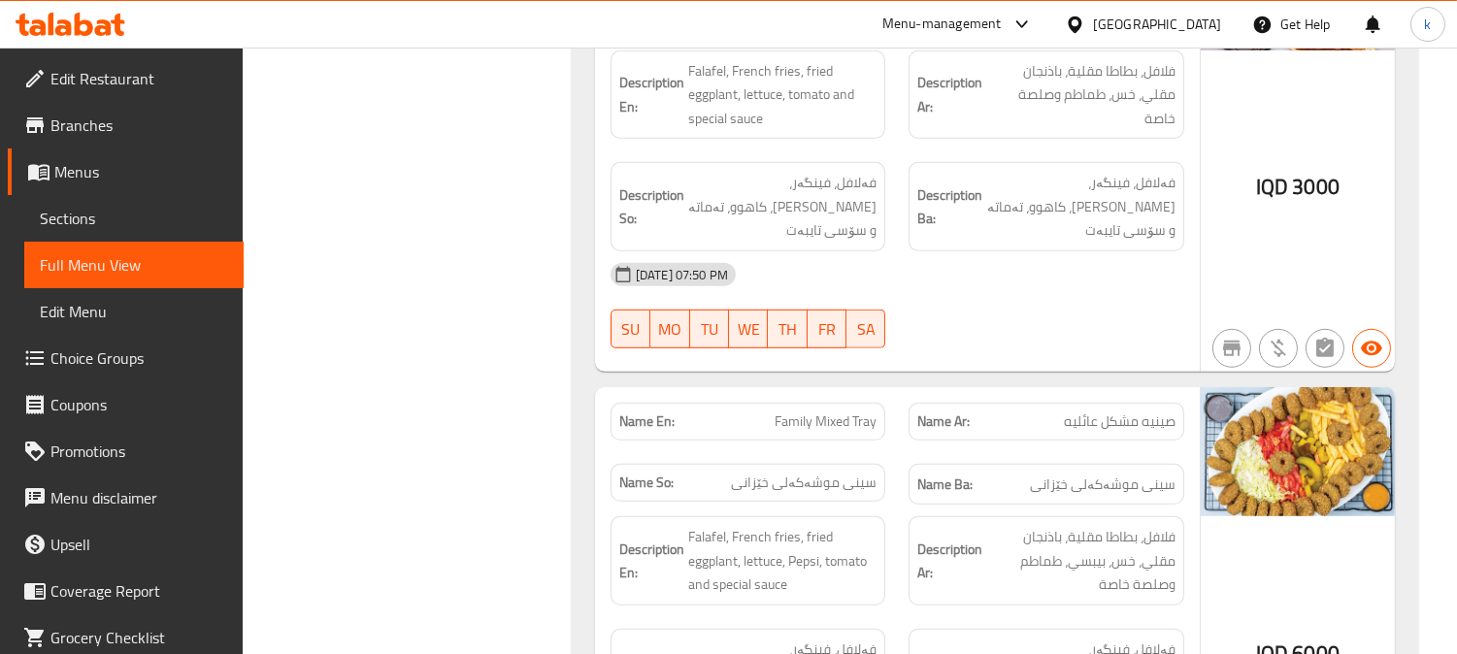
scroll to position [2336, 0]
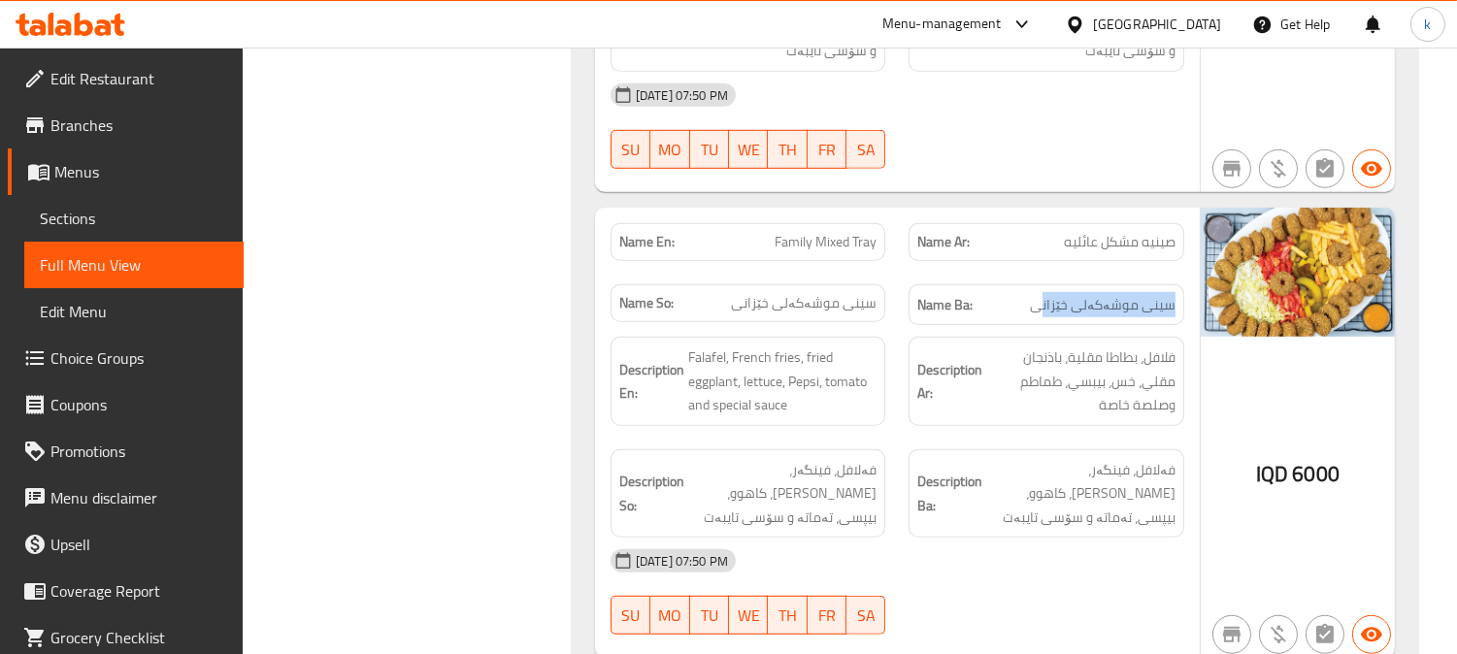
drag, startPoint x: 1152, startPoint y: 281, endPoint x: 1015, endPoint y: 281, distance: 136.8
click at [1017, 293] on h6 "Name Ba: سینی موشەکەلی خێزانی" at bounding box center [1046, 305] width 258 height 24
drag, startPoint x: 770, startPoint y: 219, endPoint x: 1025, endPoint y: 219, distance: 255.3
click at [1014, 219] on div "Name En: Family Mixed Tray Name Ar: صينيه مشكل عائليه Name So: سینی موشەکەلی خێ…" at bounding box center [897, 275] width 597 height 126
click at [1108, 232] on span "صينيه مشكل عائليه" at bounding box center [1120, 242] width 112 height 20
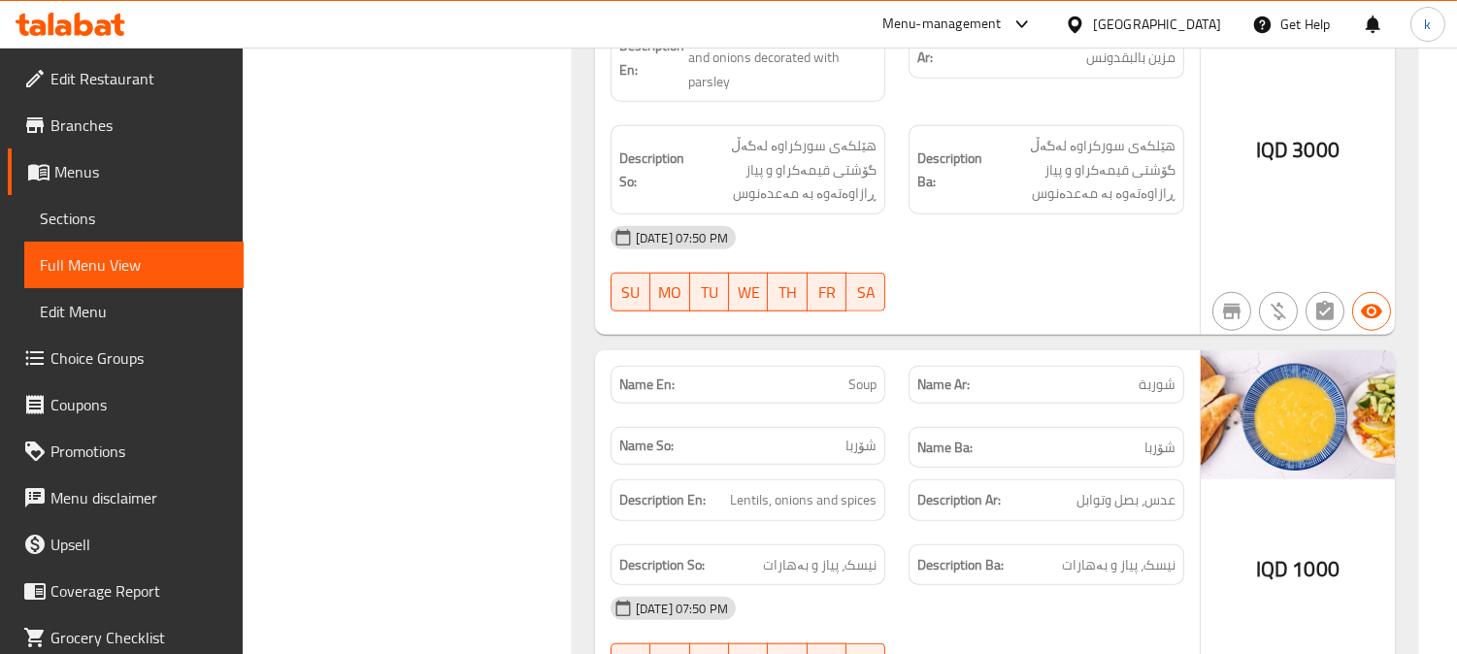
scroll to position [3414, 0]
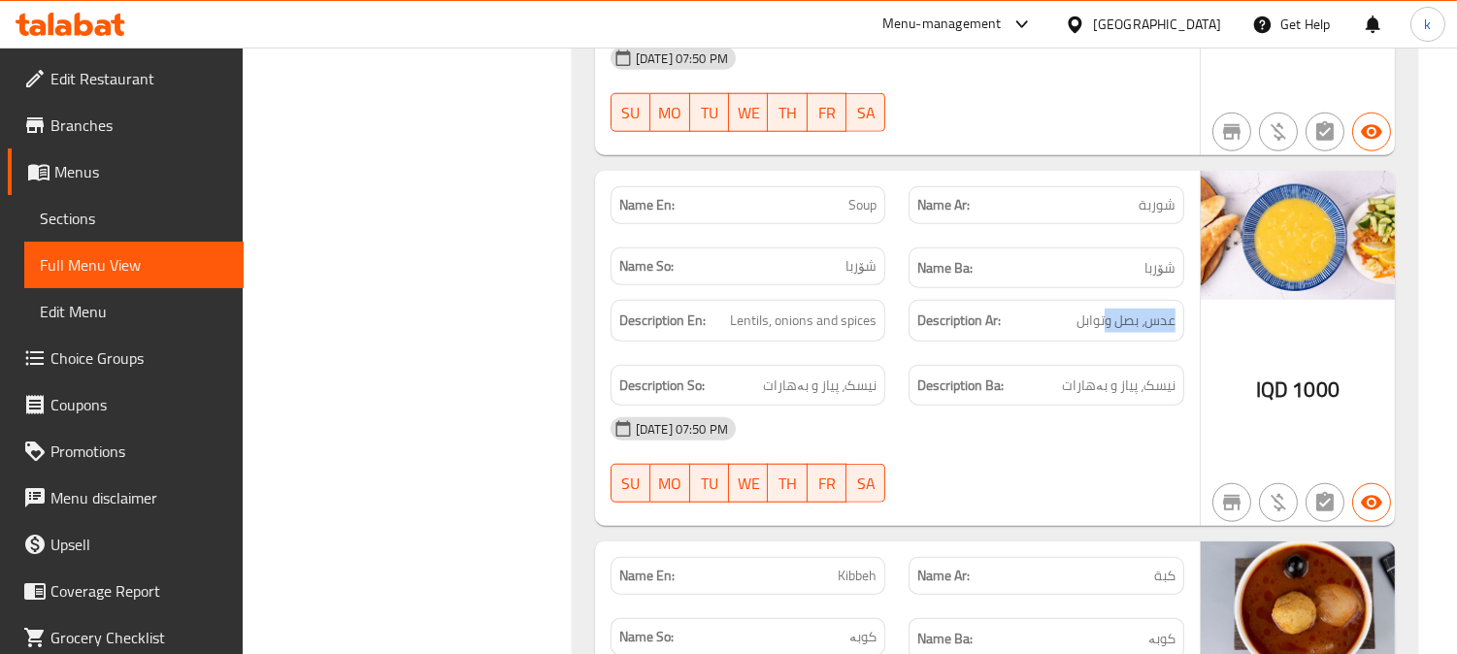
drag, startPoint x: 1176, startPoint y: 284, endPoint x: 1063, endPoint y: 284, distance: 113.6
click at [1072, 300] on div "Description Ar: عدس، بصل وتوابل" at bounding box center [1046, 321] width 276 height 42
click at [1051, 406] on div "[DATE] 07:50 PM" at bounding box center [897, 429] width 597 height 47
drag, startPoint x: 1117, startPoint y: 344, endPoint x: 1042, endPoint y: 356, distance: 75.8
click at [1072, 374] on span "نیسک، پیاز و بەهارات" at bounding box center [1119, 386] width 114 height 24
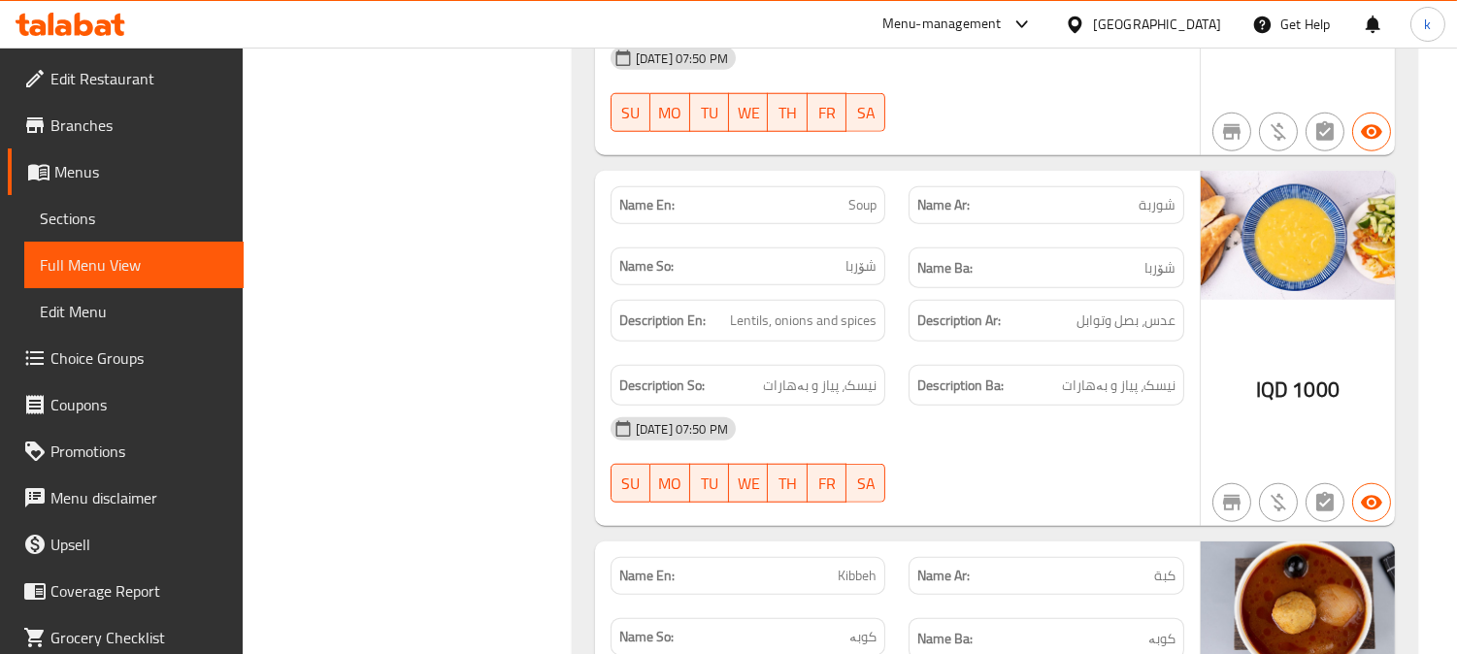
click at [1021, 414] on div "12-10-2025 07:50 PM SU MO TU WE TH FR SA" at bounding box center [897, 460] width 597 height 109
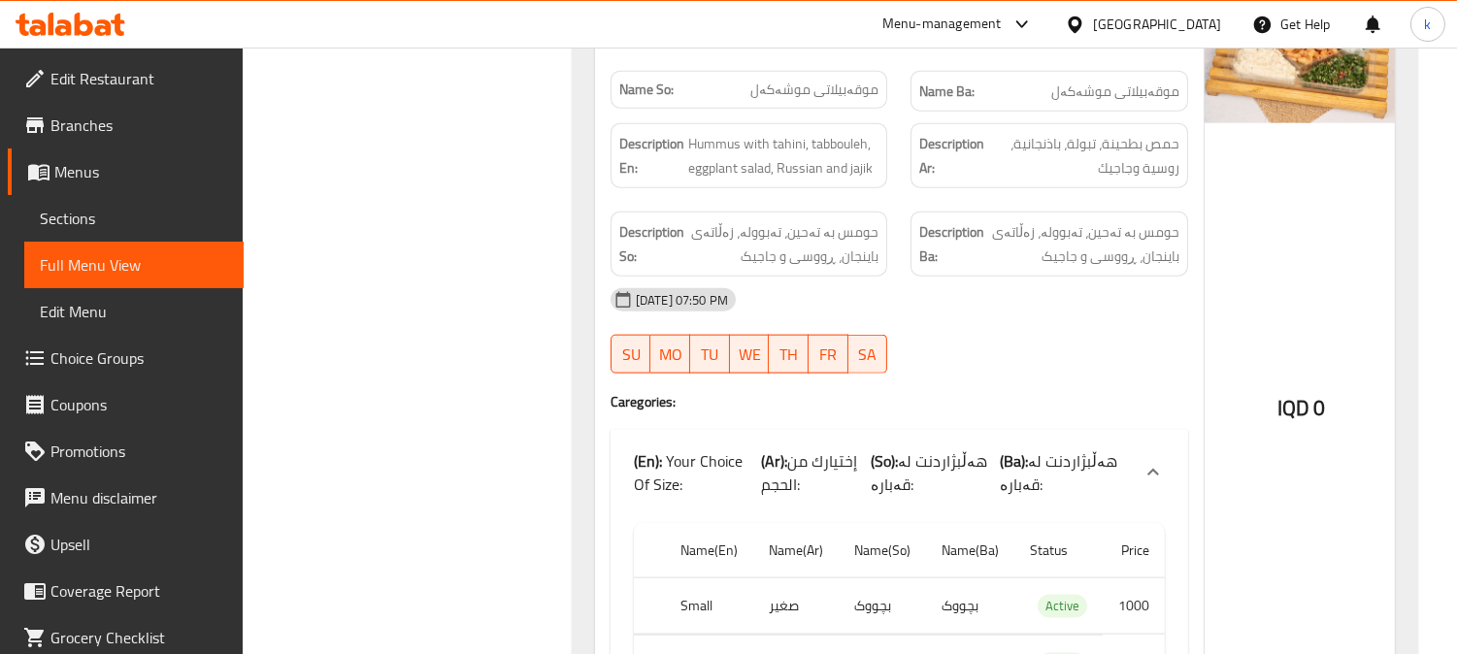
scroll to position [4494, 0]
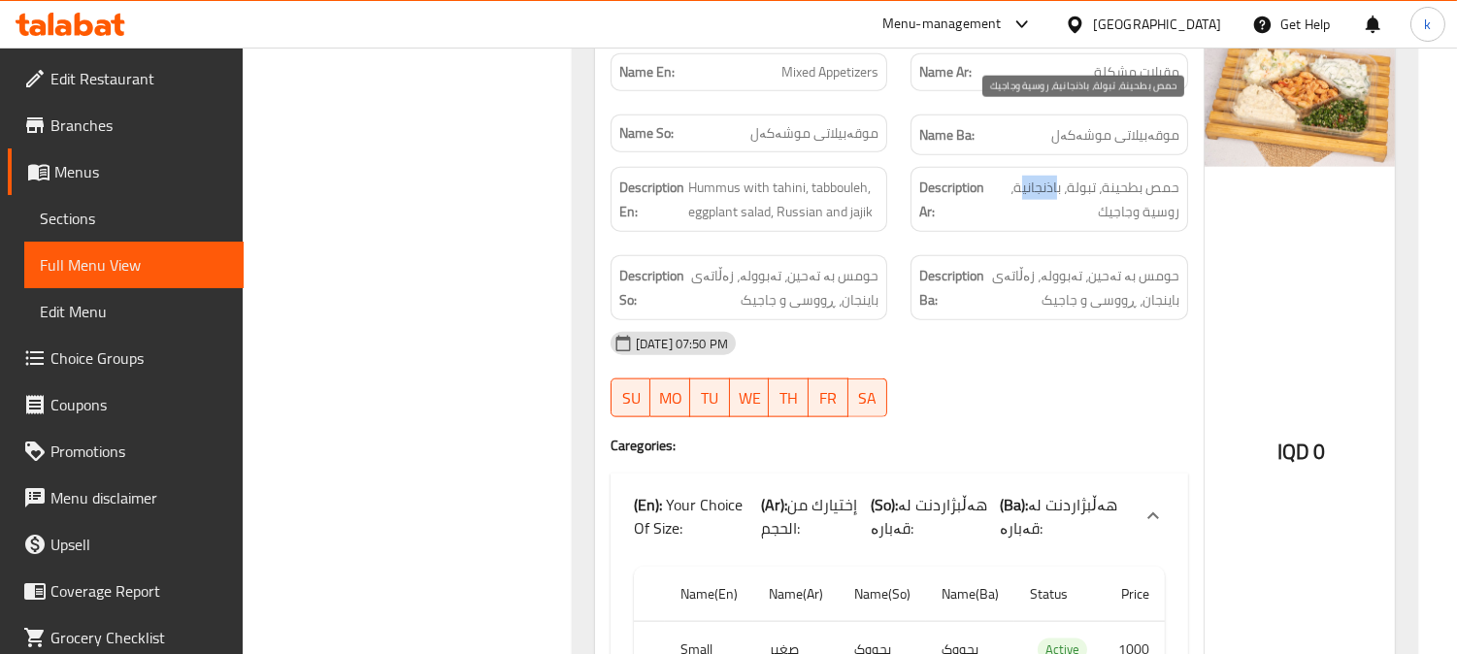
drag, startPoint x: 1016, startPoint y: 117, endPoint x: 1060, endPoint y: 130, distance: 45.5
click at [1060, 176] on span "حمص بطحينة، تبولة، باذنجانية، روسية وجاجيك" at bounding box center [1083, 200] width 191 height 48
click at [1024, 176] on span "حمص بطحينة، تبولة، باذنجانية، روسية وجاجيك" at bounding box center [1083, 200] width 191 height 48
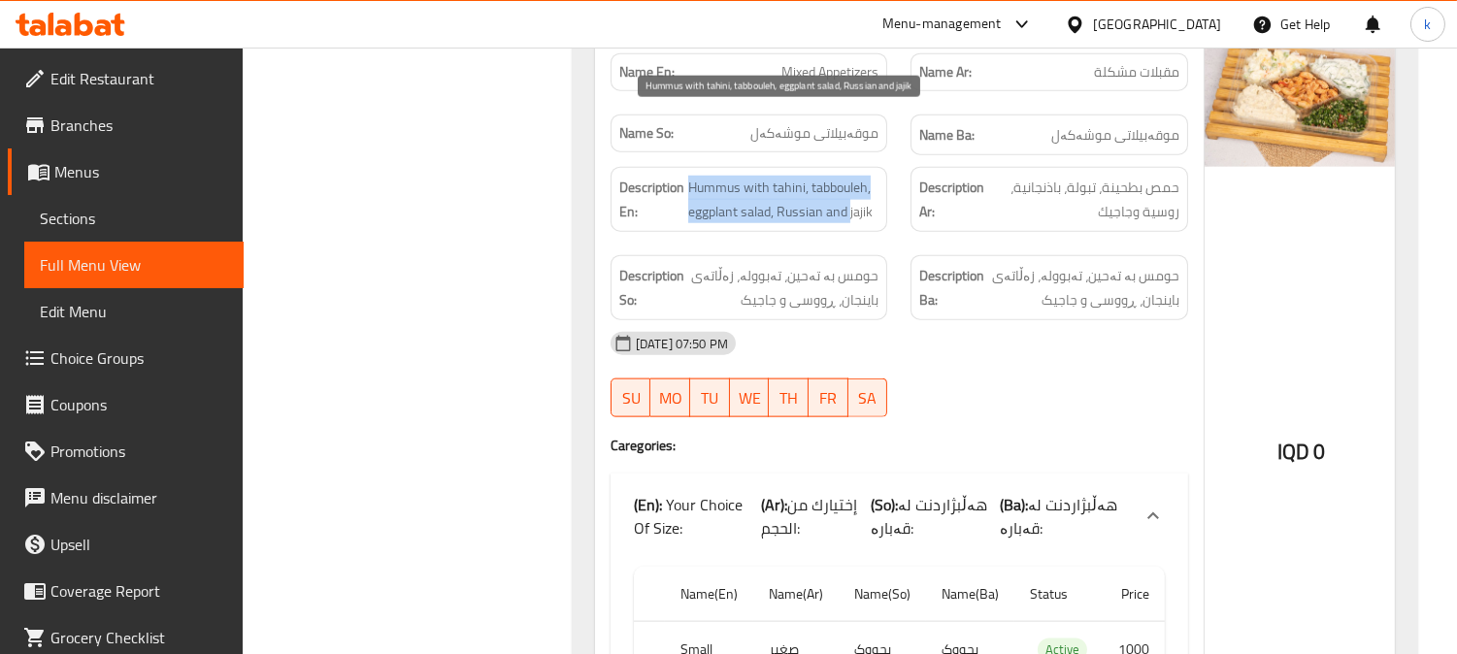
drag, startPoint x: 685, startPoint y: 117, endPoint x: 849, endPoint y: 134, distance: 164.9
click at [849, 176] on h6 "Description En: Hummus with tahini, tabbouleh, eggplant salad, Russian and jajik" at bounding box center [749, 200] width 260 height 48
click at [719, 176] on span "Hummus with tahini, tabbouleh, eggplant salad, Russian and jajik" at bounding box center [783, 200] width 191 height 48
drag, startPoint x: 787, startPoint y: 149, endPoint x: 870, endPoint y: 151, distance: 82.5
click at [870, 176] on span "Hummus with tahini, tabbouleh, eggplant salad, Russian and jajik" at bounding box center [783, 200] width 191 height 48
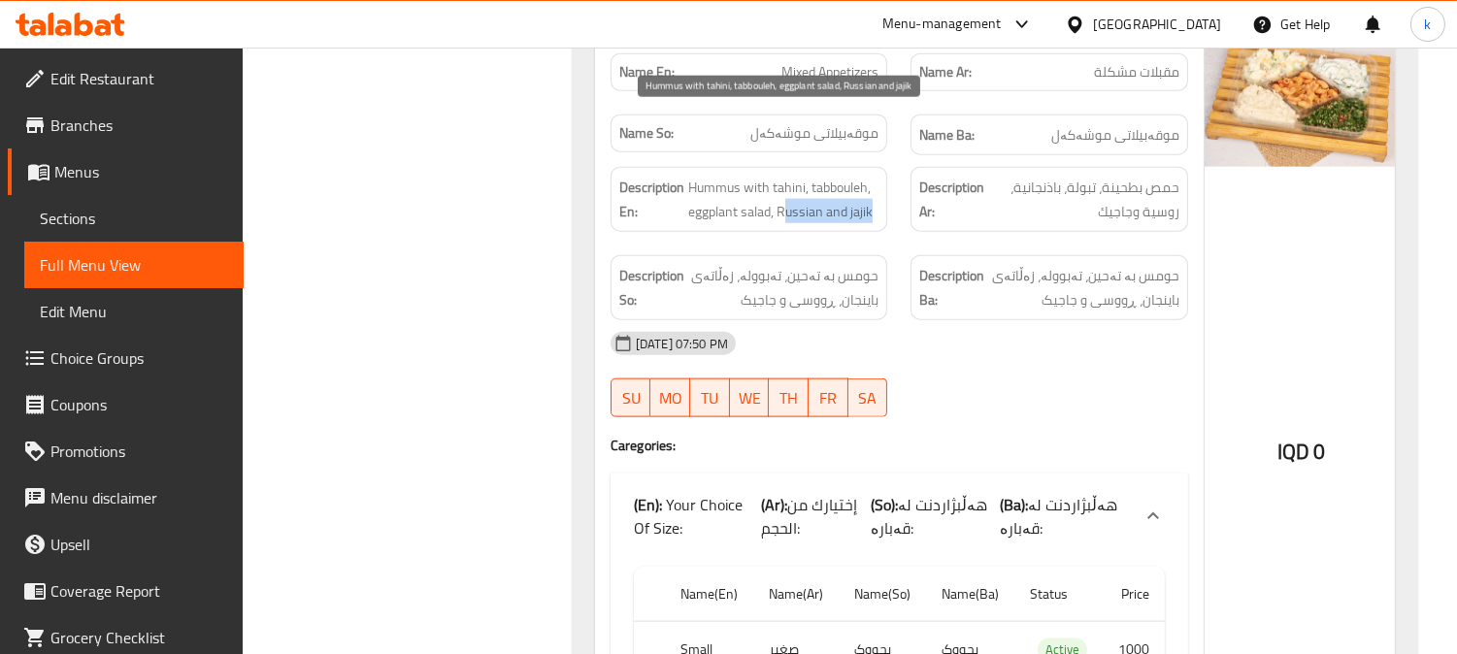
click at [870, 176] on span "Hummus with tahini, tabbouleh, eggplant salad, Russian and jajik" at bounding box center [783, 200] width 191 height 48
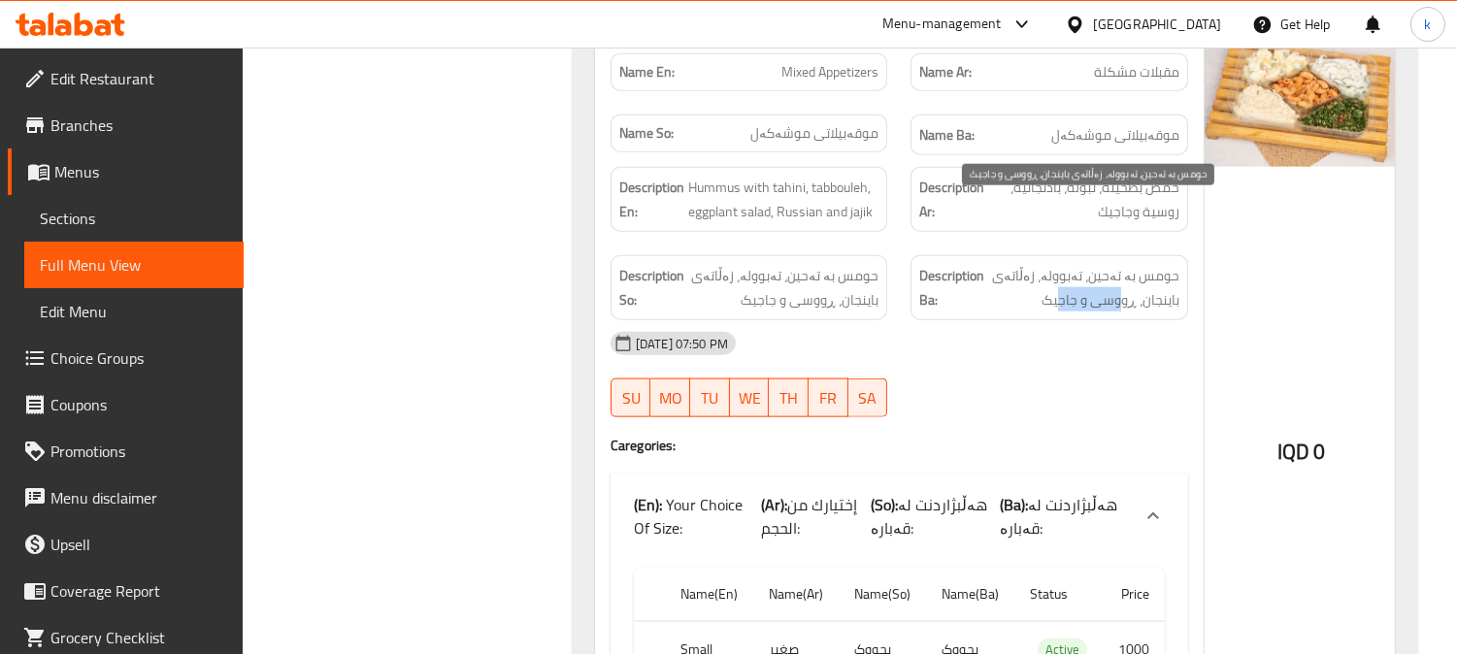
drag, startPoint x: 1116, startPoint y: 238, endPoint x: 1050, endPoint y: 236, distance: 66.0
click at [1050, 264] on span "حومس بە تەحین، تەبوولە، زەڵاتەی باینجان، ڕووسی و جاجیک" at bounding box center [1083, 288] width 191 height 48
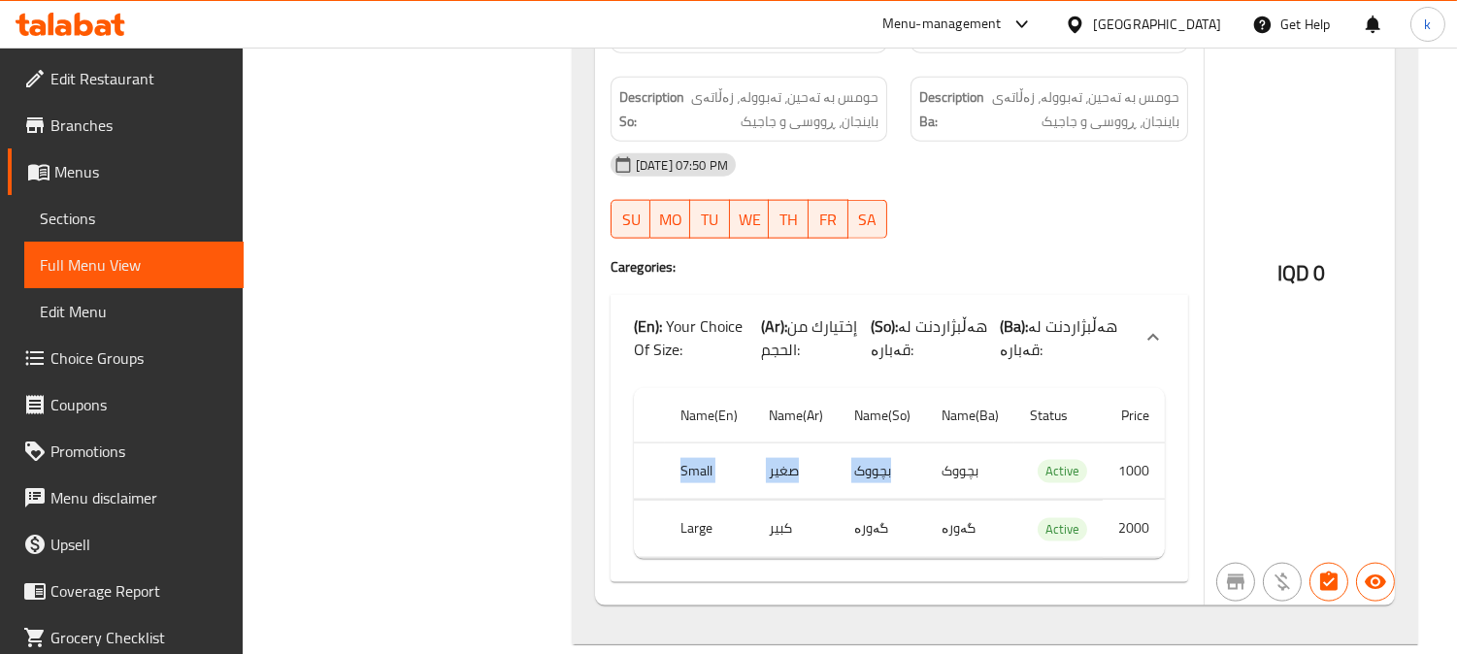
drag, startPoint x: 706, startPoint y: 404, endPoint x: 984, endPoint y: 409, distance: 278.6
click at [984, 443] on tr "Small صغير بچووک بچووک Active 1000" at bounding box center [899, 471] width 531 height 57
drag, startPoint x: 682, startPoint y: 462, endPoint x: 1038, endPoint y: 483, distance: 356.8
click at [1038, 501] on tr "Large كبير گەورە گەورە Active 2000" at bounding box center [899, 529] width 531 height 57
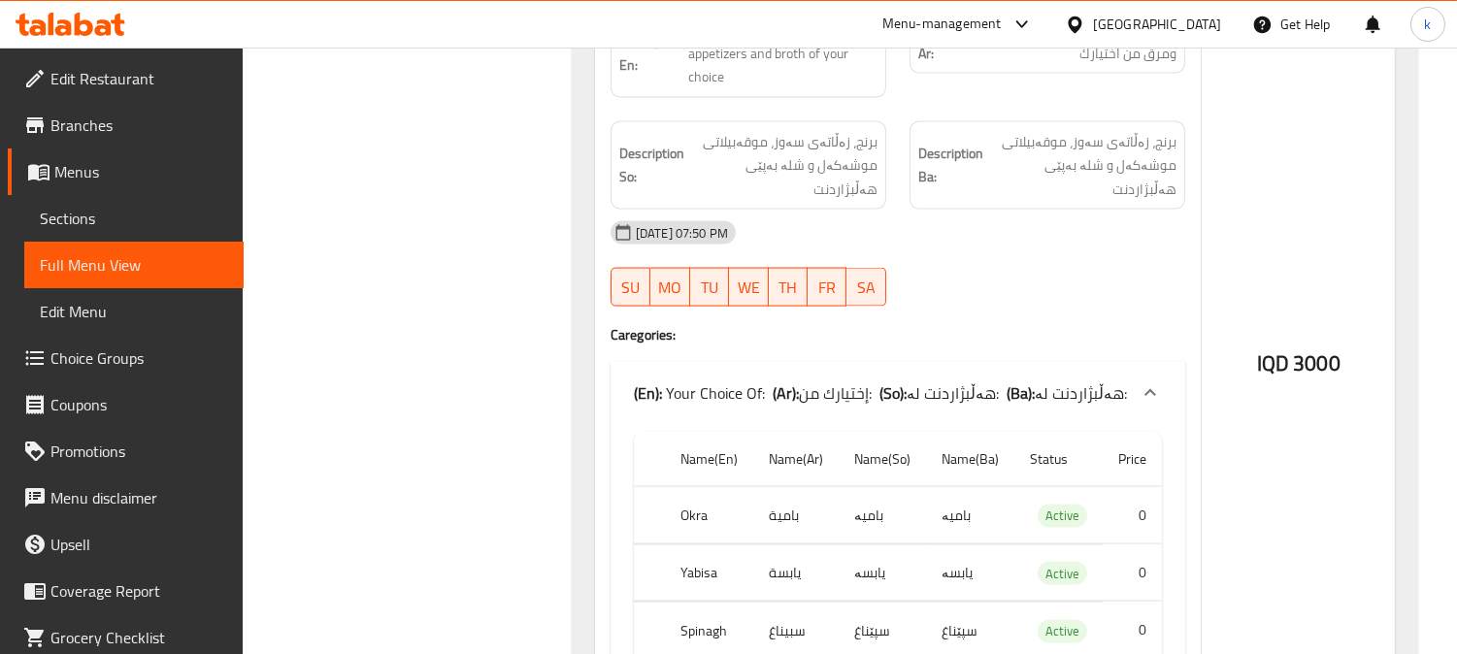
scroll to position [5572, 0]
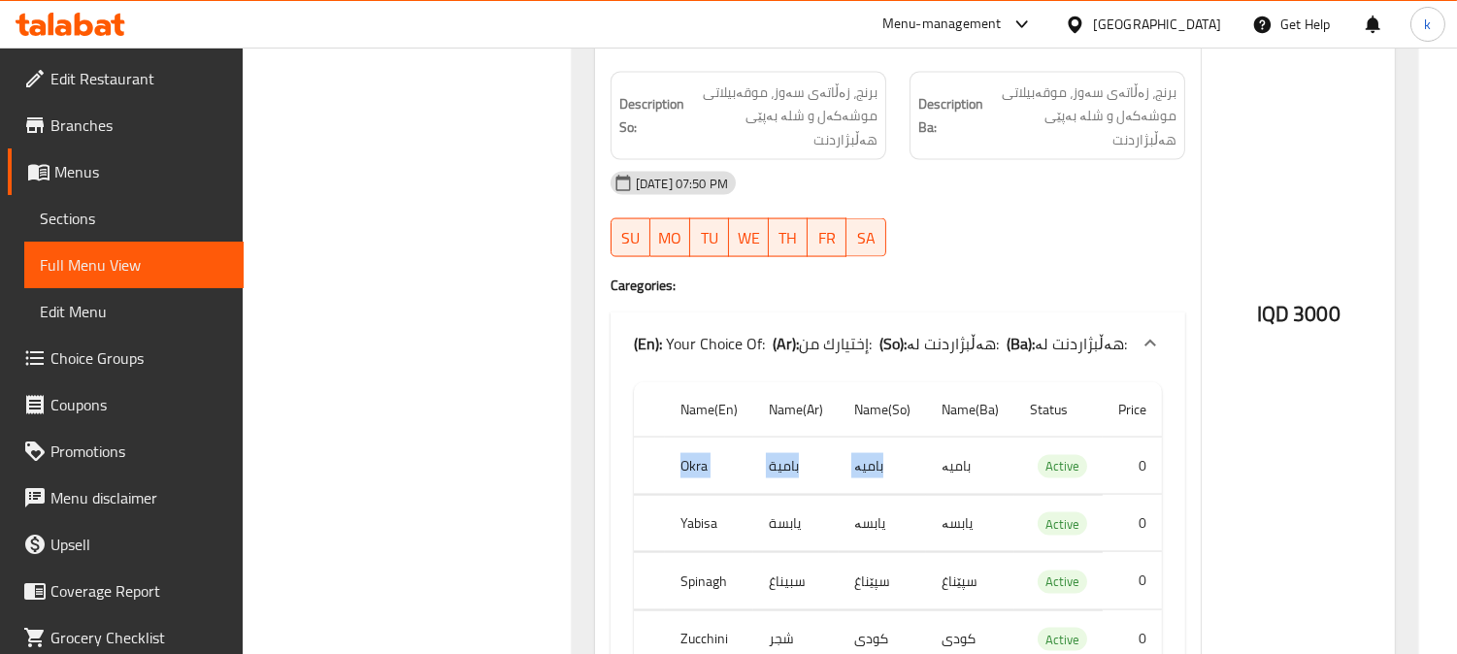
drag, startPoint x: 987, startPoint y: 367, endPoint x: 656, endPoint y: 374, distance: 331.0
click at [656, 438] on tr "Okra بامية بامیە بامیە Active 0" at bounding box center [898, 466] width 528 height 57
drag, startPoint x: 1006, startPoint y: 427, endPoint x: 687, endPoint y: 424, distance: 319.3
click at [687, 495] on tr "Yabisa يابسة یابسە یابسە Active 0" at bounding box center [898, 523] width 528 height 57
drag, startPoint x: 929, startPoint y: 492, endPoint x: 714, endPoint y: 481, distance: 214.8
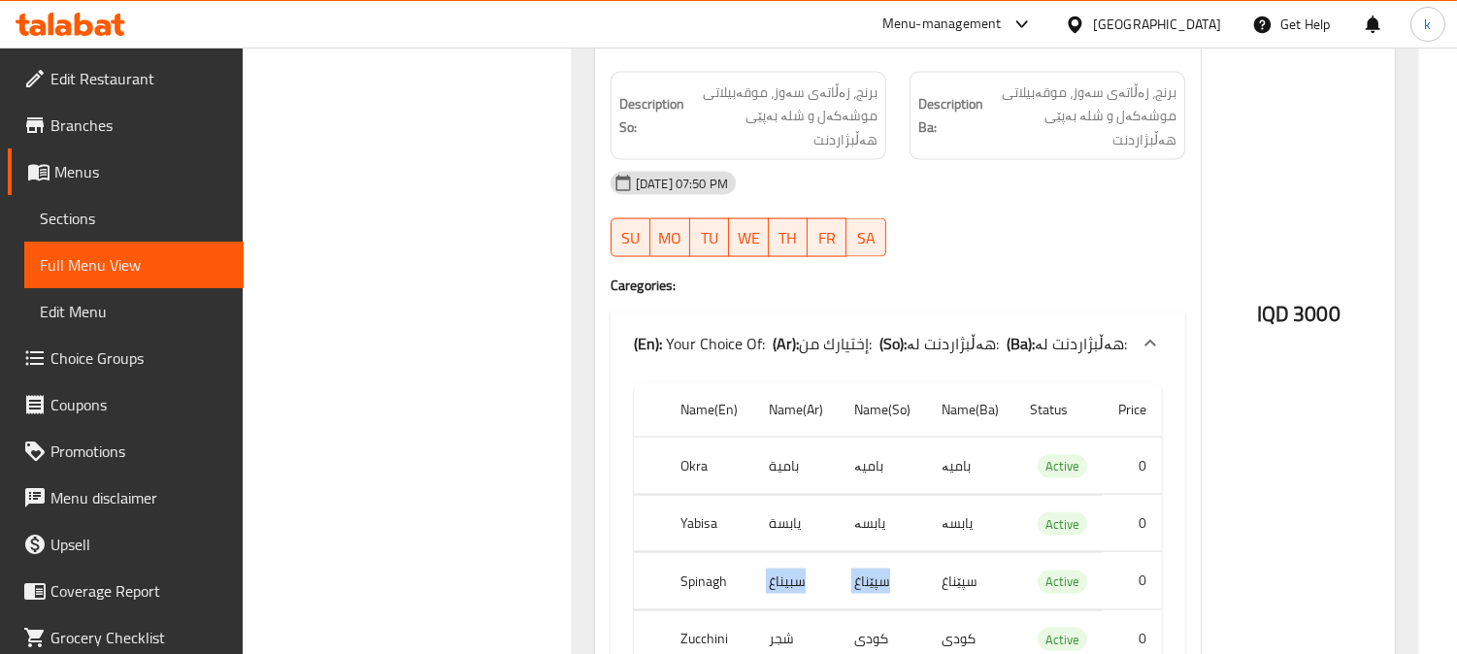
click at [716, 553] on tr "Spinagh سبيناغ سپێناغ سپێناغ Active 0" at bounding box center [898, 581] width 528 height 57
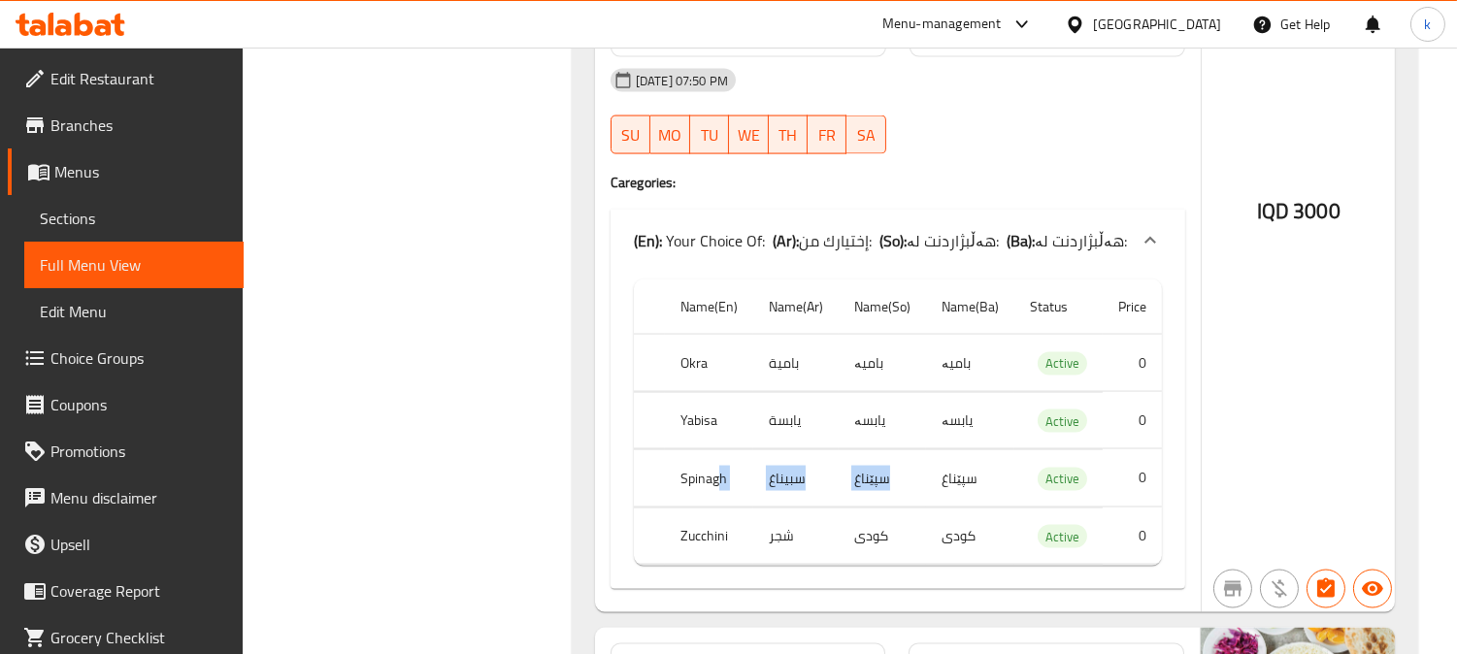
scroll to position [5751, 0]
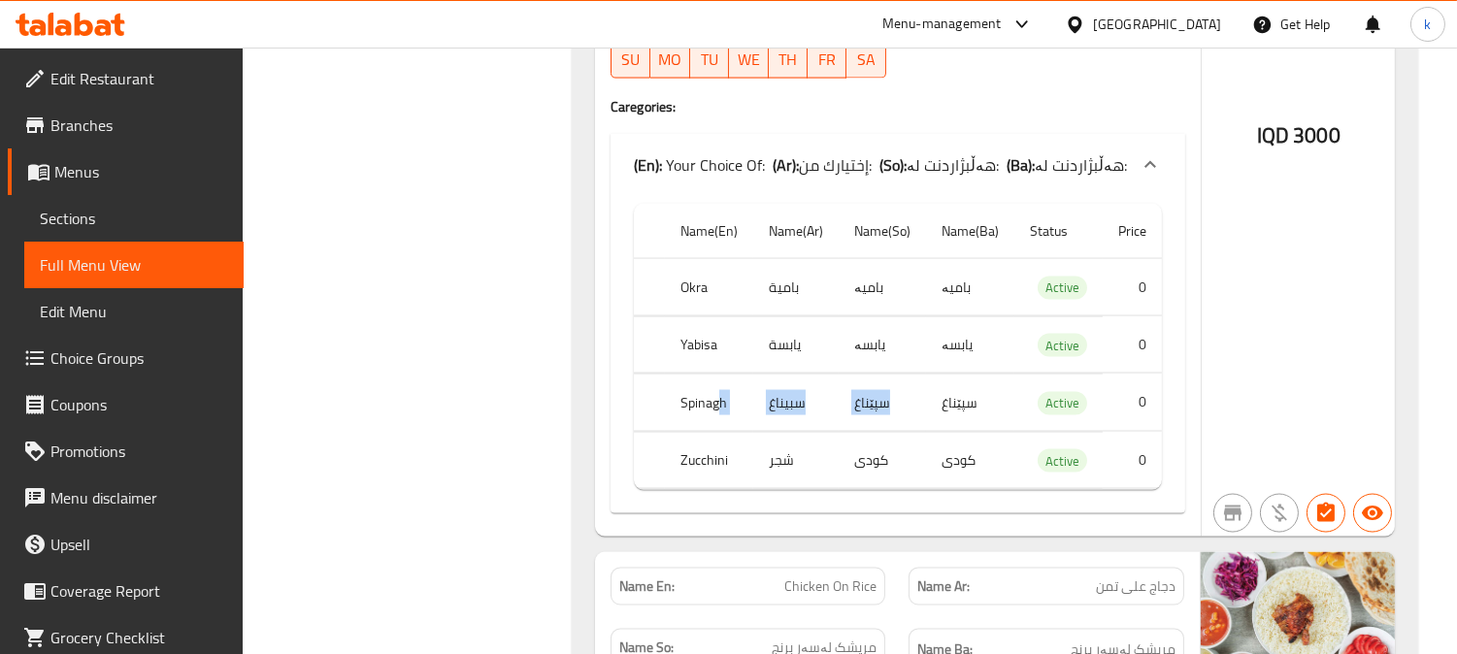
click at [867, 375] on td "سپێناغ" at bounding box center [882, 403] width 87 height 57
drag, startPoint x: 985, startPoint y: 372, endPoint x: 732, endPoint y: 365, distance: 253.4
click at [732, 432] on tr "Zucchini شجر کودی کودی Active 0" at bounding box center [898, 460] width 528 height 57
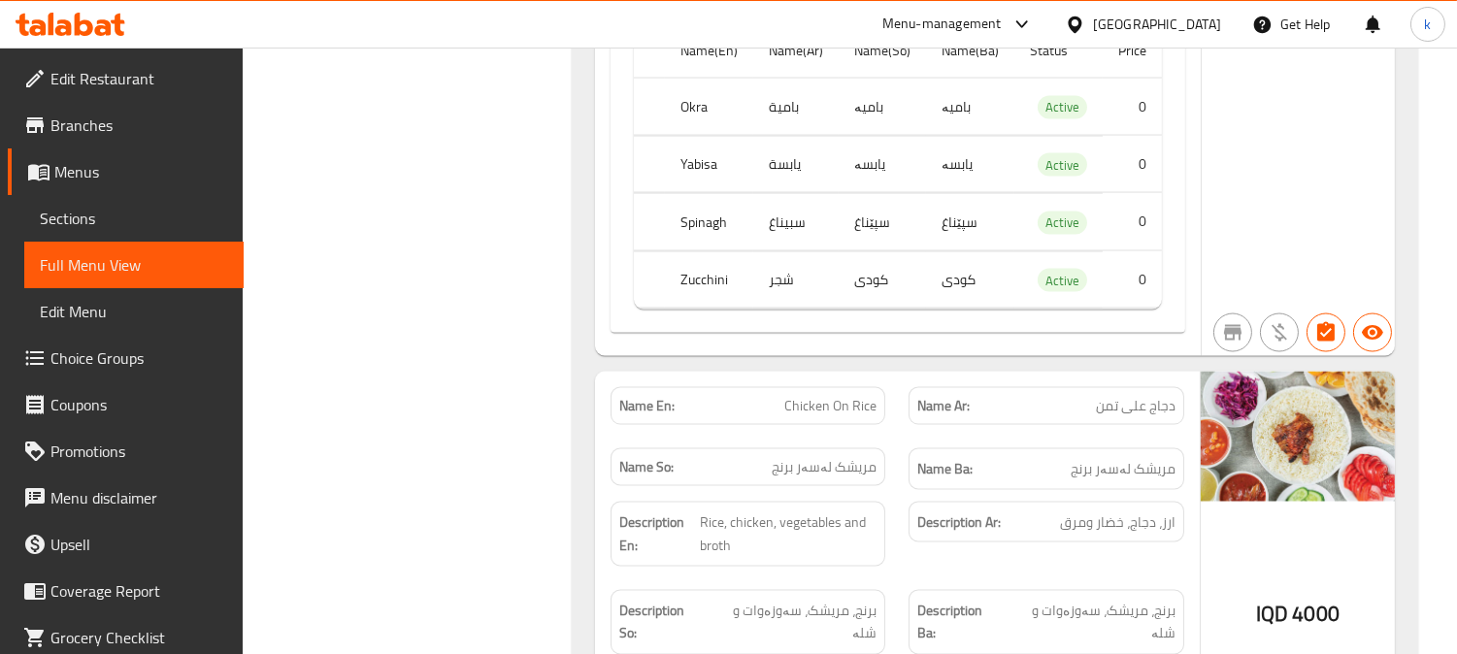
click at [1025, 448] on div "Name Ba: مریشک لەسەر برنج" at bounding box center [1046, 469] width 276 height 42
drag, startPoint x: 1087, startPoint y: 373, endPoint x: 1169, endPoint y: 373, distance: 81.5
click at [1162, 457] on h6 "Name Ba: مریشک لەسەر برنج" at bounding box center [1046, 469] width 258 height 24
drag, startPoint x: 1097, startPoint y: 434, endPoint x: 1151, endPoint y: 438, distance: 54.5
click at [1132, 511] on span "ارز، دجاج، خضار ومرق" at bounding box center [1117, 523] width 115 height 24
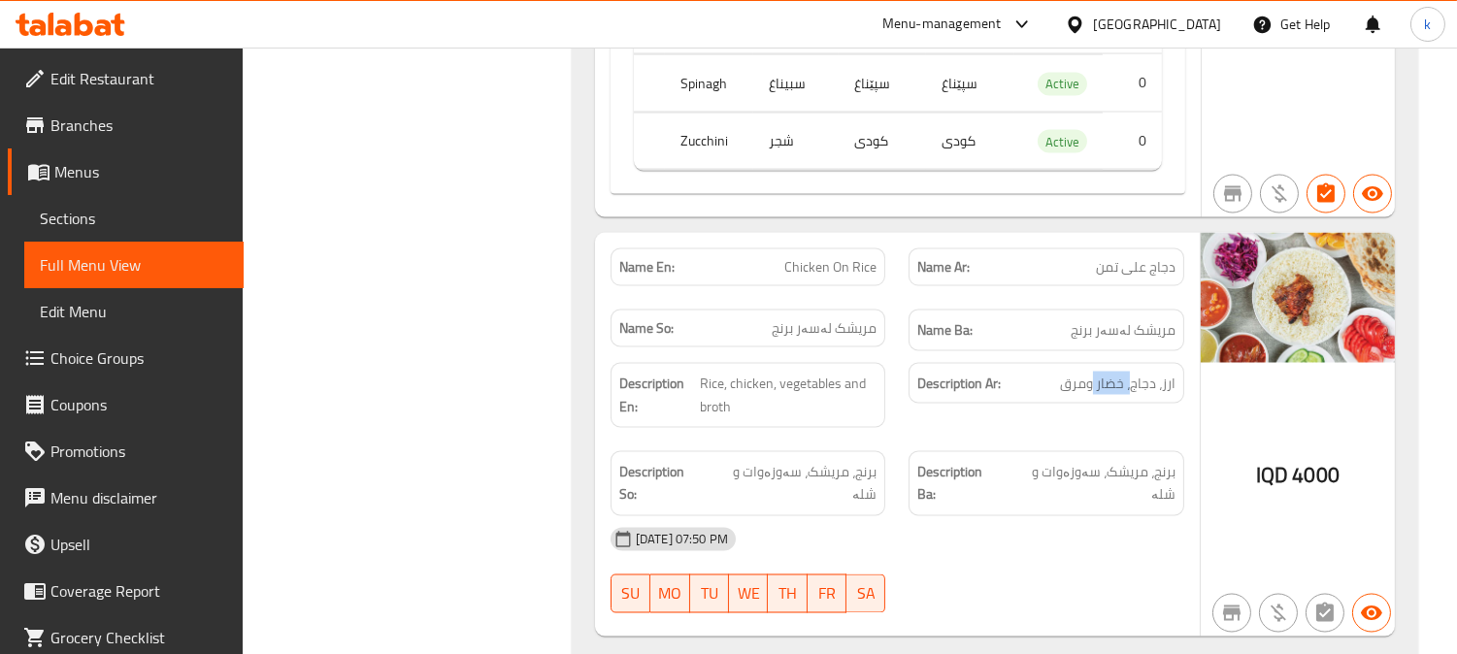
scroll to position [6111, 0]
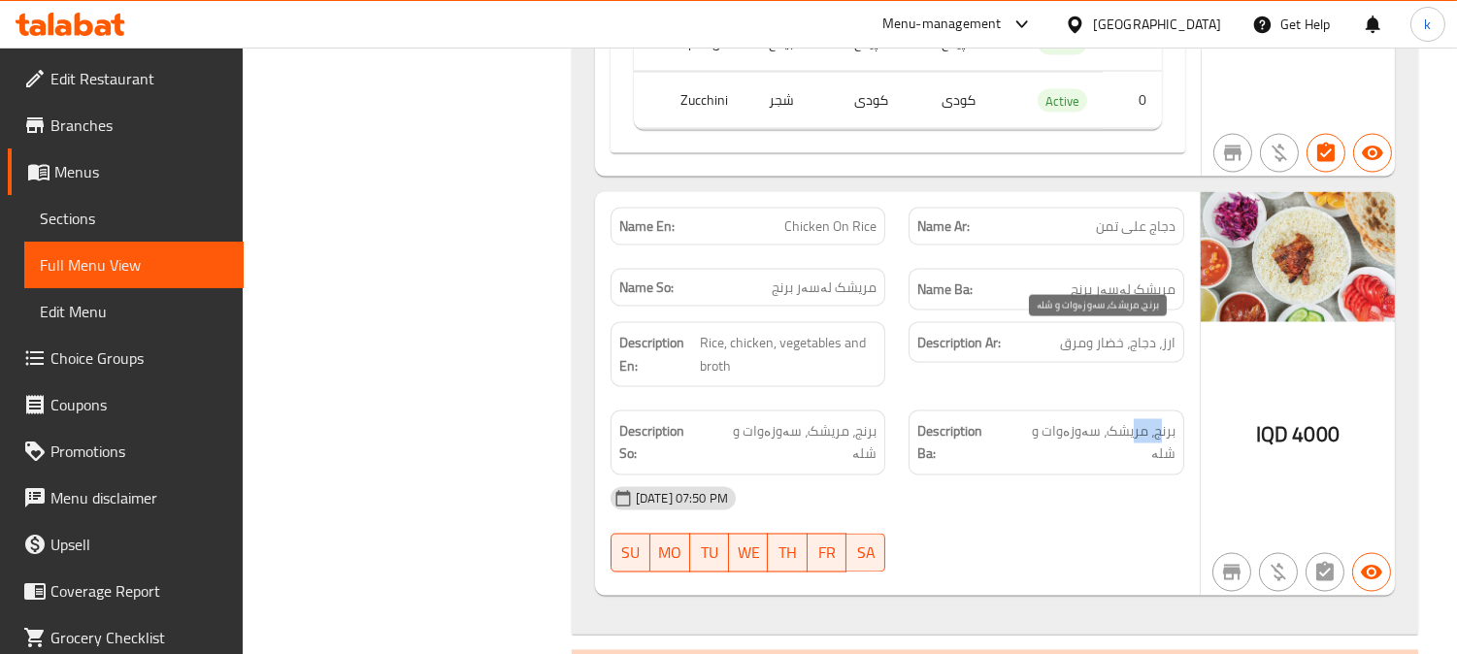
drag, startPoint x: 1160, startPoint y: 349, endPoint x: 1107, endPoint y: 349, distance: 52.4
click at [1109, 419] on span "برنج، مریشک، سەوزەوات و شلە" at bounding box center [1090, 443] width 169 height 48
drag, startPoint x: 1072, startPoint y: 343, endPoint x: 1038, endPoint y: 342, distance: 34.0
click at [1042, 419] on span "برنج، مریشک، سەوزەوات و شلە" at bounding box center [1090, 443] width 169 height 48
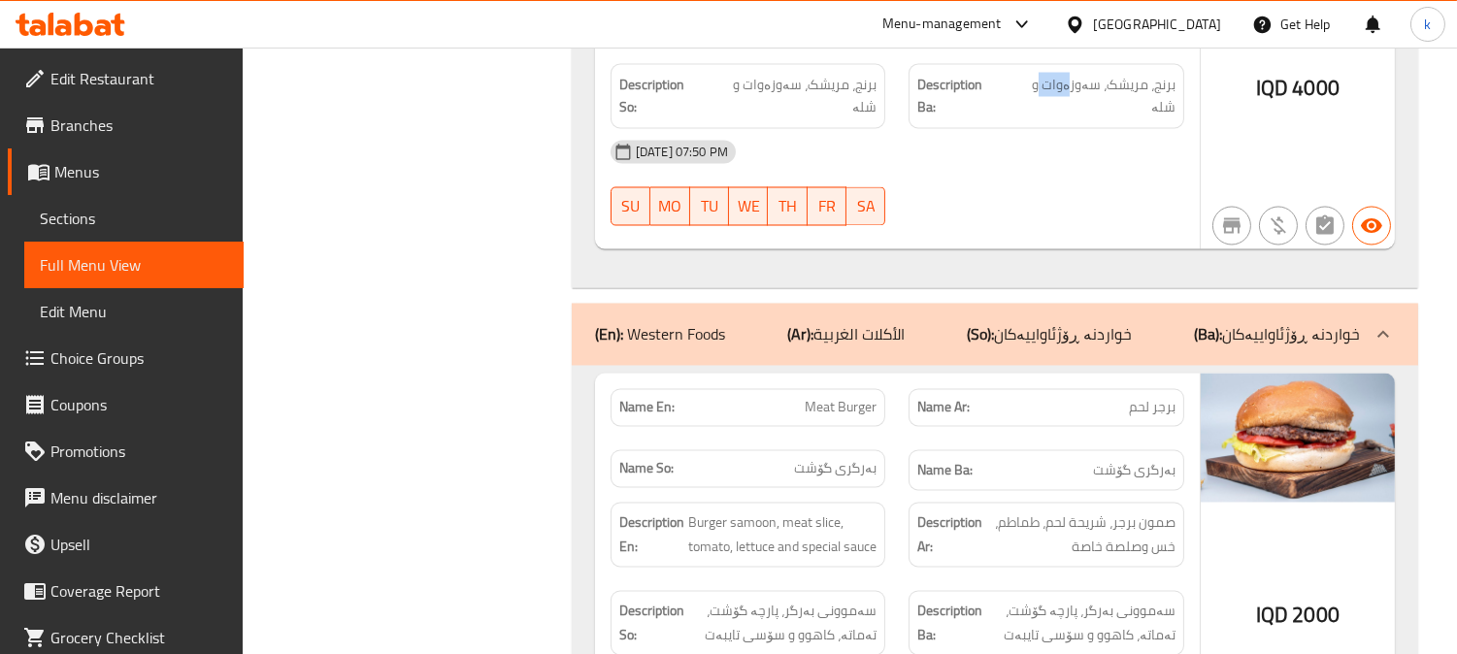
scroll to position [6470, 0]
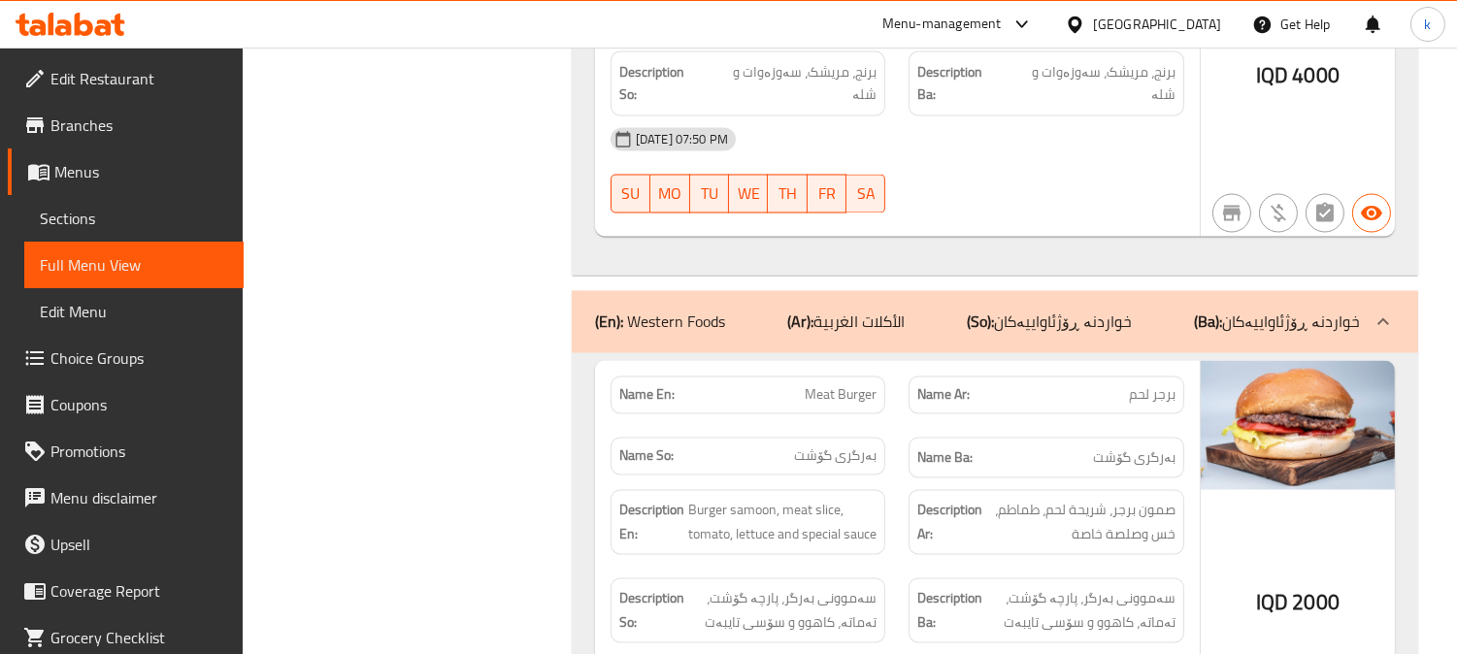
click at [1013, 478] on div "Description Ar: صمون برجر، شريحة لحم، طماطم، خس وصلصة خاصة" at bounding box center [1046, 522] width 299 height 88
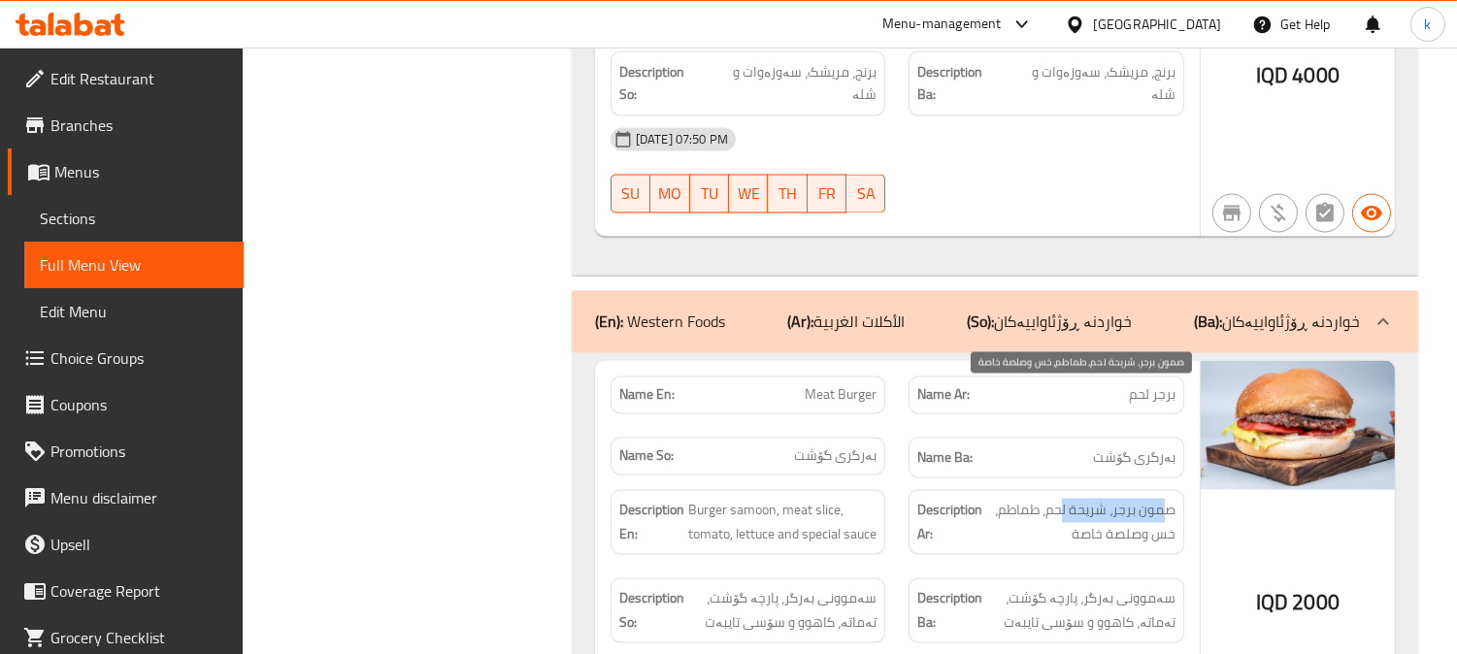
drag, startPoint x: 1167, startPoint y: 394, endPoint x: 1022, endPoint y: 412, distance: 145.8
click at [1060, 499] on span "صمون برجر، شريحة لحم، طماطم، خس وصلصة خاصة" at bounding box center [1080, 523] width 189 height 48
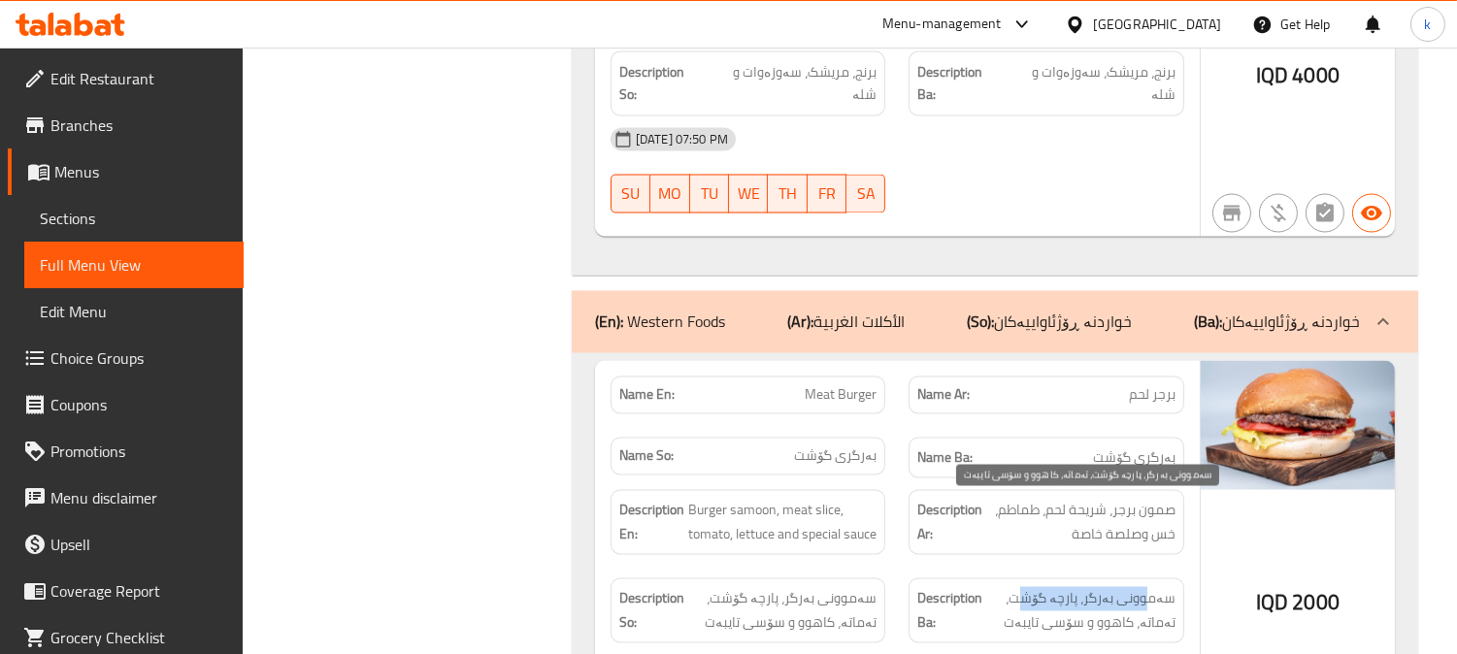
drag, startPoint x: 1150, startPoint y: 508, endPoint x: 1029, endPoint y: 508, distance: 121.3
click at [1029, 587] on span "سەموونی بەرگر، پارچە گۆشت، تەماتە، کاهوو و سۆسی تایبەت" at bounding box center [1080, 611] width 189 height 48
drag, startPoint x: 1147, startPoint y: 532, endPoint x: 1065, endPoint y: 531, distance: 82.5
click at [1065, 587] on span "سەموونی بەرگر، پارچە گۆشت، تەماتە، کاهوو و سۆسی تایبەت" at bounding box center [1080, 611] width 189 height 48
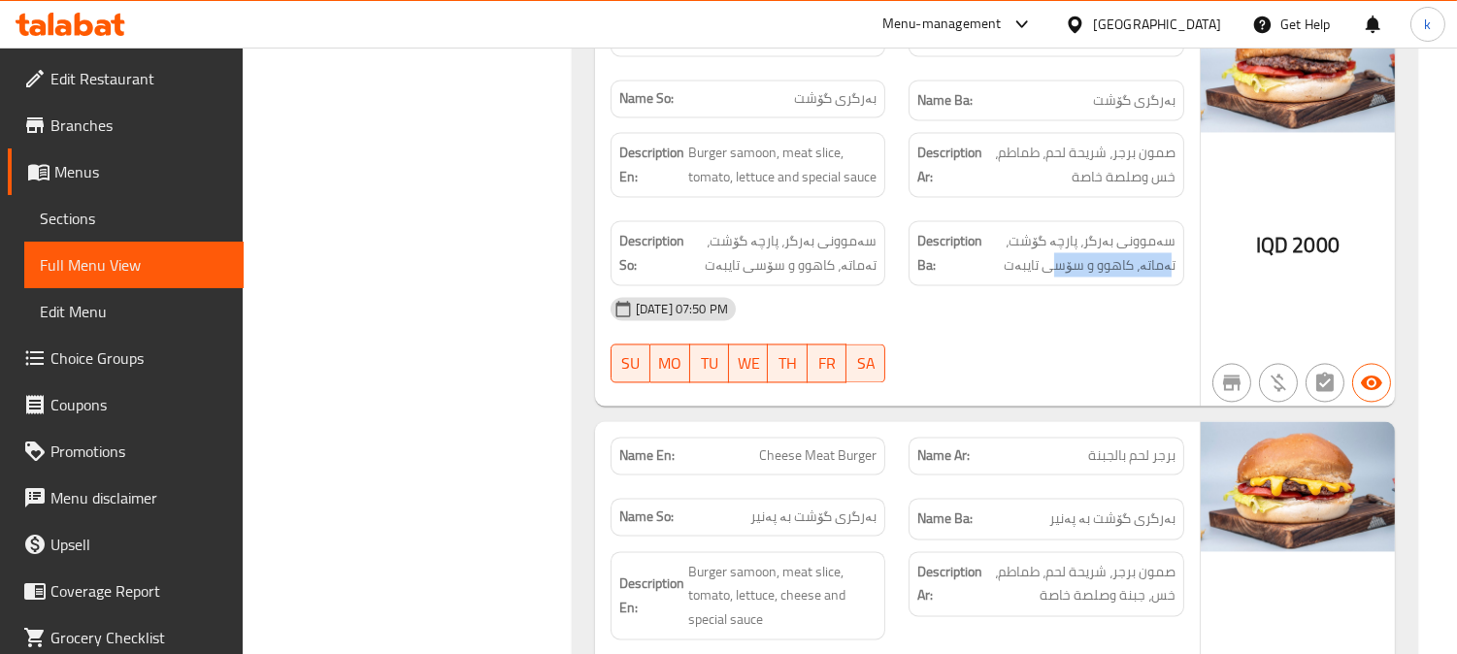
scroll to position [6829, 0]
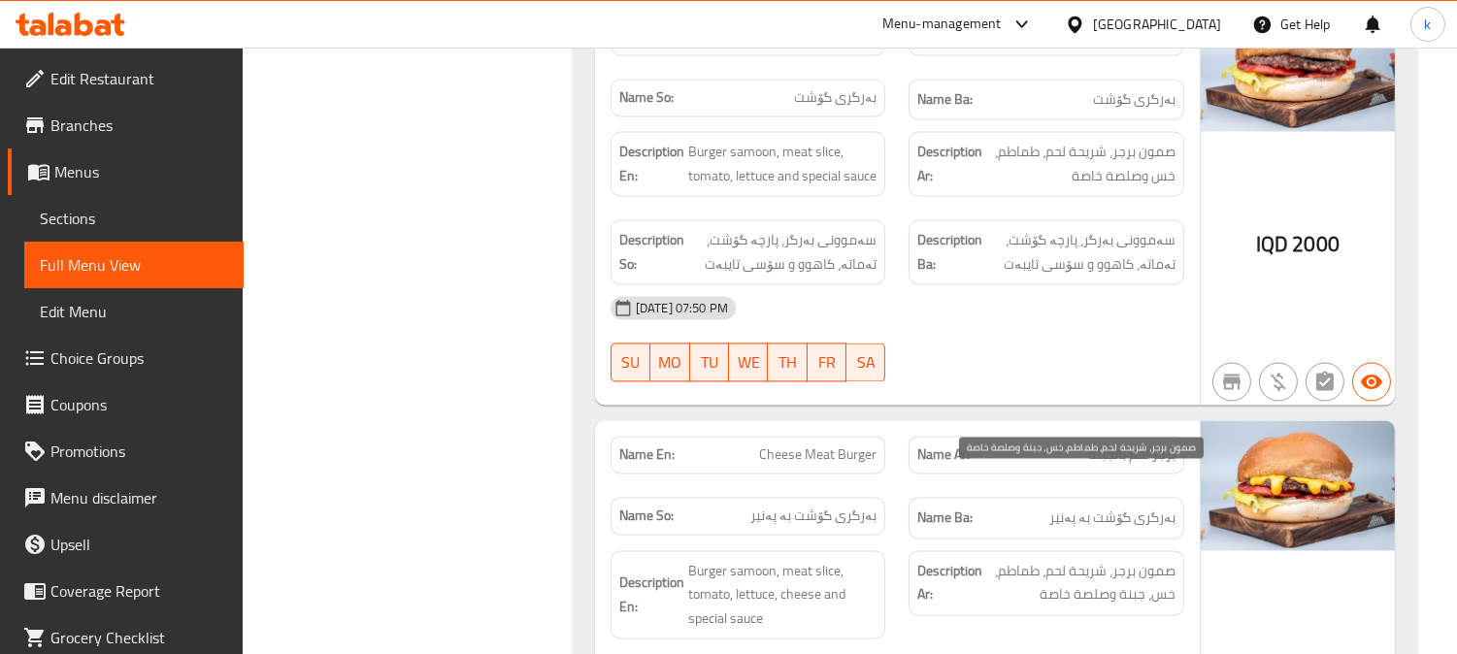
drag, startPoint x: 1134, startPoint y: 508, endPoint x: 899, endPoint y: 505, distance: 234.9
click at [1100, 559] on span "صمون برجر، شريحة لحم، طماطم، خس، جبنة وصلصة خاصة" at bounding box center [1080, 583] width 189 height 48
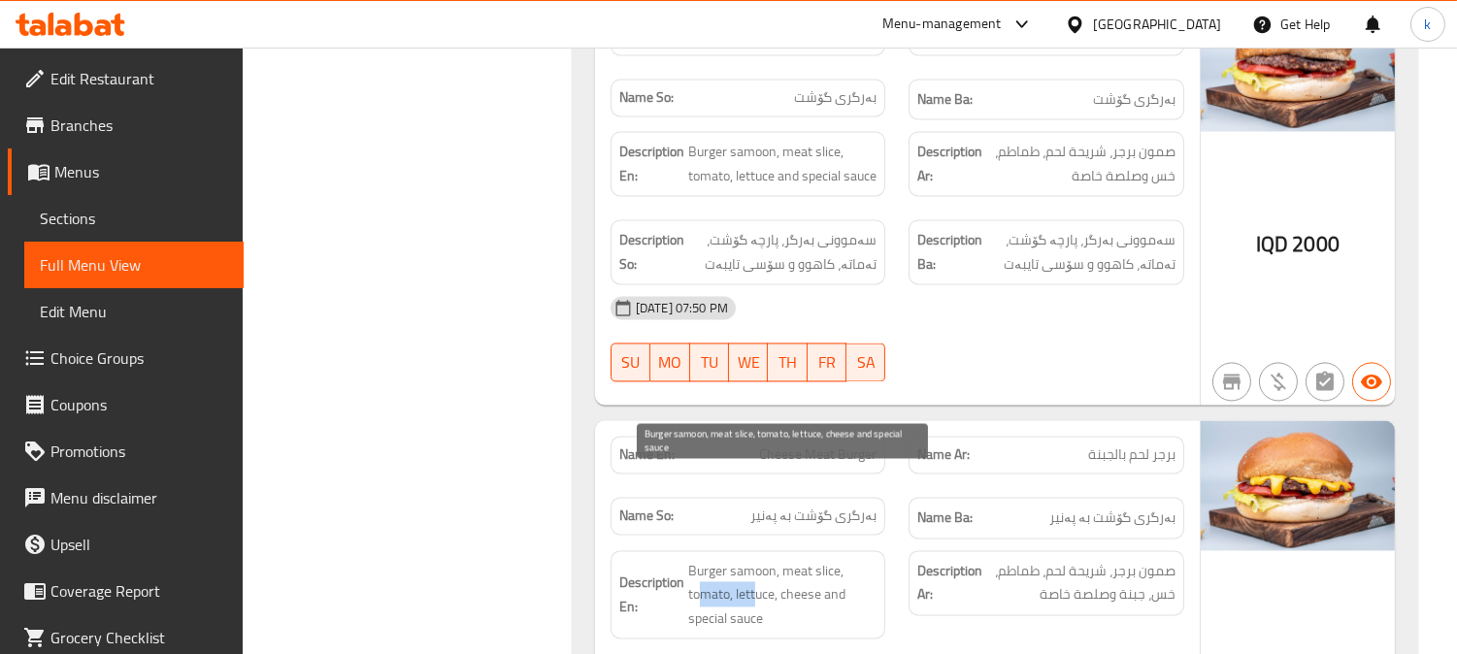
drag, startPoint x: 789, startPoint y: 496, endPoint x: 872, endPoint y: 493, distance: 82.5
click at [866, 559] on span "Burger samoon, meat slice, tomato, lettuce, cheese and special sauce" at bounding box center [782, 595] width 189 height 72
drag, startPoint x: 719, startPoint y: 528, endPoint x: 810, endPoint y: 528, distance: 91.2
click at [762, 559] on span "Burger samoon, meat slice, tomato, lettuce, cheese and special sauce" at bounding box center [782, 595] width 189 height 72
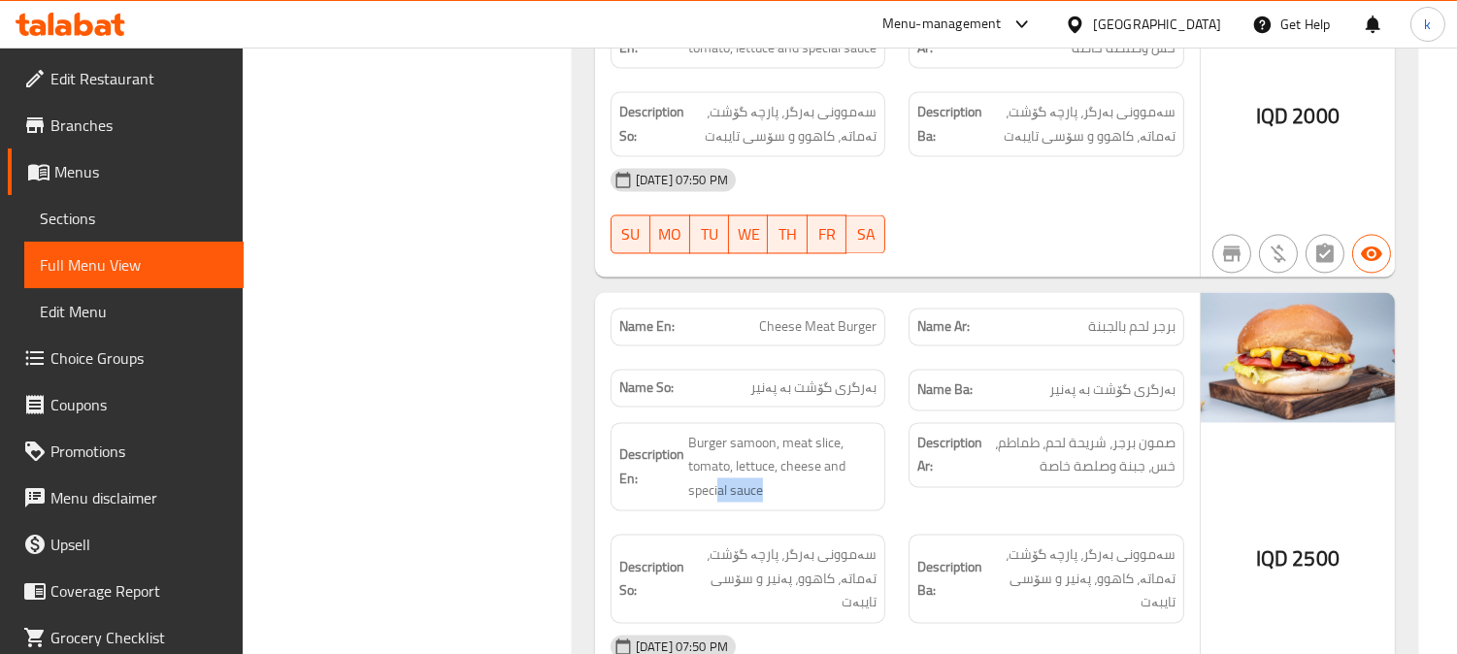
scroll to position [7009, 0]
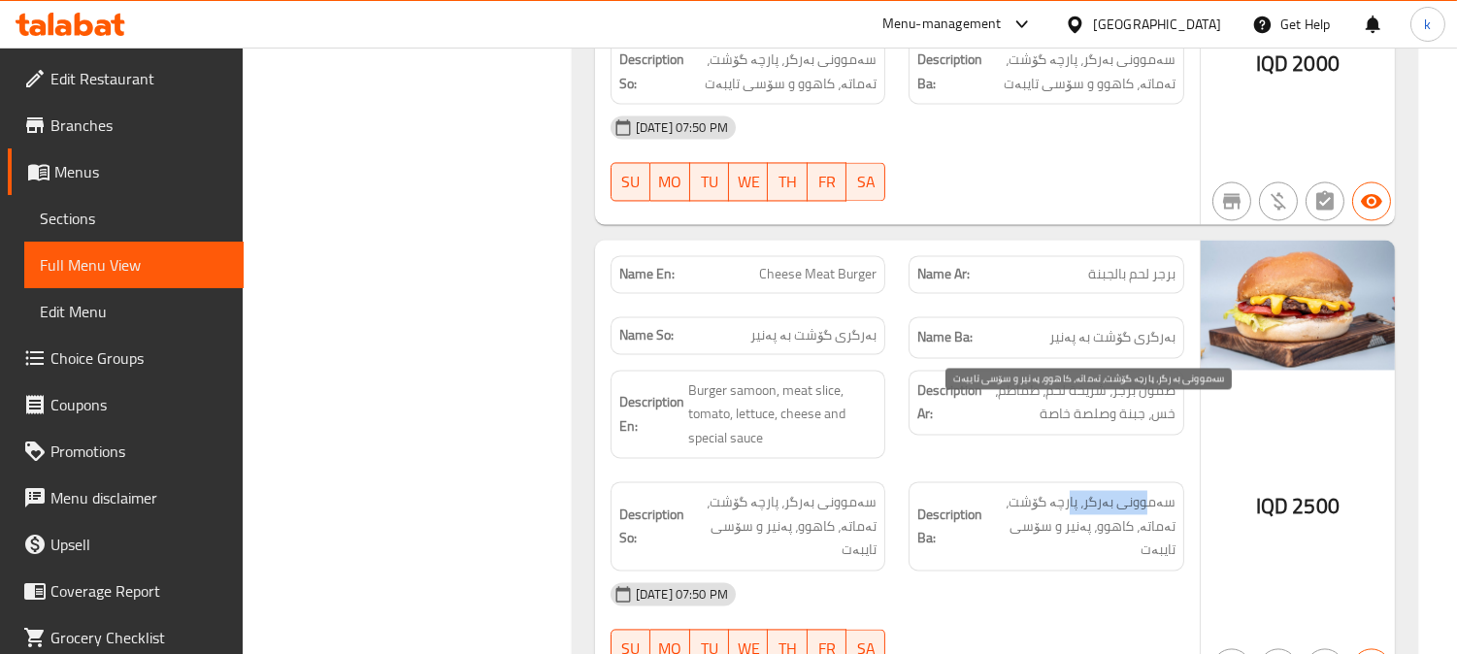
drag, startPoint x: 1153, startPoint y: 414, endPoint x: 1055, endPoint y: 414, distance: 98.0
click at [1060, 490] on span "سەموونی بەرگر، پارچە گۆشت، تەماتە، کاهوو، پەنیر و سۆسی تایبەت" at bounding box center [1080, 526] width 189 height 72
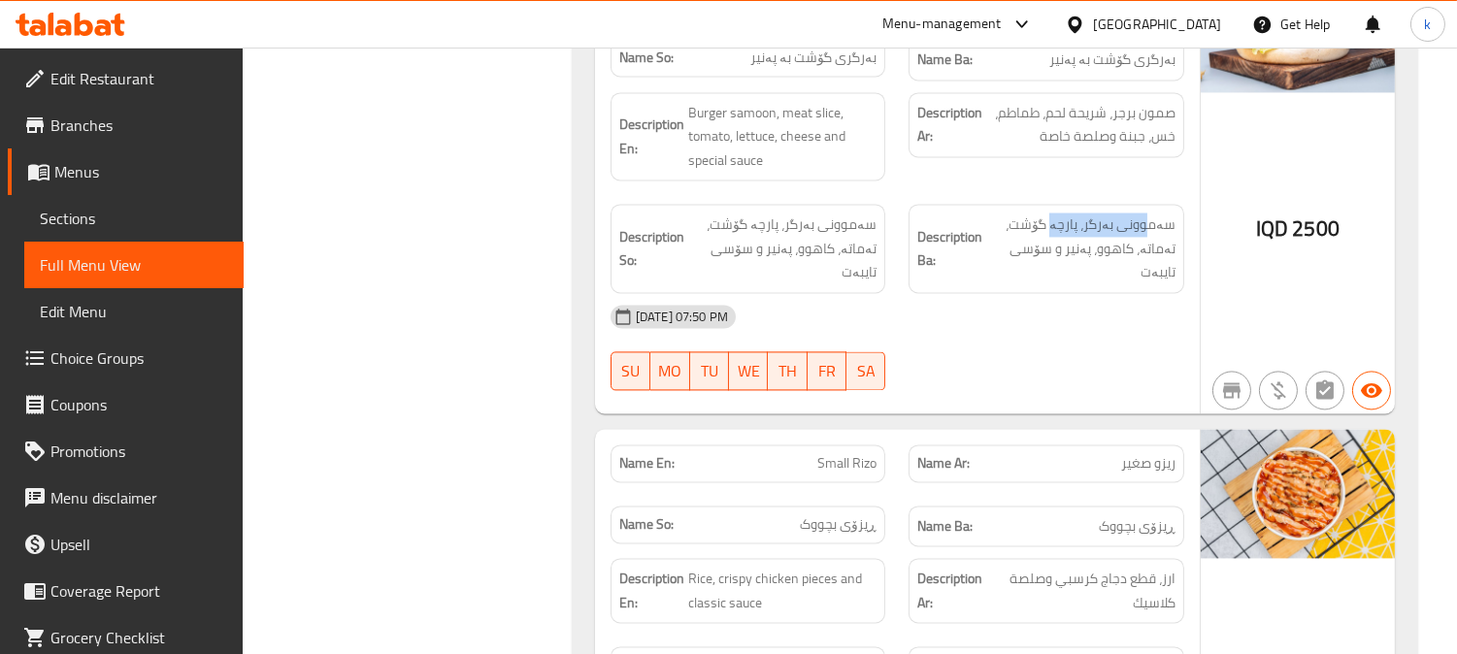
scroll to position [7368, 0]
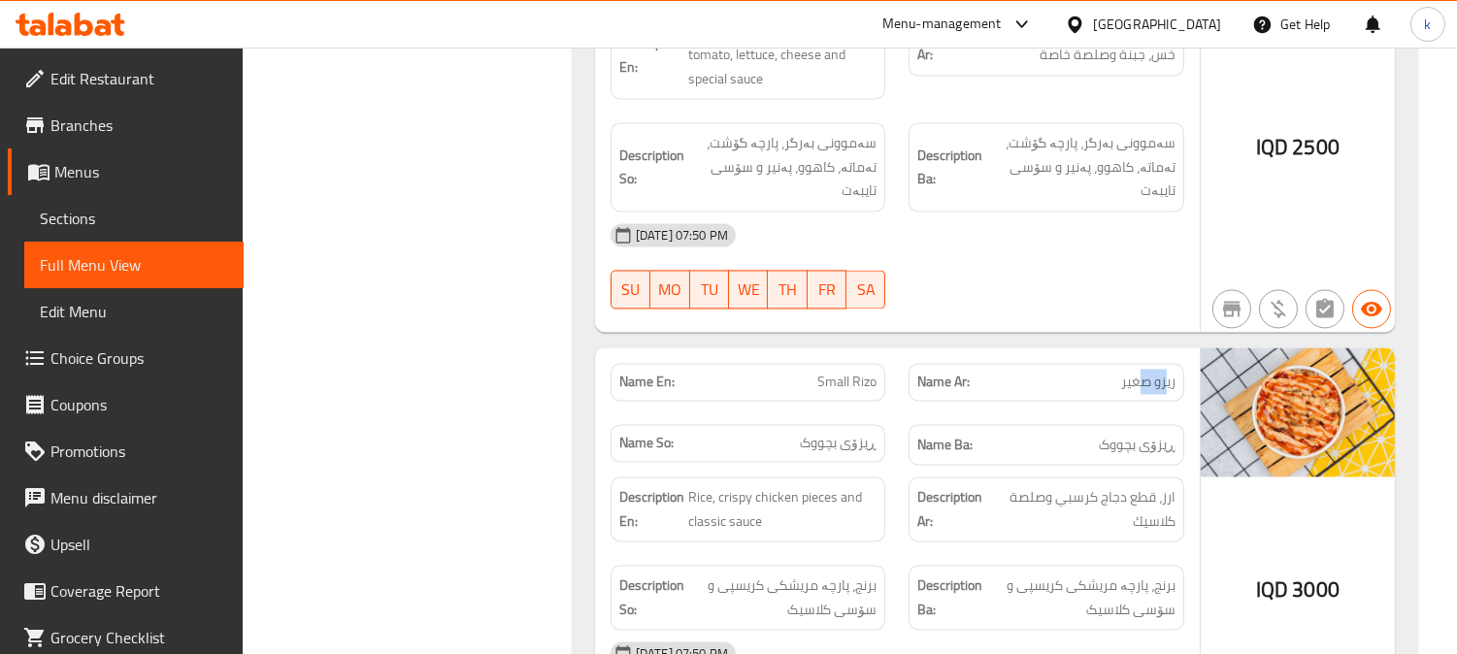
click at [1064, 372] on p "Name Ar: ريزو صغير" at bounding box center [1046, 382] width 258 height 20
drag, startPoint x: 1159, startPoint y: 361, endPoint x: 1074, endPoint y: 363, distance: 84.5
click at [1101, 433] on span "ڕیزۆی بچووک" at bounding box center [1137, 445] width 77 height 24
drag, startPoint x: 1130, startPoint y: 413, endPoint x: 1002, endPoint y: 413, distance: 128.1
click at [1002, 485] on span "ارز، قطع دجاج كرسبي وصلصة كلاسيك" at bounding box center [1084, 509] width 182 height 48
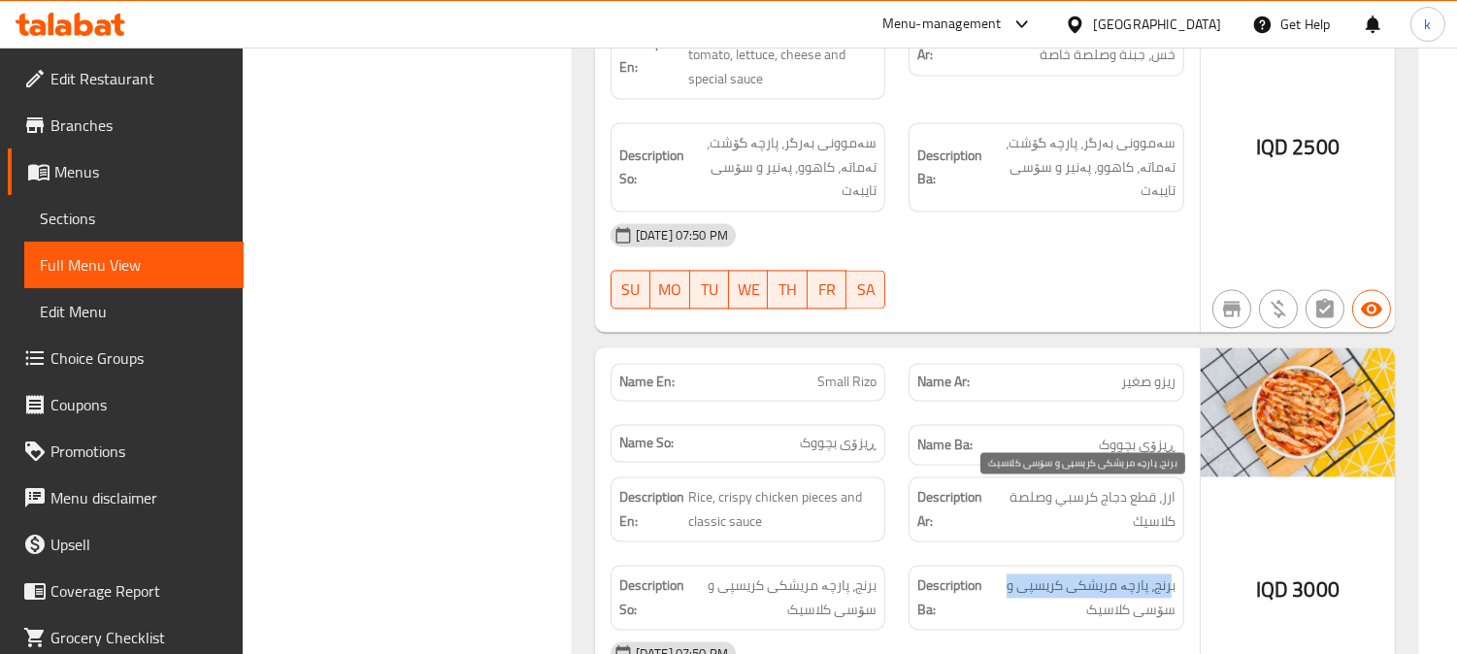
drag, startPoint x: 1169, startPoint y: 496, endPoint x: 994, endPoint y: 496, distance: 174.7
click at [994, 574] on span "برنج، پارچە مریشکی کریسپی و سۆسی کلاسیک" at bounding box center [1080, 598] width 189 height 48
click at [1136, 574] on span "برنج، پارچە مریشکی کریسپی و سۆسی کلاسیک" at bounding box center [1080, 598] width 189 height 48
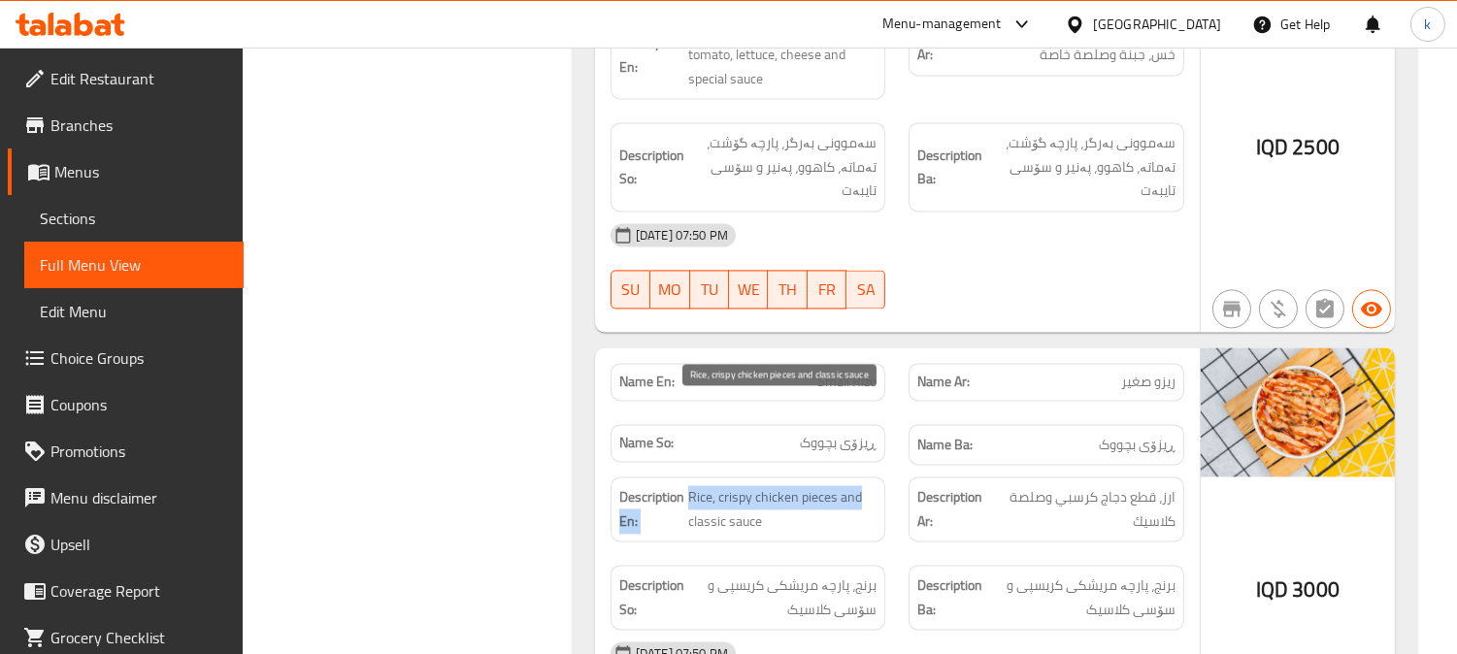
drag, startPoint x: 683, startPoint y: 402, endPoint x: 900, endPoint y: 424, distance: 217.6
click at [879, 477] on div "Description En: Rice, crispy chicken pieces and classic sauce" at bounding box center [748, 509] width 276 height 65
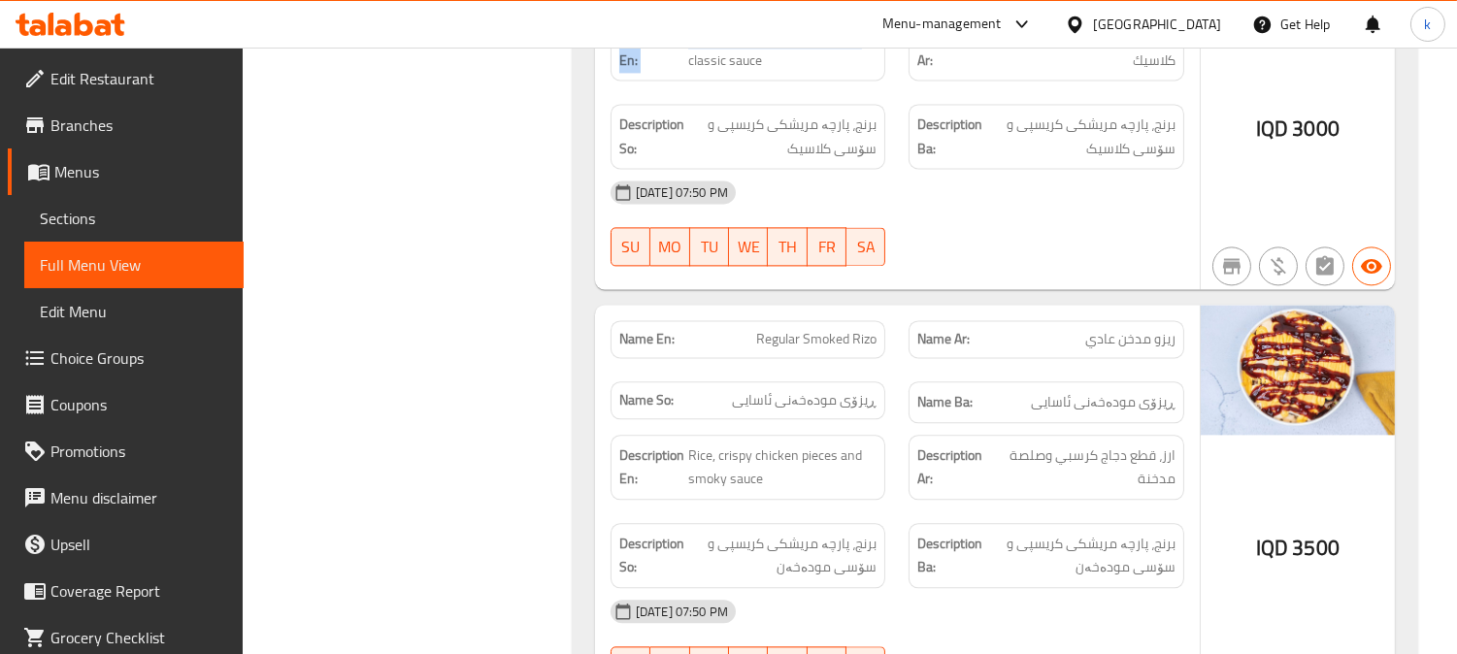
scroll to position [7907, 0]
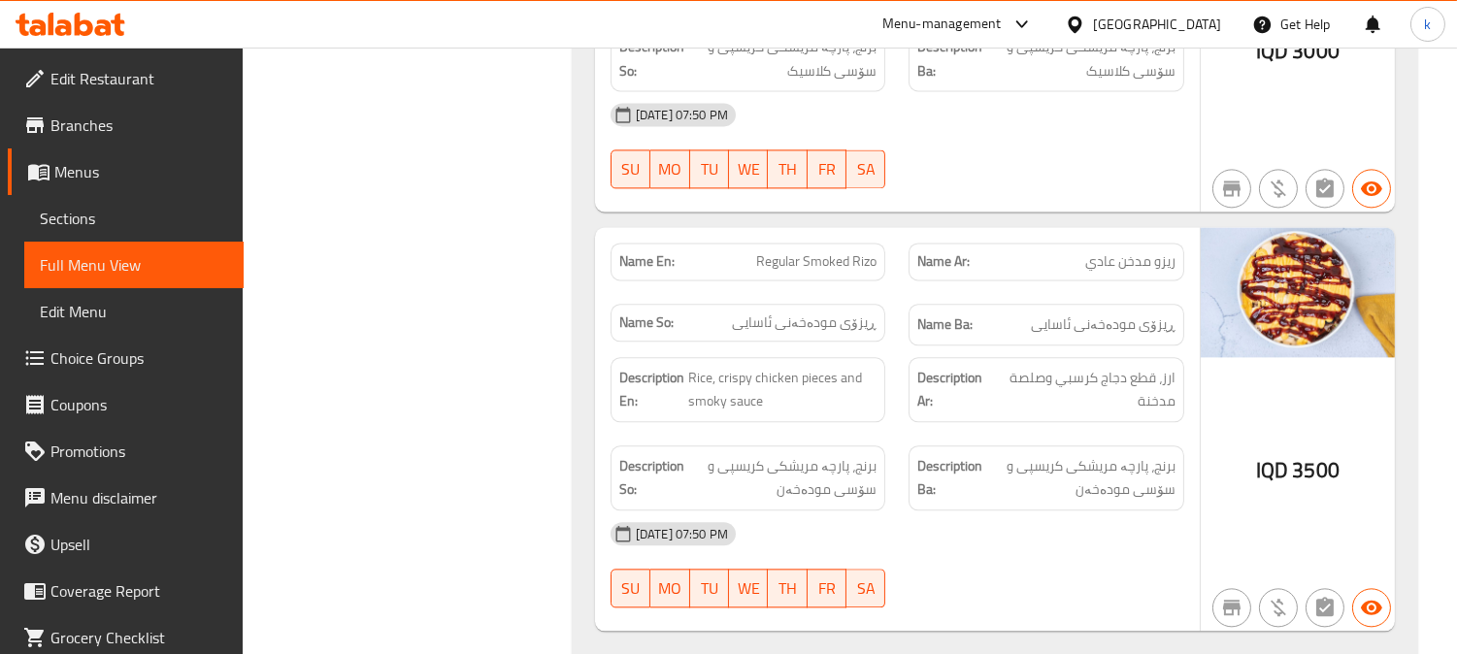
click at [1132, 445] on div "Description Ba: برنج، پارچە مریشکی کریسپی و سۆسی مودەخەن" at bounding box center [1046, 477] width 276 height 65
drag, startPoint x: 1166, startPoint y: 170, endPoint x: 1090, endPoint y: 169, distance: 75.7
click at [1090, 251] on span "ريزو مدخن عادي" at bounding box center [1130, 261] width 90 height 20
drag, startPoint x: 1122, startPoint y: 246, endPoint x: 1038, endPoint y: 238, distance: 83.8
click at [1044, 313] on span "ڕیزۆی مودەخەنی ئاسایی" at bounding box center [1103, 325] width 145 height 24
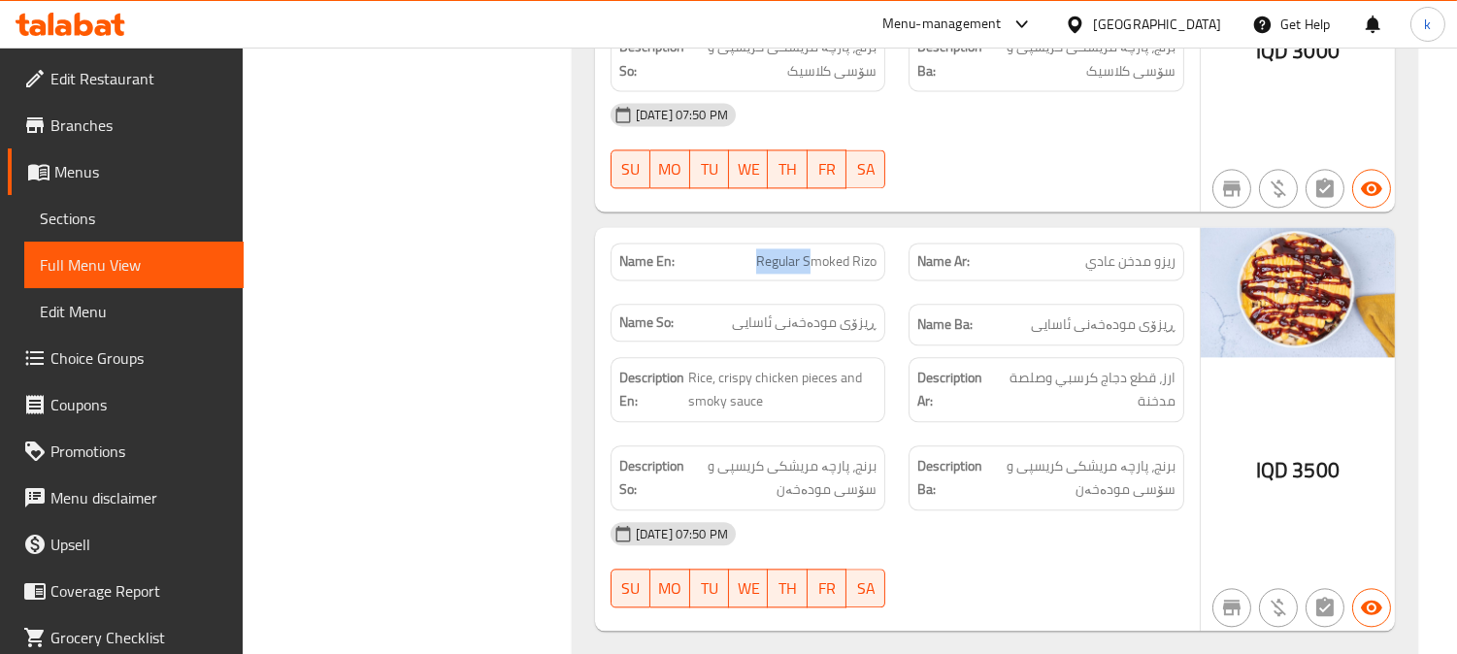
drag, startPoint x: 747, startPoint y: 166, endPoint x: 858, endPoint y: 167, distance: 110.6
click at [821, 251] on p "Name En: Regular Smoked Rizo" at bounding box center [748, 261] width 258 height 20
drag, startPoint x: 1037, startPoint y: 288, endPoint x: 1000, endPoint y: 288, distance: 36.9
click at [1006, 366] on span "ارز، قطع دجاج كرسبي وصلصة مدخنة" at bounding box center [1085, 390] width 181 height 48
click at [1080, 454] on span "برنج، پارچە مریشکی کریسپی و سۆسی مودەخەن" at bounding box center [1080, 478] width 189 height 48
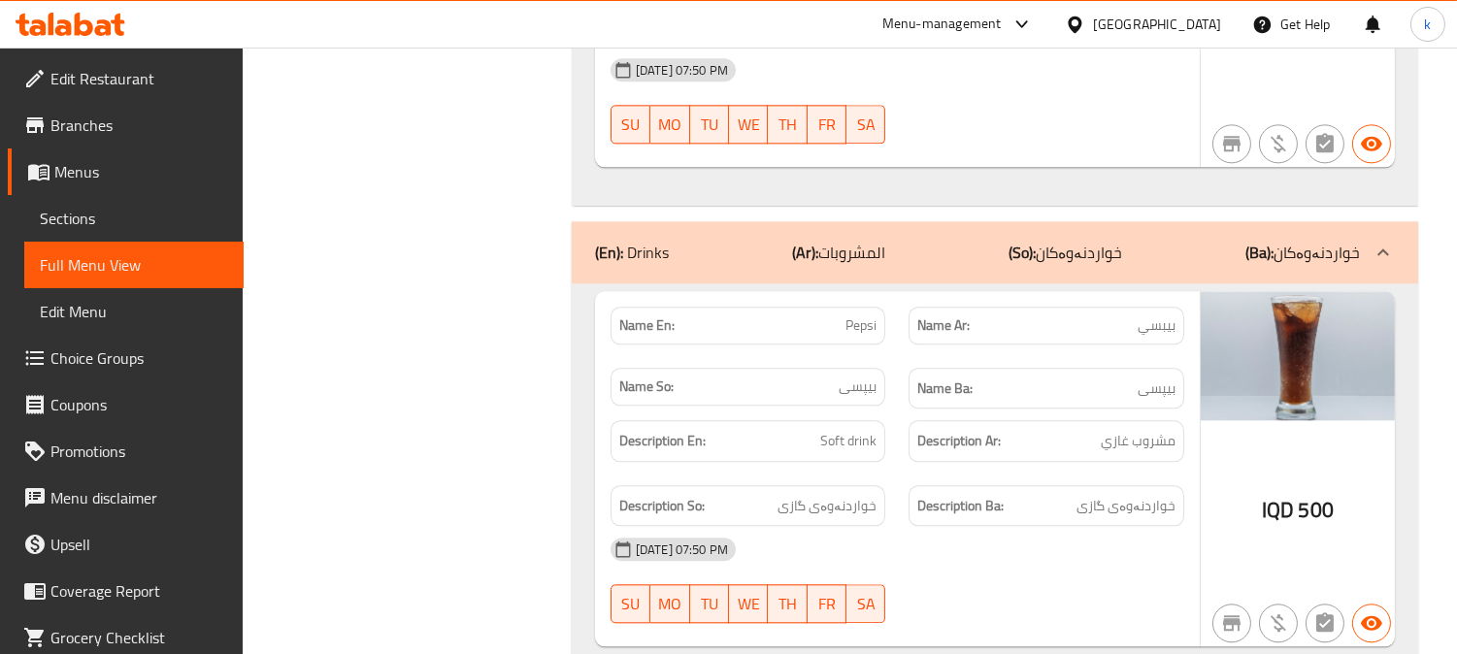
scroll to position [8447, 0]
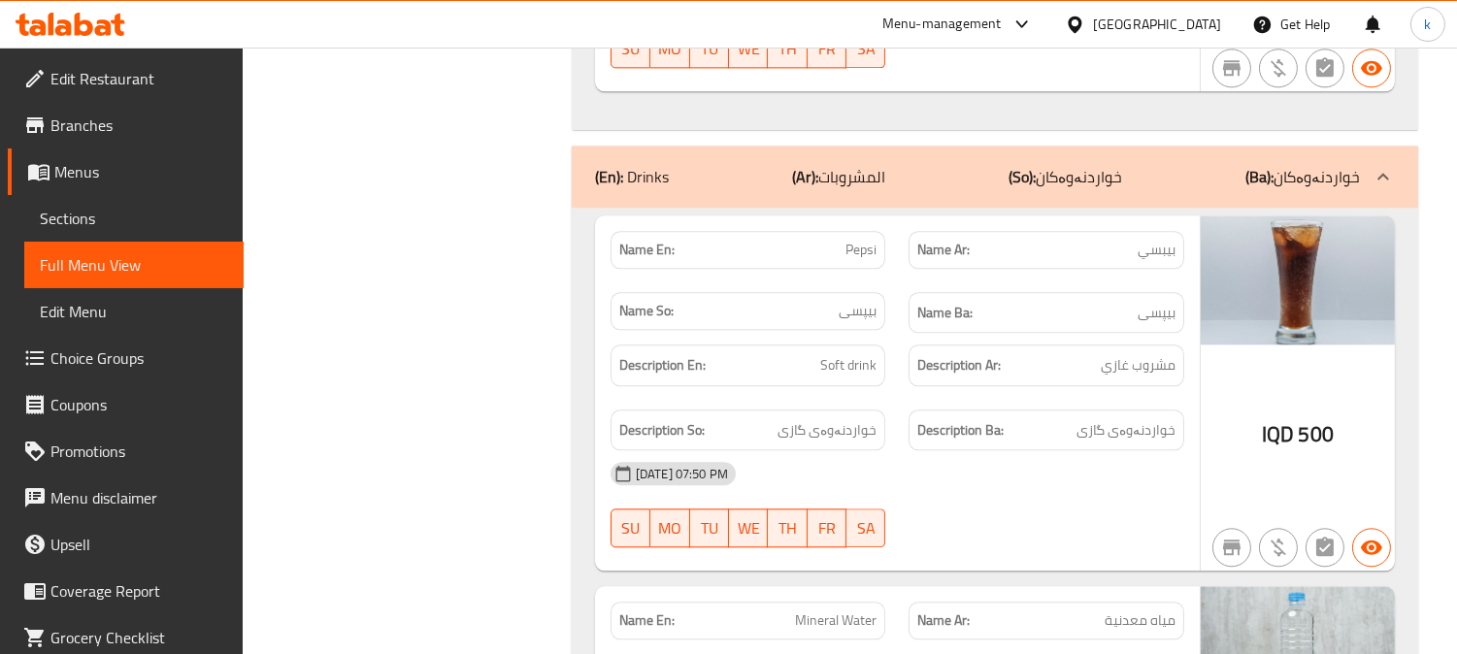
click at [1029, 418] on h6 "Description Ba: خواردنەوەی گازی" at bounding box center [1046, 430] width 258 height 24
click at [1178, 410] on div "Description Ba: خواردنەوەی گازی" at bounding box center [1046, 431] width 276 height 42
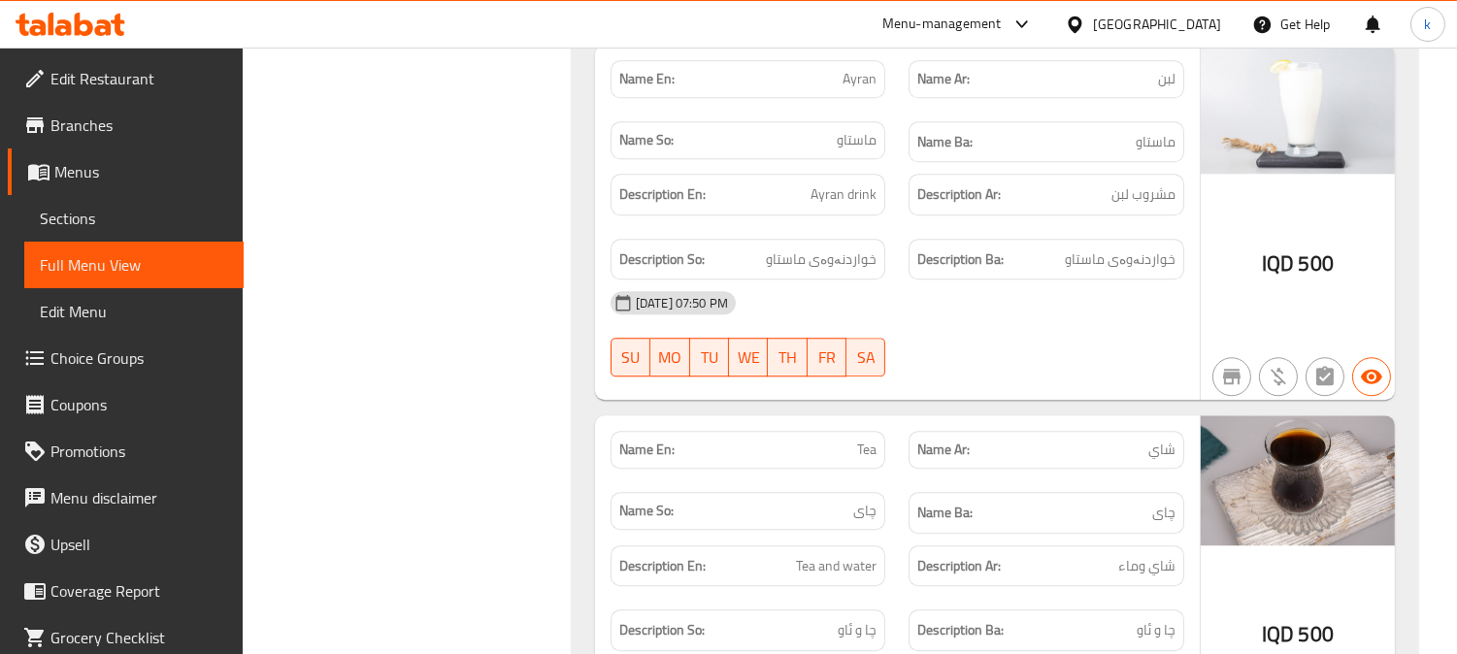
scroll to position [9470, 0]
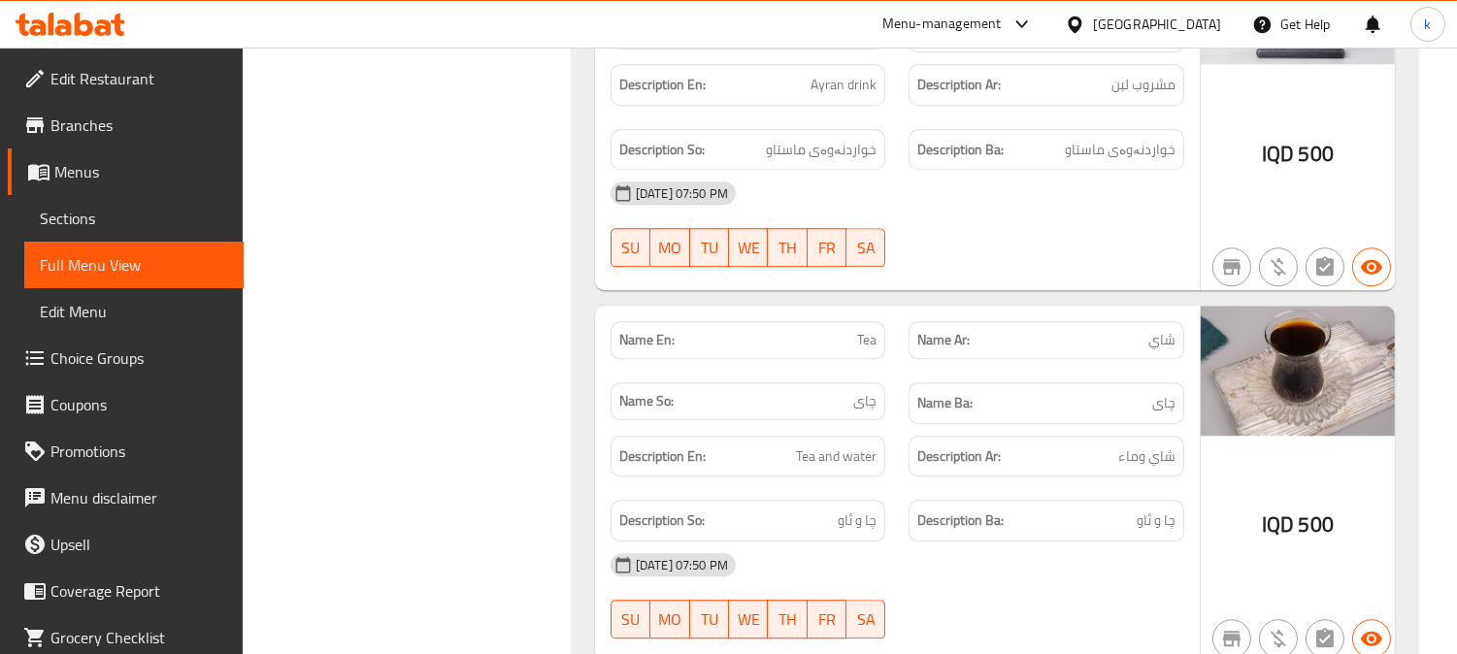
click at [1029, 509] on h6 "Description Ba: چا و ئاو" at bounding box center [1046, 521] width 258 height 24
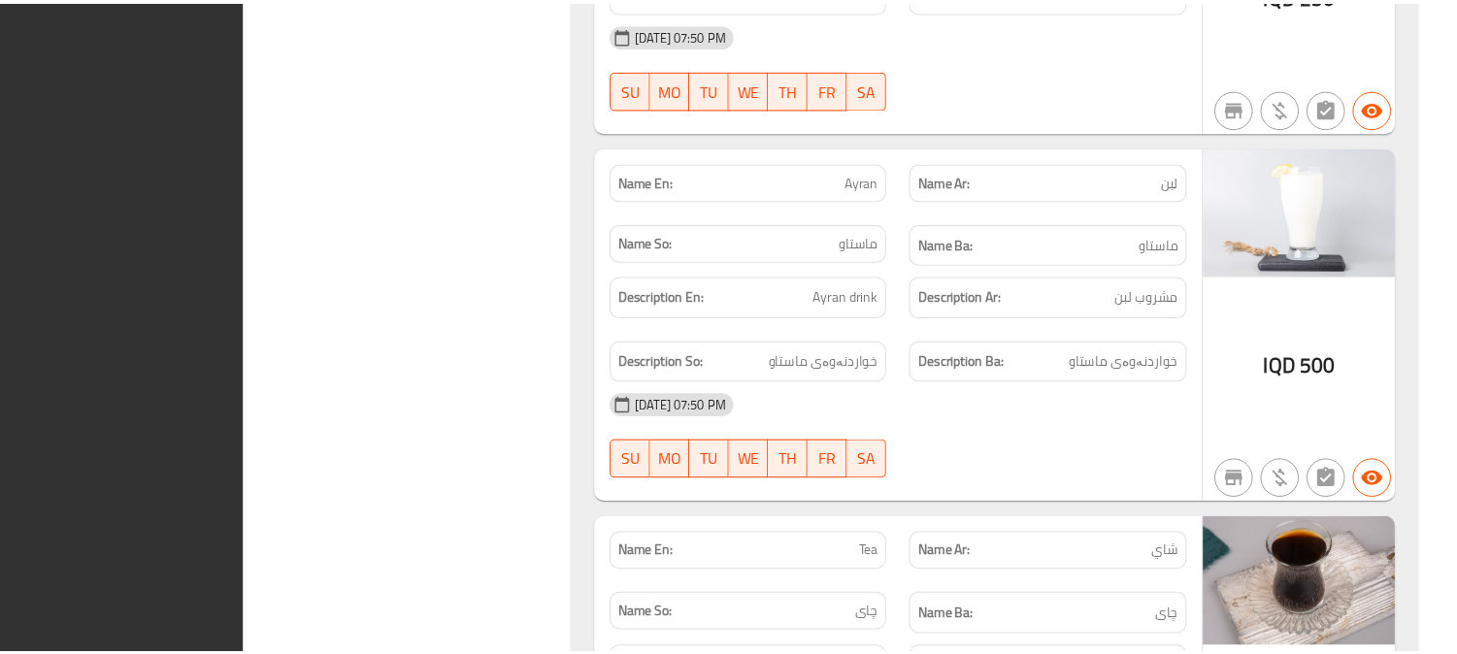
scroll to position [9376, 0]
